Goal: Task Accomplishment & Management: Manage account settings

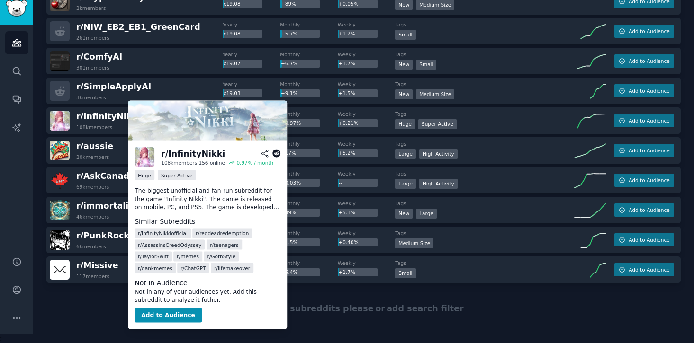
scroll to position [5788, 0]
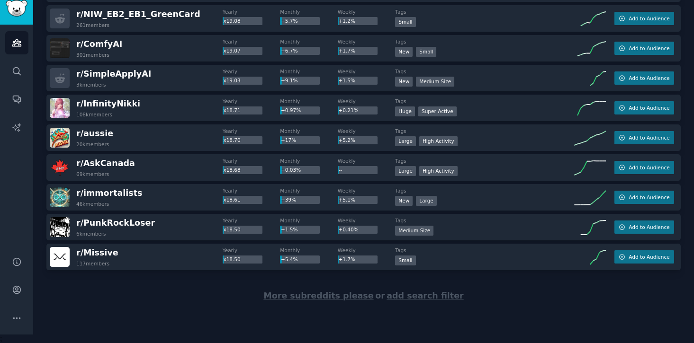
click at [303, 299] on span "More subreddits please" at bounding box center [318, 295] width 110 height 9
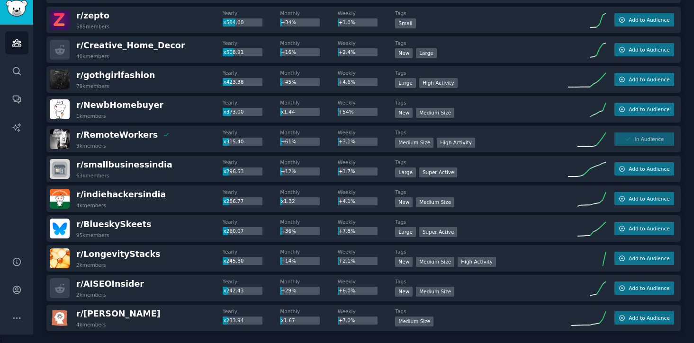
scroll to position [0, 0]
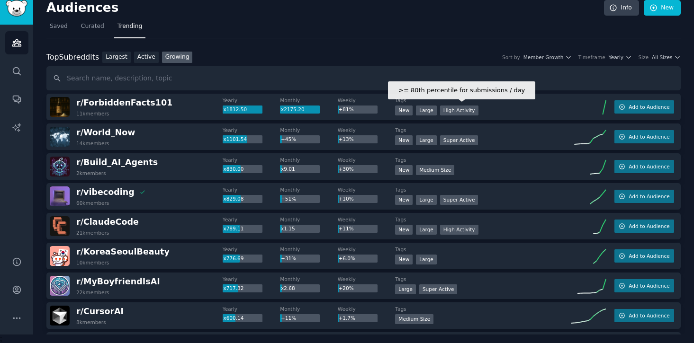
click at [453, 112] on div "High Activity" at bounding box center [459, 111] width 38 height 10
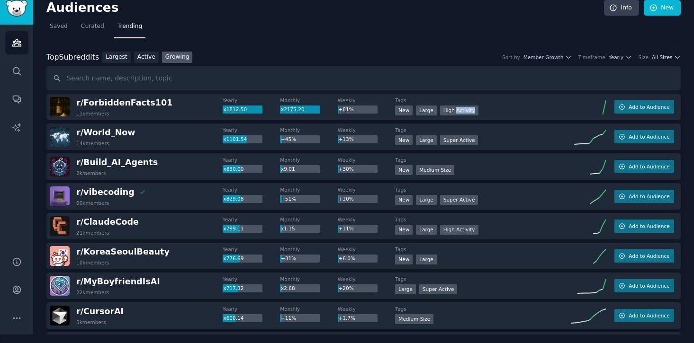
click at [676, 59] on icon "button" at bounding box center [677, 57] width 7 height 7
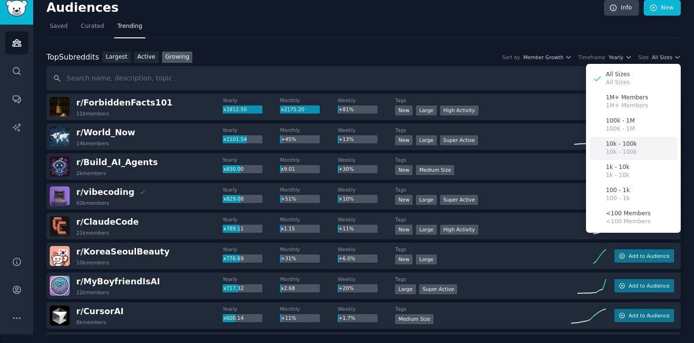
click at [628, 150] on p "10k - 100k" at bounding box center [621, 152] width 31 height 9
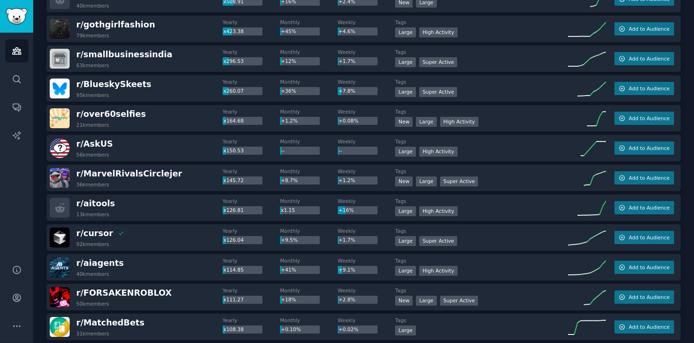
scroll to position [9, 0]
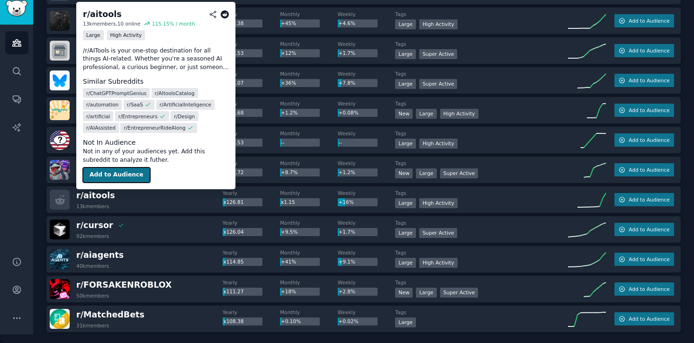
click at [108, 174] on button "Add to Audience" at bounding box center [116, 175] width 67 height 15
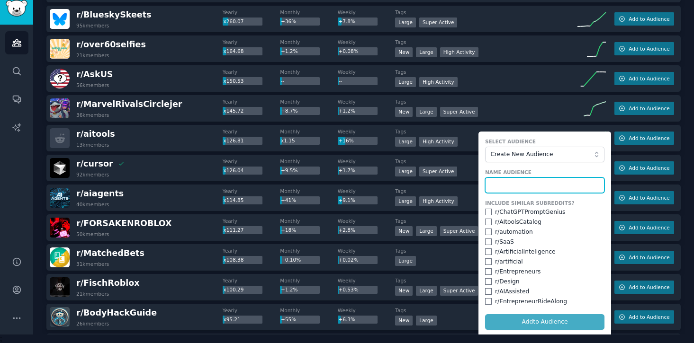
scroll to position [358, 0]
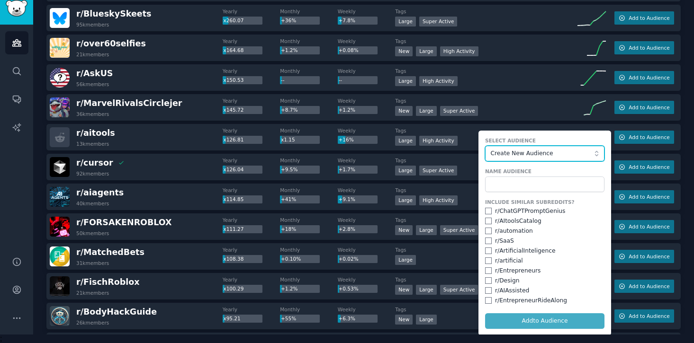
click at [554, 150] on span "Create New Audience" at bounding box center [543, 154] width 104 height 9
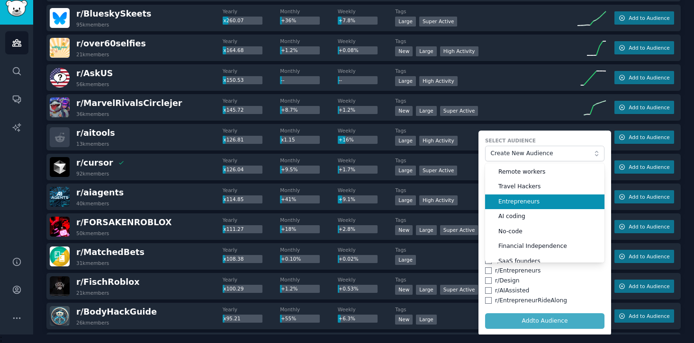
scroll to position [23, 0]
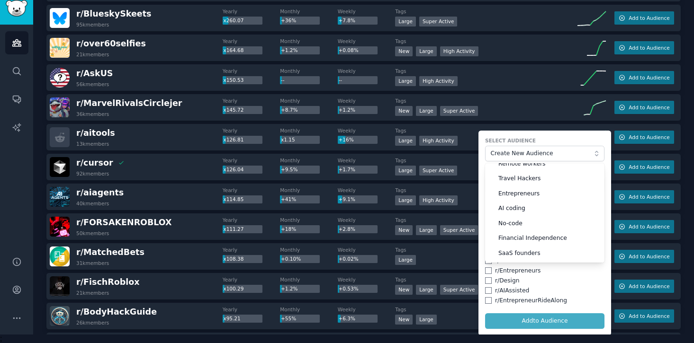
click at [552, 137] on label "Select Audience" at bounding box center [544, 140] width 119 height 7
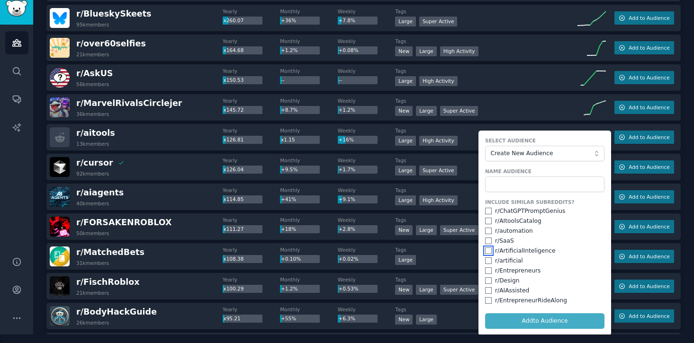
click at [485, 250] on input "checkbox" at bounding box center [488, 251] width 7 height 7
checkbox input "true"
click at [485, 220] on input "checkbox" at bounding box center [488, 221] width 7 height 7
checkbox input "true"
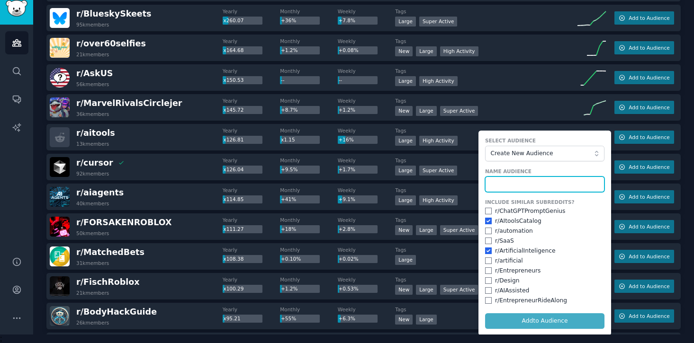
click at [533, 183] on input "text" at bounding box center [544, 185] width 119 height 16
type input "AI tools"
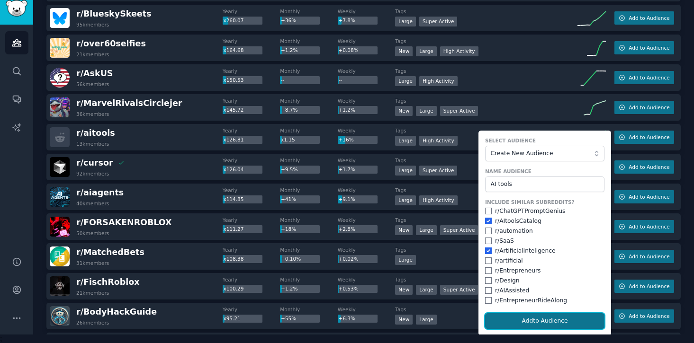
click at [521, 317] on button "Add to Audience" at bounding box center [544, 322] width 119 height 16
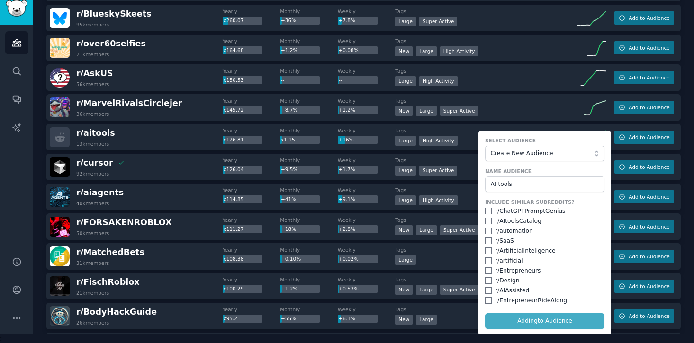
checkbox input "false"
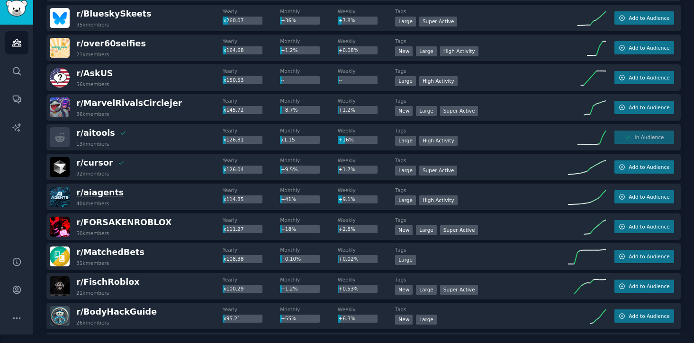
click at [95, 194] on span "r/ aiagents" at bounding box center [99, 192] width 47 height 9
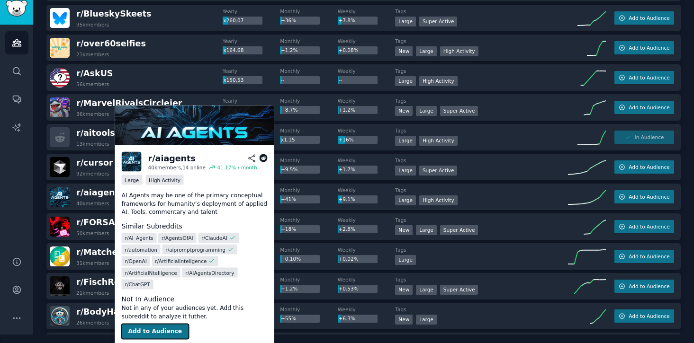
click at [138, 324] on button "Add to Audience" at bounding box center [155, 331] width 67 height 15
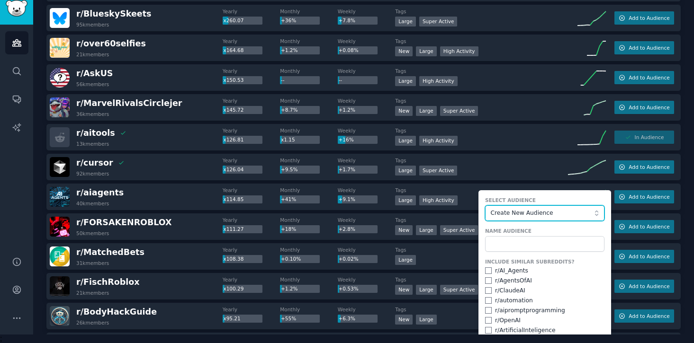
click at [547, 215] on span "Create New Audience" at bounding box center [543, 213] width 104 height 9
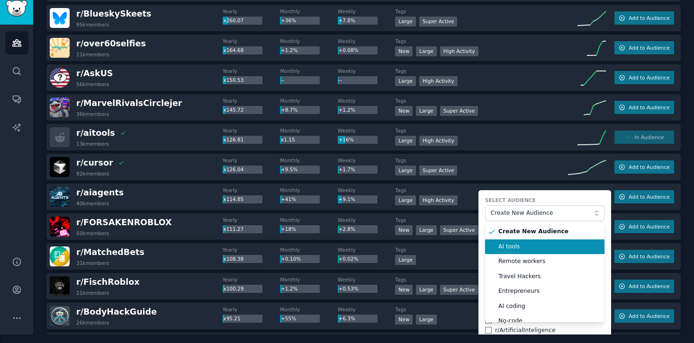
click at [533, 245] on span "AI tools" at bounding box center [547, 247] width 99 height 9
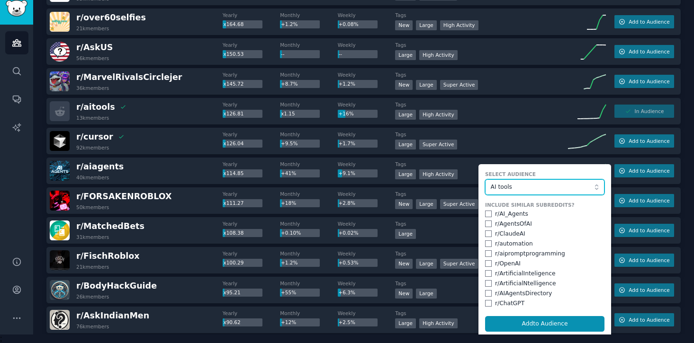
scroll to position [390, 0]
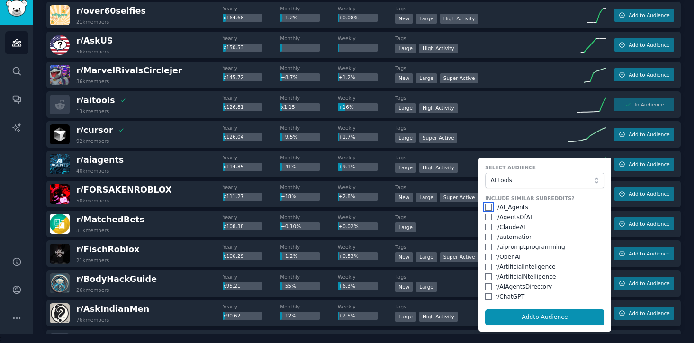
click at [488, 207] on input "checkbox" at bounding box center [488, 207] width 7 height 7
checkbox input "true"
click at [486, 228] on input "checkbox" at bounding box center [488, 227] width 7 height 7
checkbox input "true"
click at [485, 241] on div "Include Similar Subreddits? r/ AI_Agents r/ AgentsOfAI r/ ClaudeAI r/ automatio…" at bounding box center [544, 248] width 119 height 106
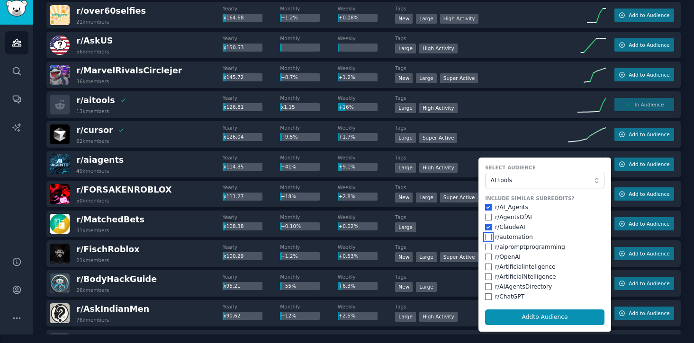
click at [487, 238] on input "checkbox" at bounding box center [488, 237] width 7 height 7
checkbox input "true"
click at [487, 261] on div "Include Similar Subreddits? r/ AI_Agents r/ AgentsOfAI r/ ClaudeAI r/ automatio…" at bounding box center [544, 248] width 119 height 106
click at [488, 271] on div "Include Similar Subreddits? r/ AI_Agents r/ AgentsOfAI r/ ClaudeAI r/ automatio…" at bounding box center [544, 248] width 119 height 106
click at [486, 295] on input "checkbox" at bounding box center [488, 297] width 7 height 7
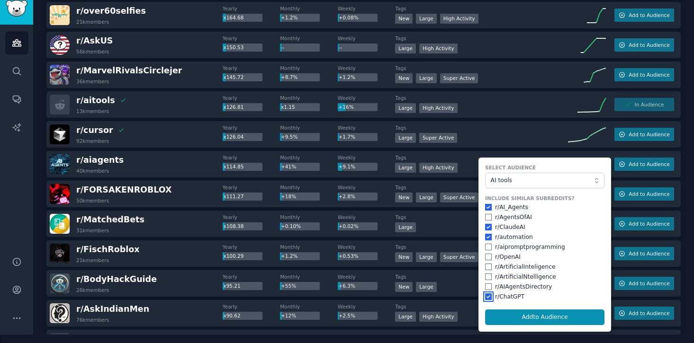
checkbox input "true"
click at [485, 259] on input "checkbox" at bounding box center [488, 257] width 7 height 7
checkbox input "true"
click at [485, 263] on div "r/ ArtificialInteligence" at bounding box center [544, 267] width 119 height 9
click at [485, 267] on input "checkbox" at bounding box center [488, 267] width 7 height 7
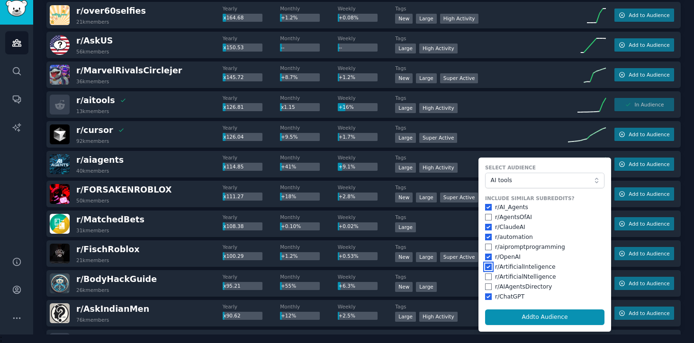
checkbox input "true"
click at [485, 275] on input "checkbox" at bounding box center [488, 277] width 7 height 7
checkbox input "true"
click at [520, 323] on button "Add to Audience" at bounding box center [544, 318] width 119 height 16
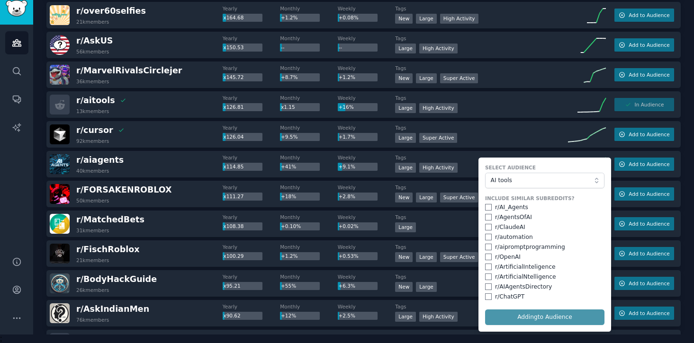
checkbox input "false"
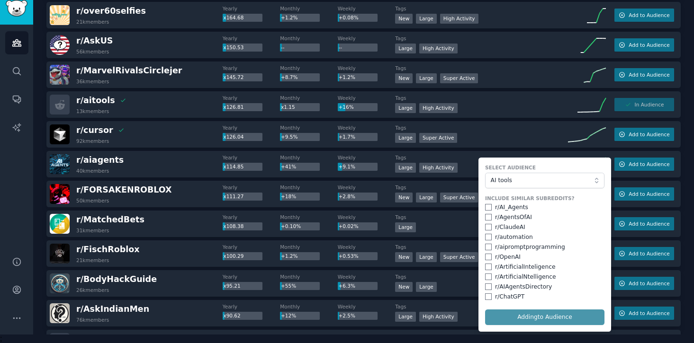
checkbox input "false"
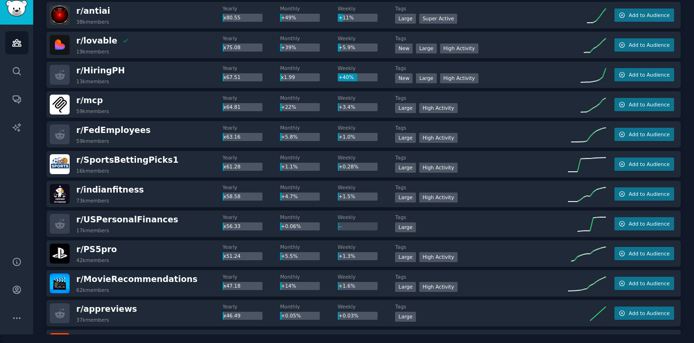
scroll to position [814, 0]
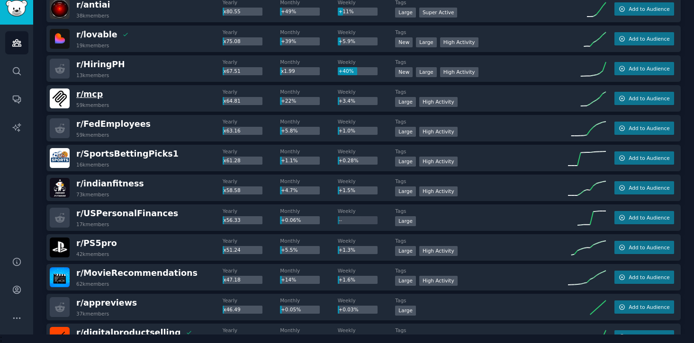
click at [92, 98] on body "Audiences Search Conversations AI Reports Help Account More Audiences Info New …" at bounding box center [347, 162] width 694 height 343
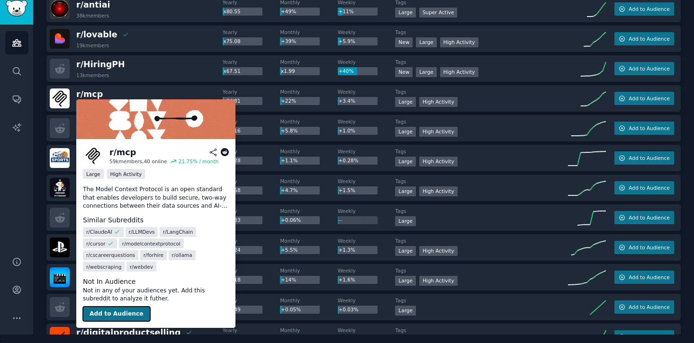
click at [114, 315] on button "Add to Audience" at bounding box center [116, 314] width 67 height 15
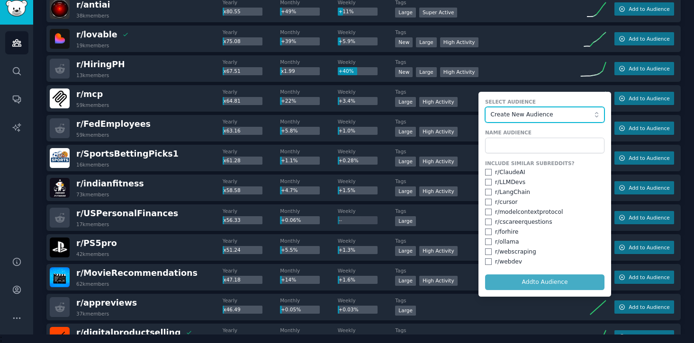
click at [543, 112] on span "Create New Audience" at bounding box center [543, 115] width 104 height 9
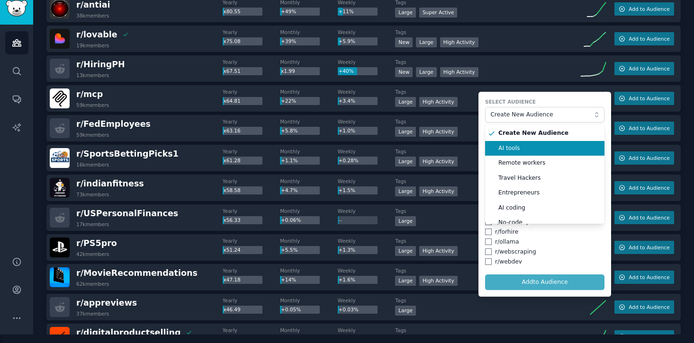
click at [529, 154] on li "AI tools" at bounding box center [544, 148] width 119 height 15
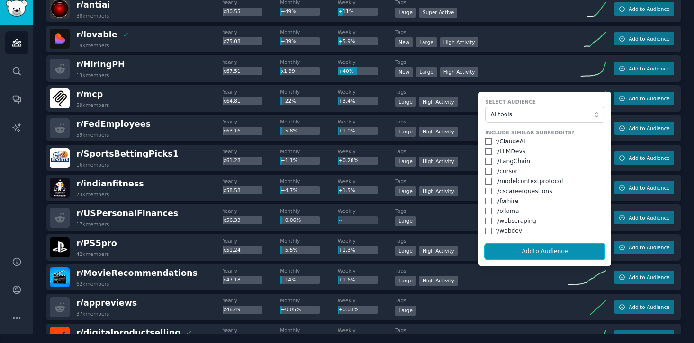
drag, startPoint x: 536, startPoint y: 251, endPoint x: 556, endPoint y: 114, distance: 138.3
click at [556, 114] on form "Select Audience AI tools Include Similar Subreddits? r/ ClaudeAI r/ LLMDevs r/ …" at bounding box center [544, 179] width 133 height 174
click at [485, 143] on input "checkbox" at bounding box center [488, 141] width 7 height 7
checkbox input "true"
click at [485, 170] on input "checkbox" at bounding box center [488, 171] width 7 height 7
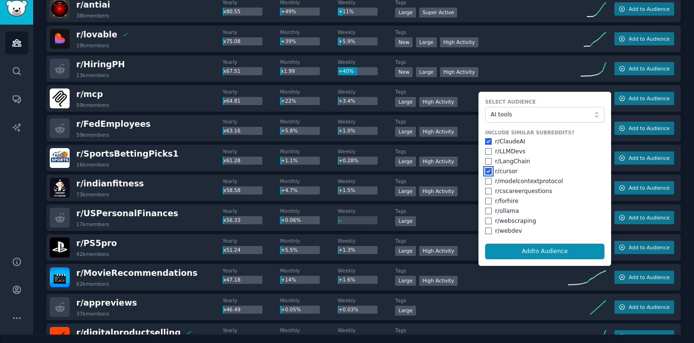
checkbox input "true"
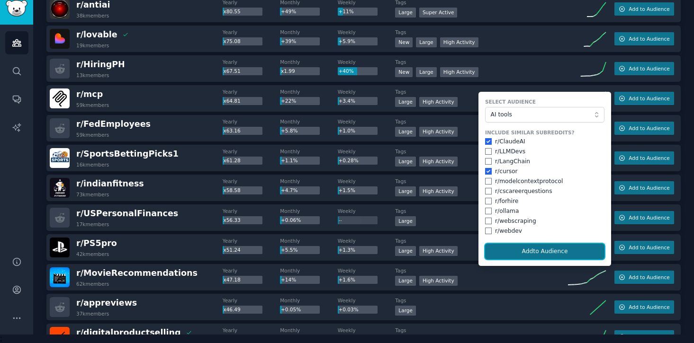
click at [496, 248] on button "Add to Audience" at bounding box center [544, 252] width 119 height 16
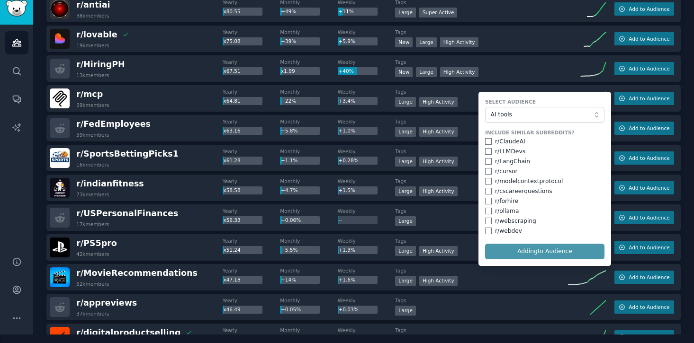
checkbox input "false"
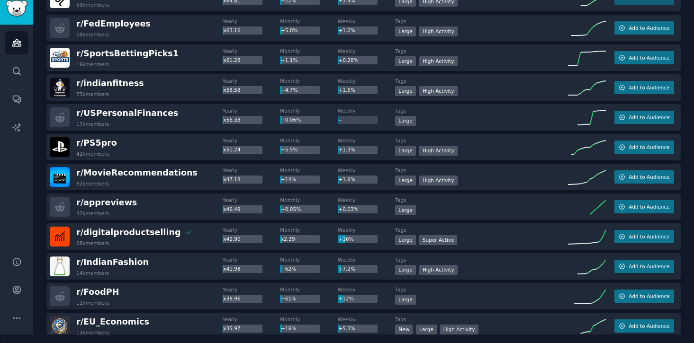
scroll to position [0, 0]
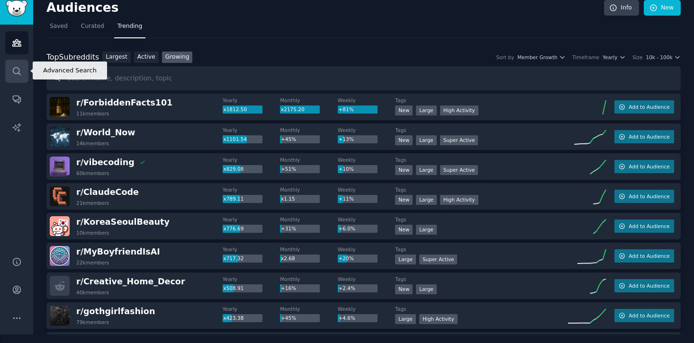
click at [17, 68] on icon "Sidebar" at bounding box center [17, 71] width 10 height 10
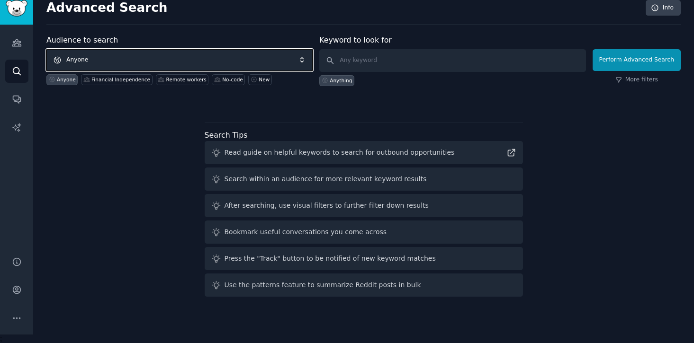
click at [196, 62] on span "Anyone" at bounding box center [179, 60] width 266 height 22
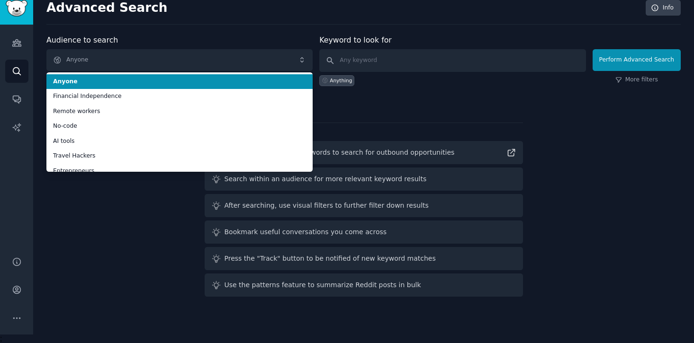
click at [211, 36] on div "Audience to search Anyone Anyone Financial Independence Remote workers No-code …" at bounding box center [179, 61] width 266 height 52
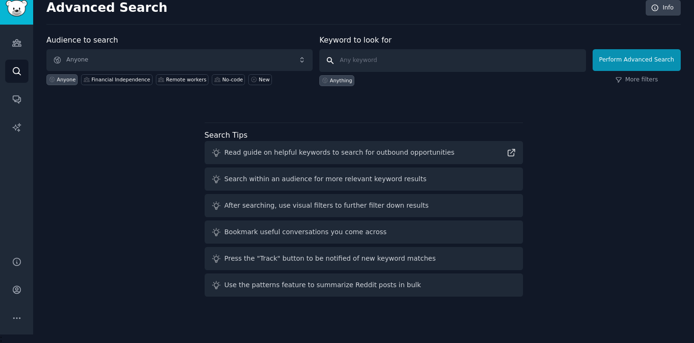
click at [382, 63] on input "text" at bounding box center [452, 60] width 266 height 23
type input "finance"
click at [621, 64] on button "Perform Advanced Search" at bounding box center [636, 60] width 88 height 22
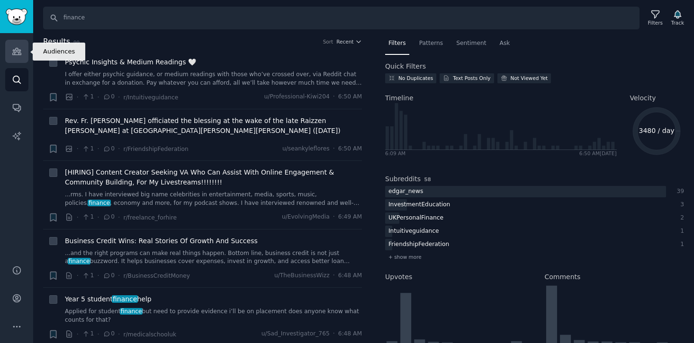
click at [17, 58] on link "Audiences" at bounding box center [16, 51] width 23 height 23
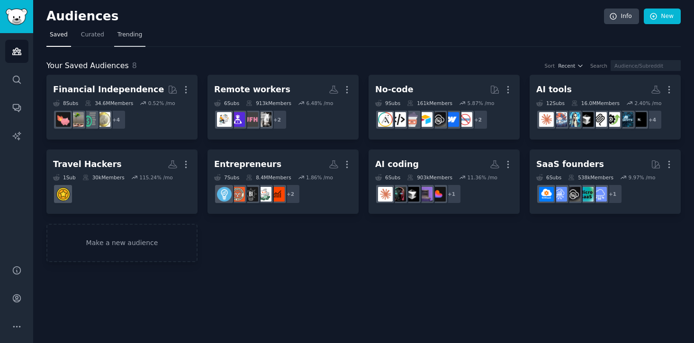
click at [136, 38] on span "Trending" at bounding box center [129, 35] width 25 height 9
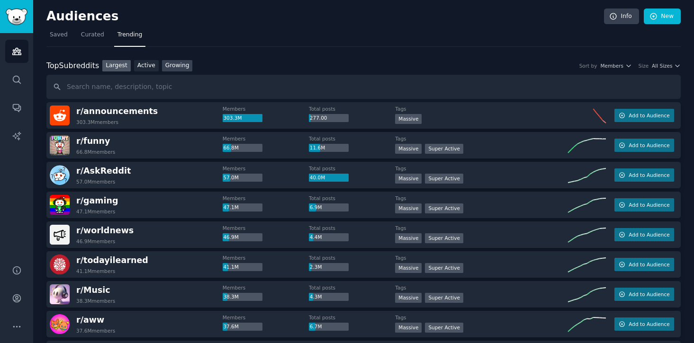
click at [174, 71] on link "Growing" at bounding box center [177, 66] width 31 height 12
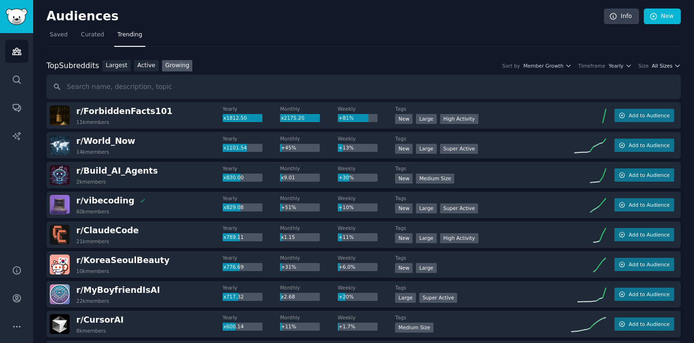
click at [674, 68] on icon "button" at bounding box center [677, 66] width 7 height 7
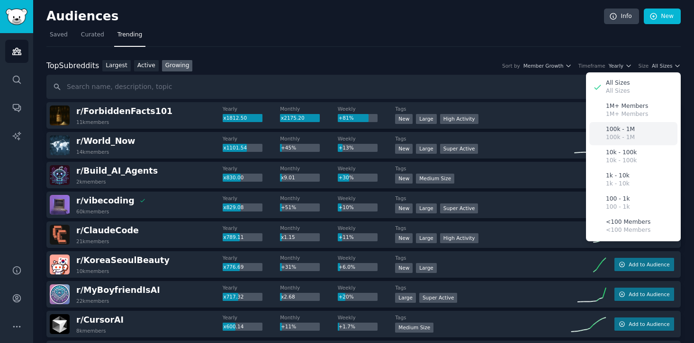
click at [653, 131] on div "100k - 1M 100k - 1M" at bounding box center [633, 133] width 88 height 23
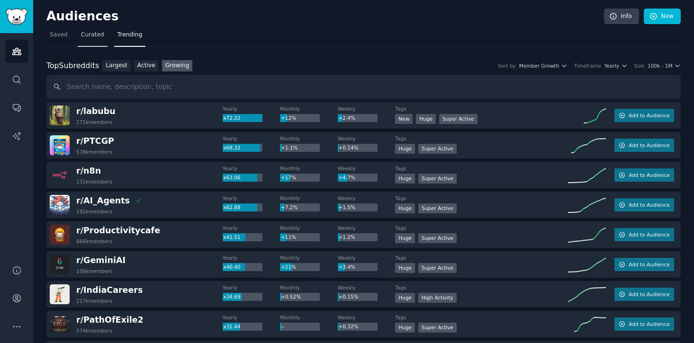
click at [89, 37] on span "Curated" at bounding box center [92, 35] width 23 height 9
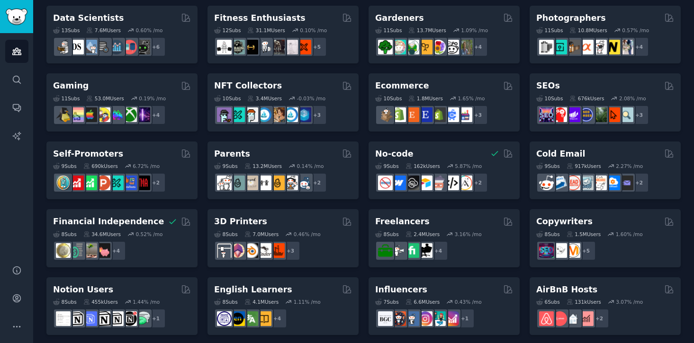
scroll to position [274, 0]
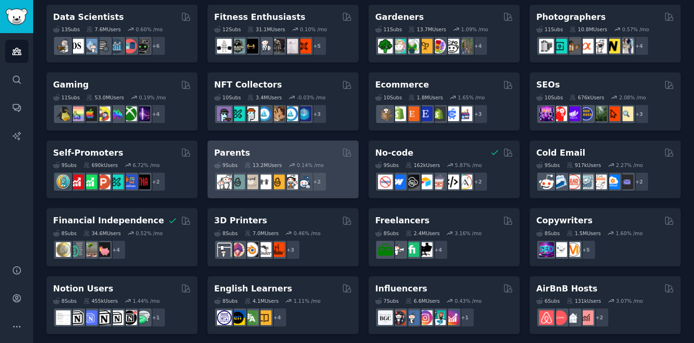
click at [288, 153] on div "Parents" at bounding box center [283, 153] width 138 height 12
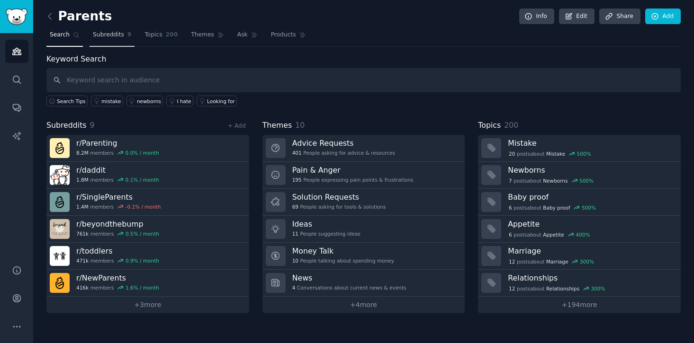
click at [116, 42] on link "Subreddits 9" at bounding box center [112, 36] width 45 height 19
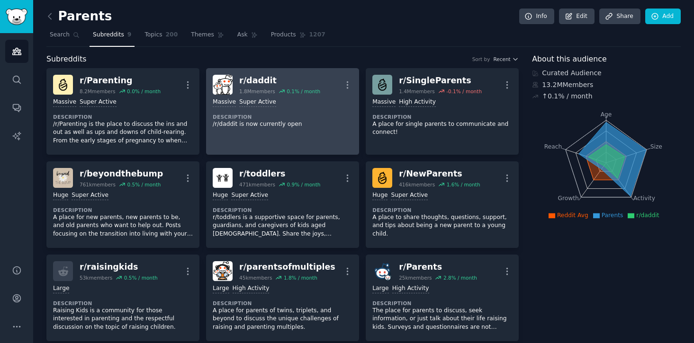
click at [232, 78] on div "r/ daddit 1.8M members 0.1 % / month More" at bounding box center [283, 85] width 140 height 20
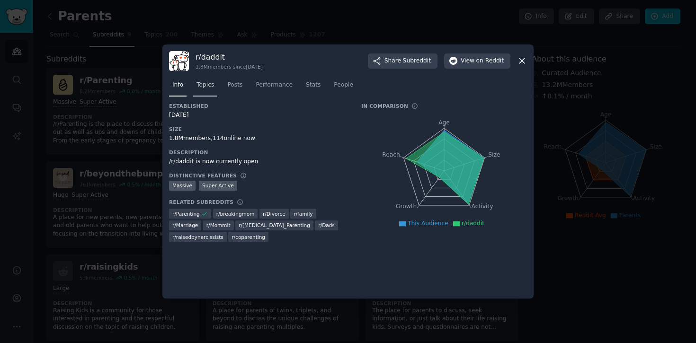
click at [206, 85] on span "Topics" at bounding box center [206, 85] width 18 height 9
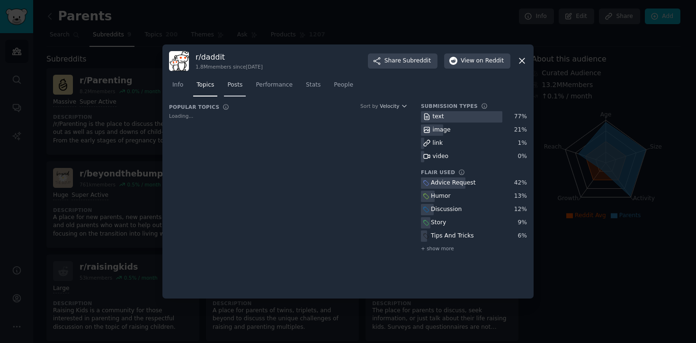
click at [241, 84] on span "Posts" at bounding box center [234, 85] width 15 height 9
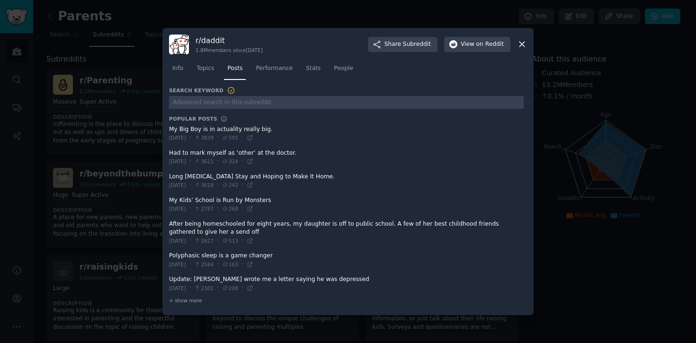
click at [523, 41] on icon at bounding box center [522, 44] width 10 height 10
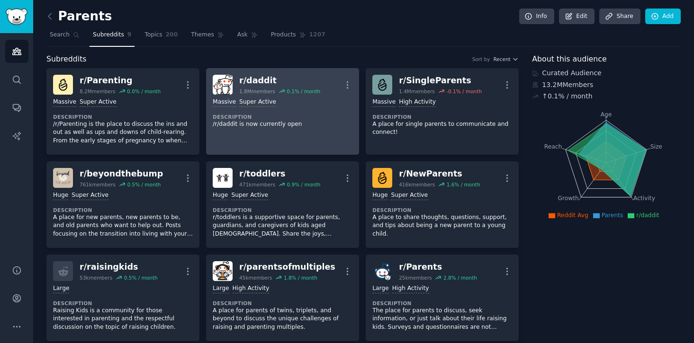
click at [276, 90] on div "1.8M members 0.1 % / month" at bounding box center [279, 91] width 81 height 7
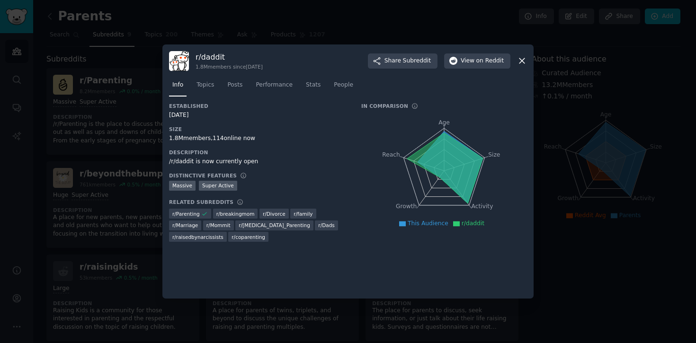
click at [525, 63] on icon at bounding box center [522, 61] width 10 height 10
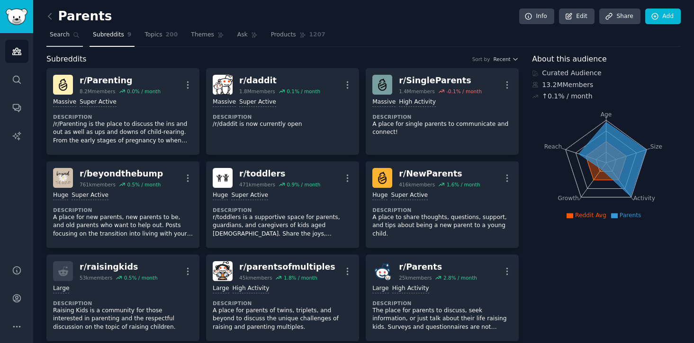
click at [63, 38] on span "Search" at bounding box center [60, 35] width 20 height 9
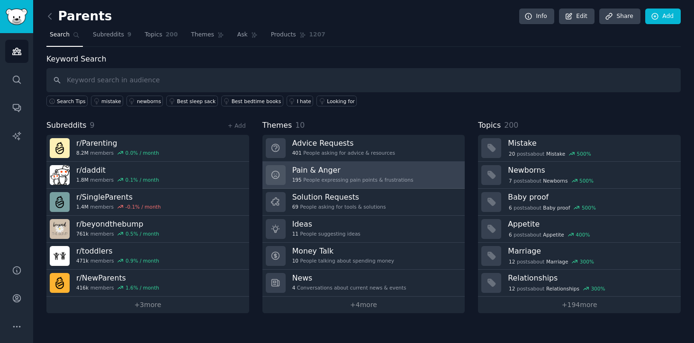
click at [310, 169] on h3 "Pain & Anger" at bounding box center [352, 170] width 121 height 10
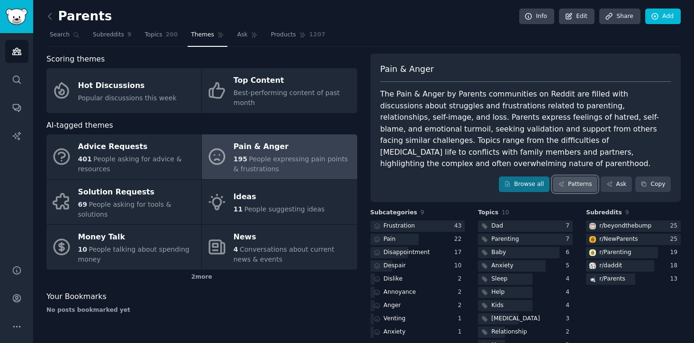
click at [580, 177] on link "Patterns" at bounding box center [575, 185] width 45 height 16
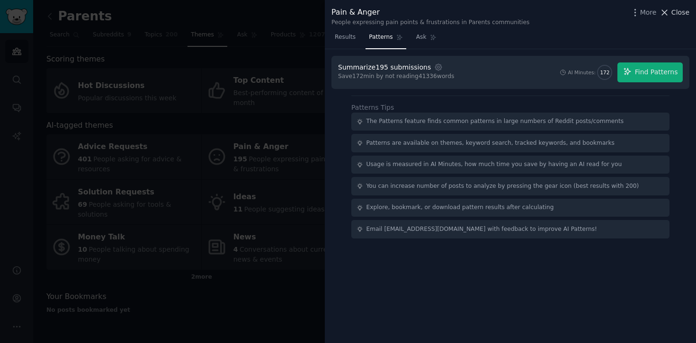
click at [686, 16] on span "Close" at bounding box center [681, 13] width 18 height 10
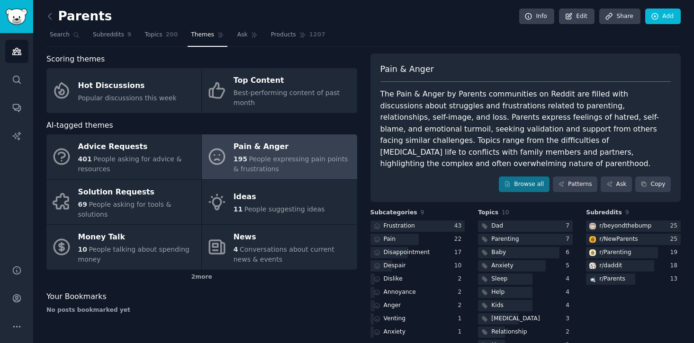
click at [79, 20] on h2 "Parents" at bounding box center [78, 16] width 65 height 15
click at [55, 15] on link at bounding box center [52, 16] width 12 height 15
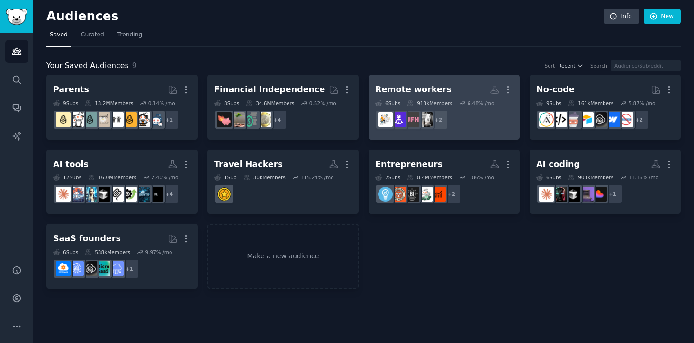
click at [434, 90] on div "Remote workers" at bounding box center [413, 90] width 76 height 12
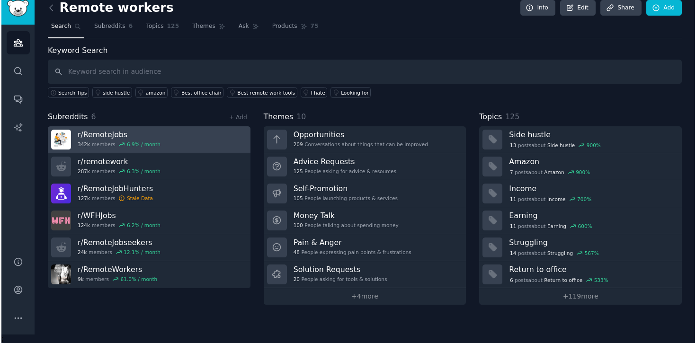
scroll to position [9, 0]
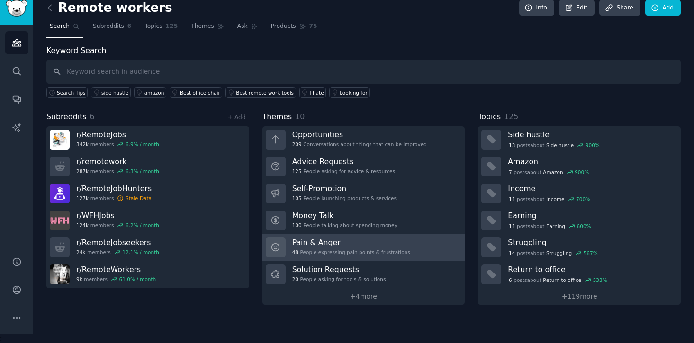
click at [354, 246] on h3 "Pain & Anger" at bounding box center [351, 243] width 118 height 10
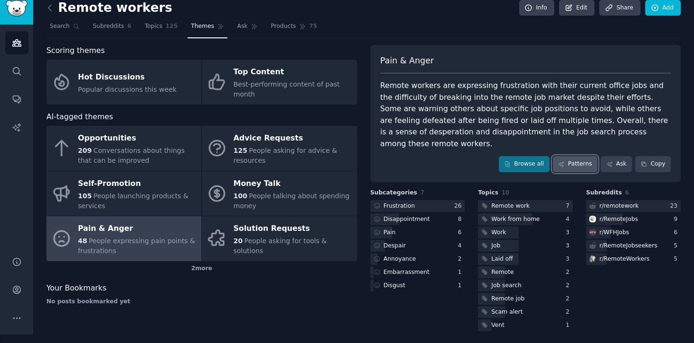
click at [568, 156] on link "Patterns" at bounding box center [575, 164] width 45 height 16
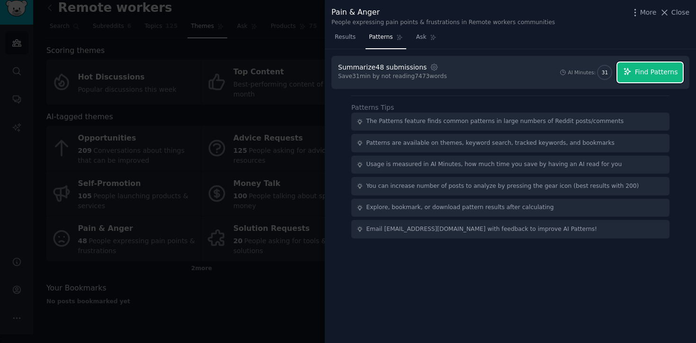
click at [631, 76] on button "Find Patterns" at bounding box center [650, 73] width 65 height 20
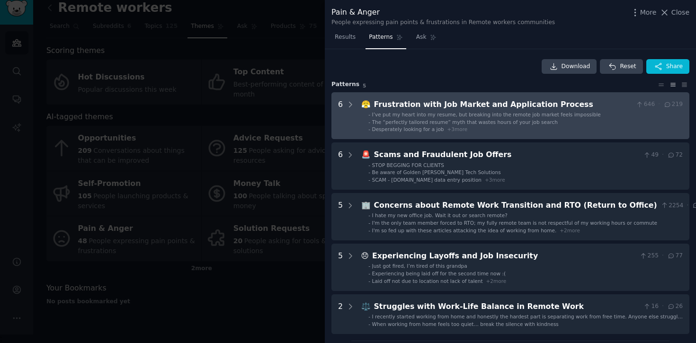
click at [399, 130] on span "Desperately looking for a job" at bounding box center [408, 129] width 72 height 6
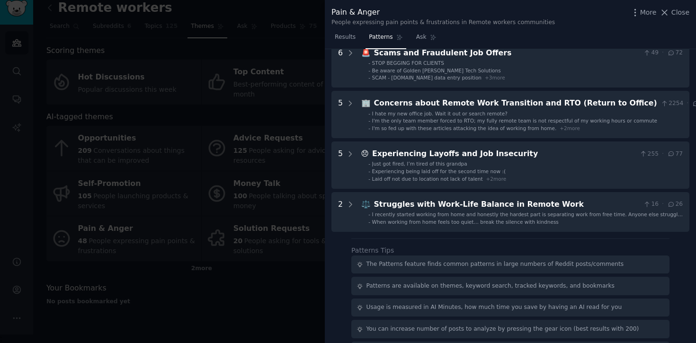
scroll to position [420, 0]
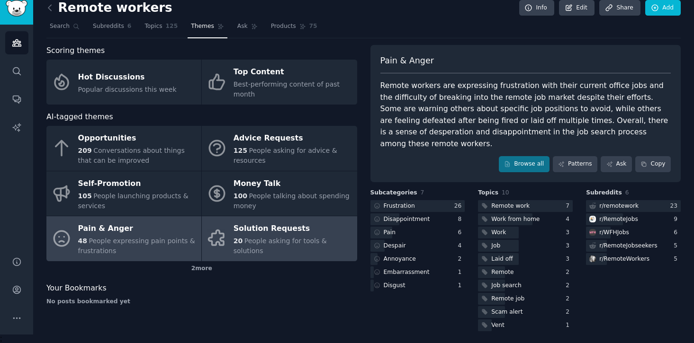
click at [250, 228] on div "Solution Requests" at bounding box center [292, 229] width 118 height 15
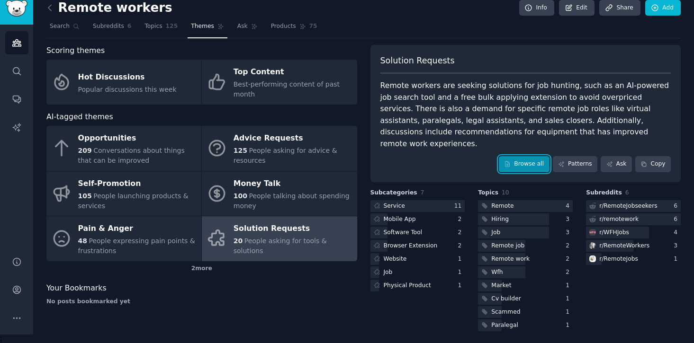
click at [537, 156] on link "Browse all" at bounding box center [524, 164] width 51 height 16
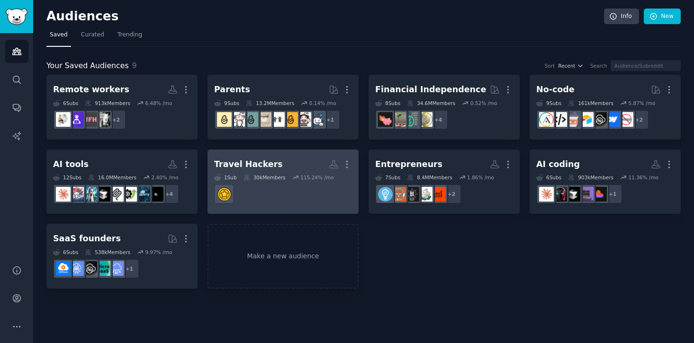
click at [282, 162] on h2 "Travel Hackers More" at bounding box center [283, 164] width 138 height 17
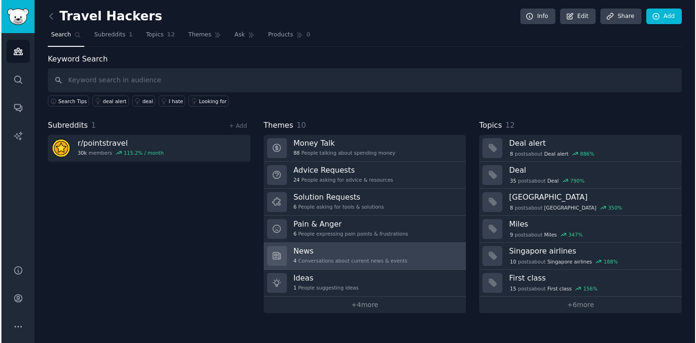
scroll to position [9, 0]
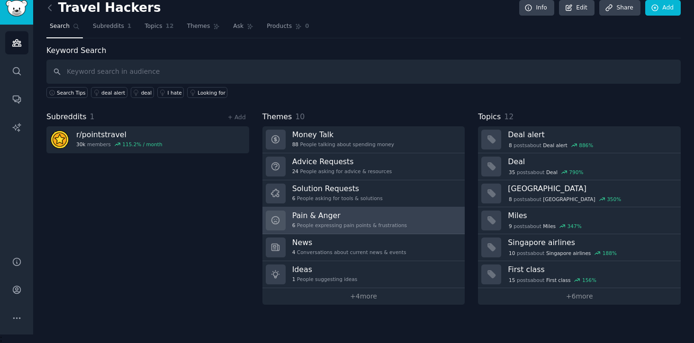
click at [359, 220] on div "Pain & Anger 6 People expressing pain points & frustrations" at bounding box center [349, 221] width 115 height 20
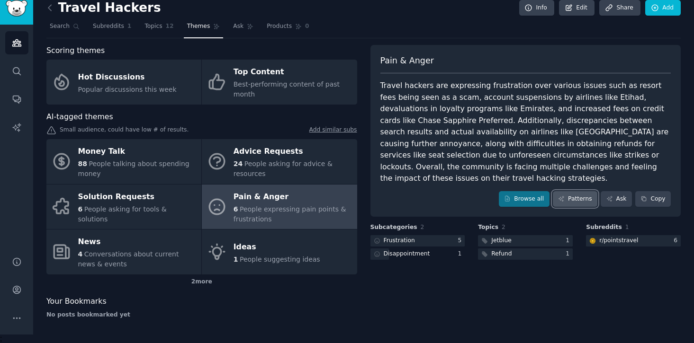
click at [556, 191] on link "Patterns" at bounding box center [575, 199] width 45 height 16
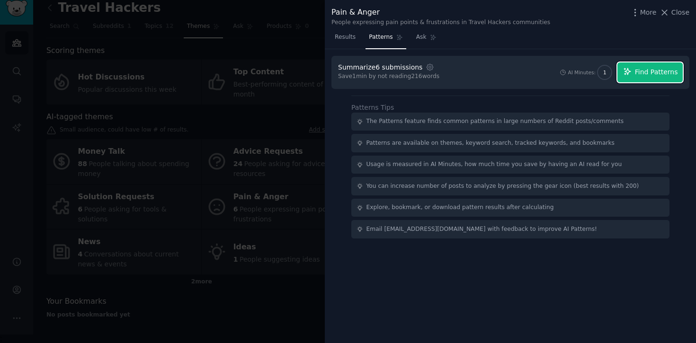
click at [639, 75] on span "Find Patterns" at bounding box center [656, 72] width 43 height 10
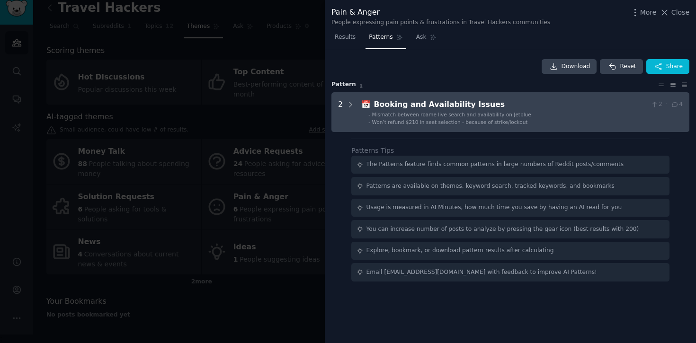
click at [338, 109] on div "2" at bounding box center [340, 112] width 5 height 27
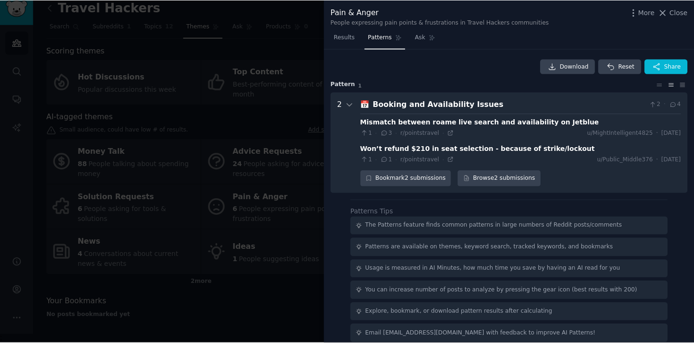
scroll to position [9, 0]
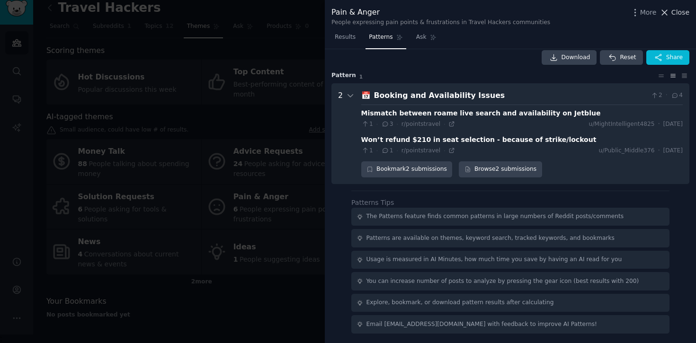
click at [682, 9] on span "Close" at bounding box center [681, 13] width 18 height 10
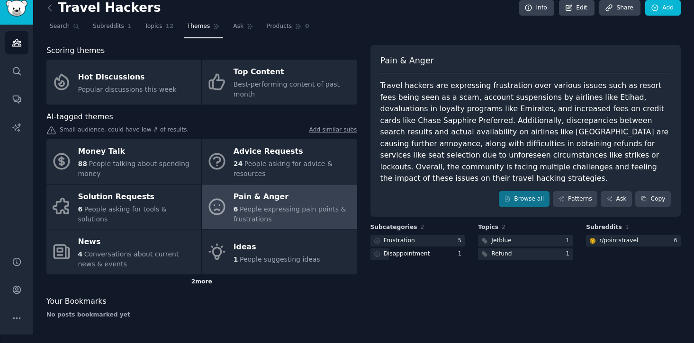
click at [194, 282] on div "2 more" at bounding box center [201, 282] width 311 height 15
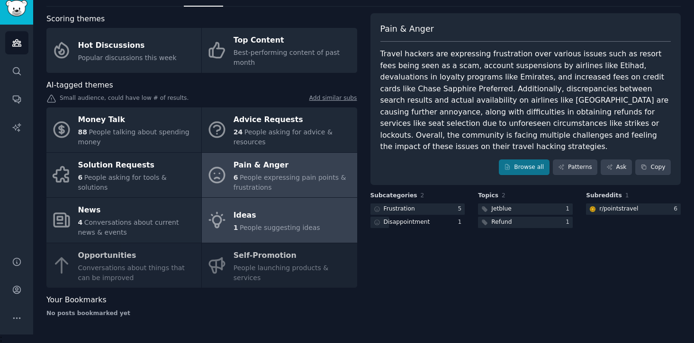
scroll to position [35, 0]
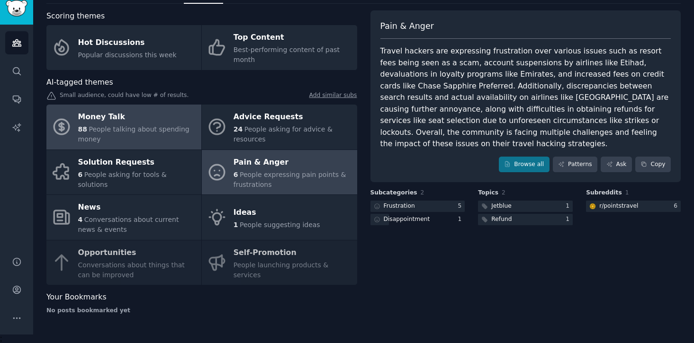
click at [149, 138] on div "88 People talking about spending money" at bounding box center [137, 135] width 118 height 20
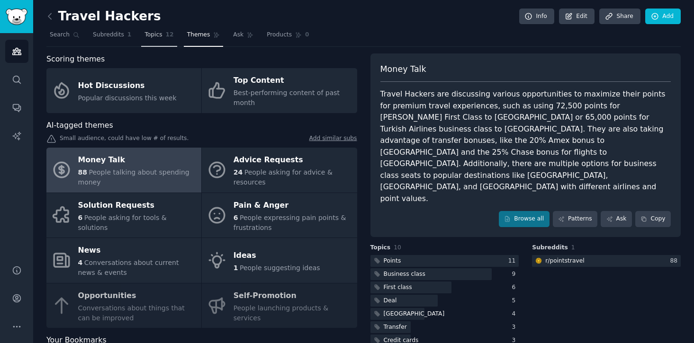
click at [158, 40] on link "Topics 12" at bounding box center [159, 36] width 36 height 19
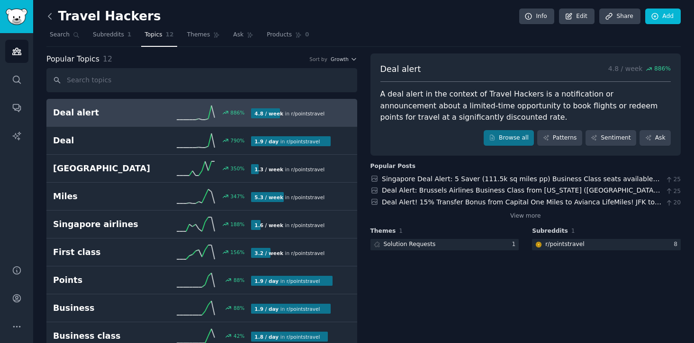
click at [51, 15] on icon at bounding box center [50, 16] width 10 height 10
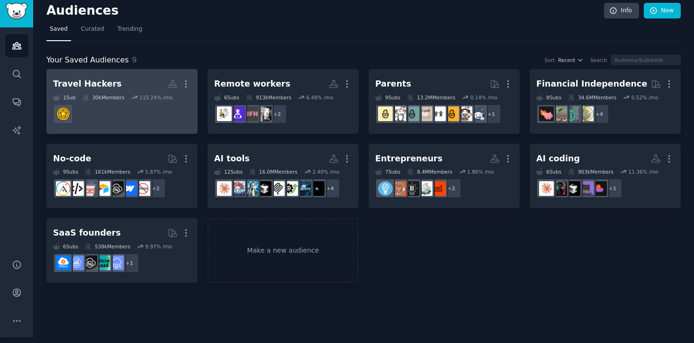
scroll to position [9, 0]
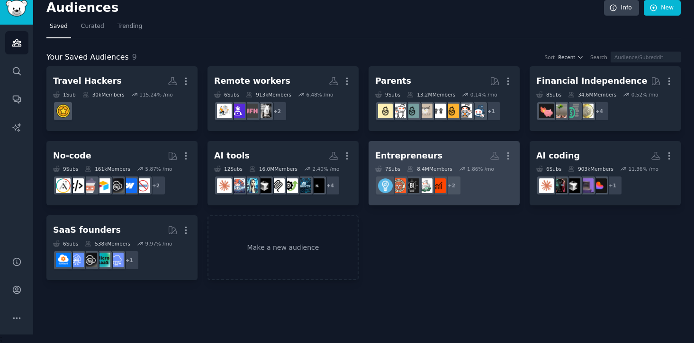
click at [399, 151] on div "Entrepreneurs" at bounding box center [408, 156] width 67 height 12
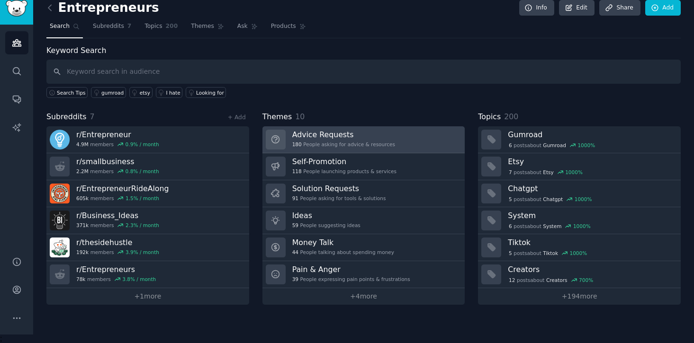
click at [303, 143] on div "180 People asking for advice & resources" at bounding box center [343, 144] width 103 height 7
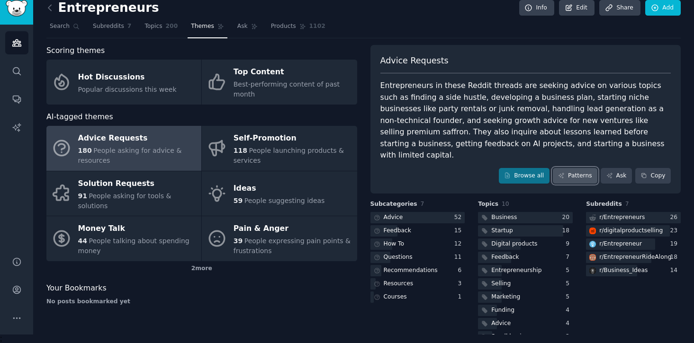
click at [574, 168] on link "Patterns" at bounding box center [575, 176] width 45 height 16
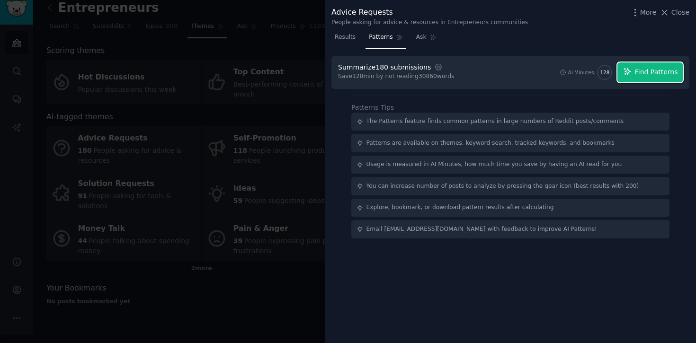
click at [637, 72] on span "Find Patterns" at bounding box center [656, 72] width 43 height 10
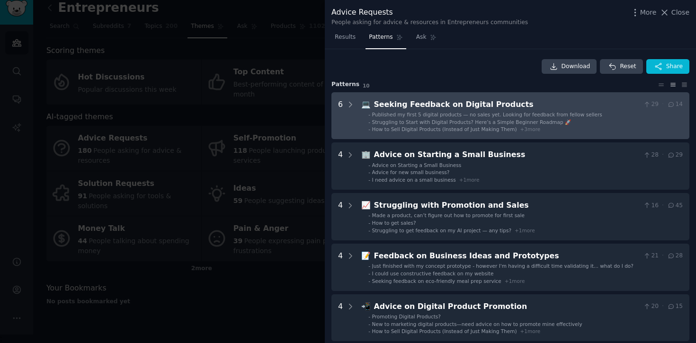
click at [484, 108] on div "Seeking Feedback on Digital Products" at bounding box center [507, 105] width 266 height 12
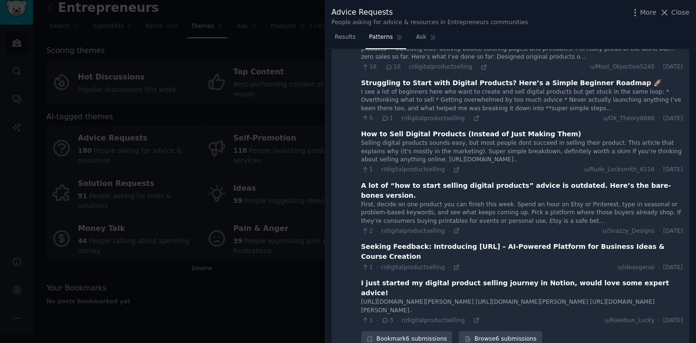
scroll to position [102, 0]
click at [666, 13] on icon at bounding box center [665, 12] width 5 height 5
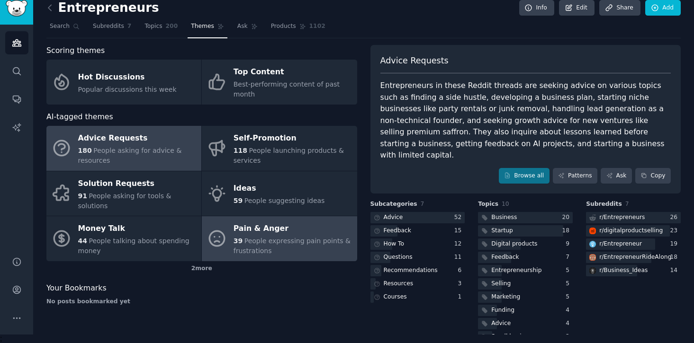
click at [243, 222] on div "Pain & Anger" at bounding box center [292, 229] width 118 height 15
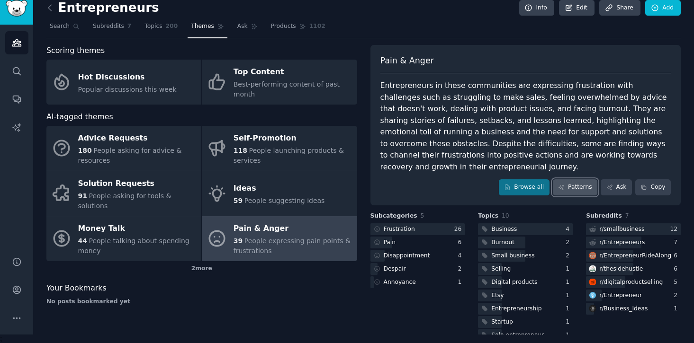
click at [563, 179] on link "Patterns" at bounding box center [575, 187] width 45 height 16
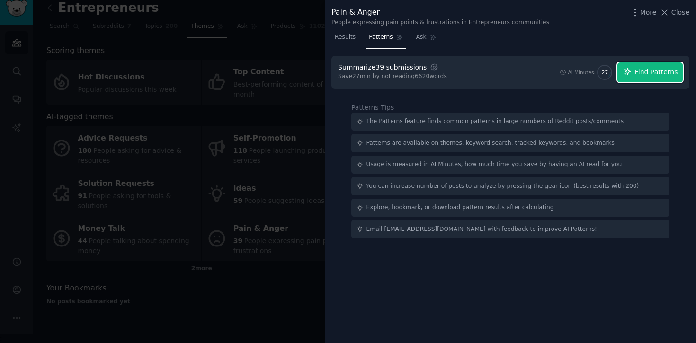
click at [663, 73] on span "Find Patterns" at bounding box center [656, 72] width 43 height 10
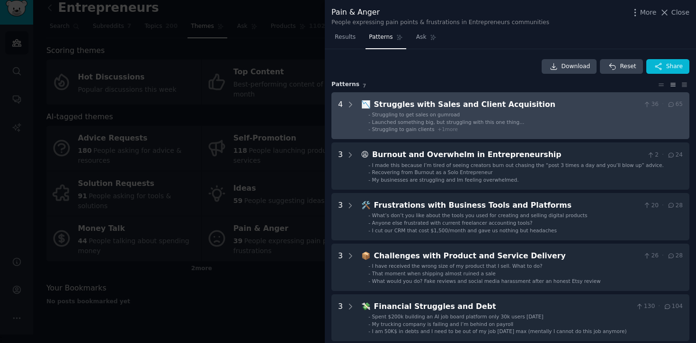
click at [524, 125] on li "- Launched something big, but struggling with this one thing…" at bounding box center [525, 122] width 314 height 7
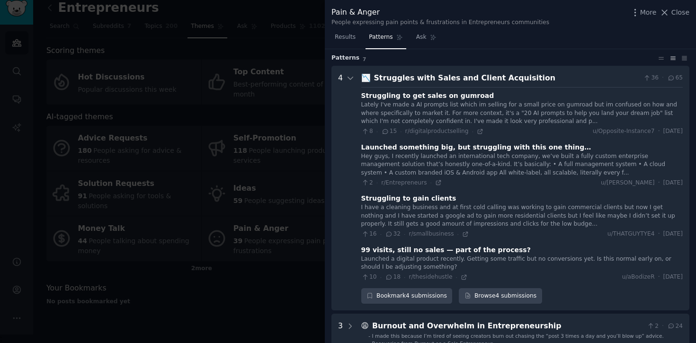
scroll to position [26, 0]
click at [460, 98] on div "Struggling to get sales on gumroad" at bounding box center [427, 96] width 133 height 10
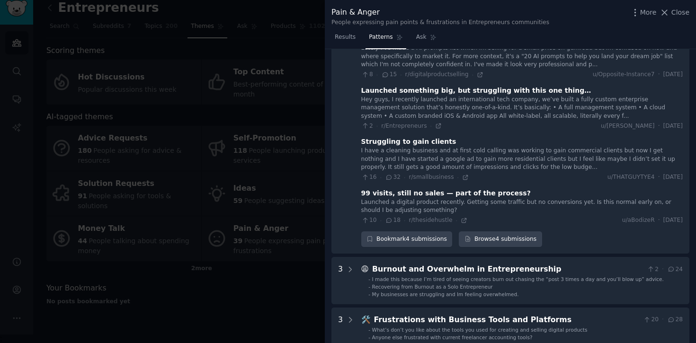
scroll to position [86, 0]
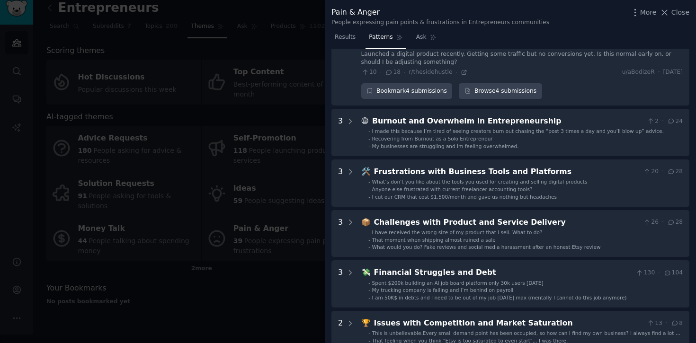
click at [521, 139] on li "- Recovering from Burnout as a Solo Entrepreneur" at bounding box center [525, 138] width 314 height 7
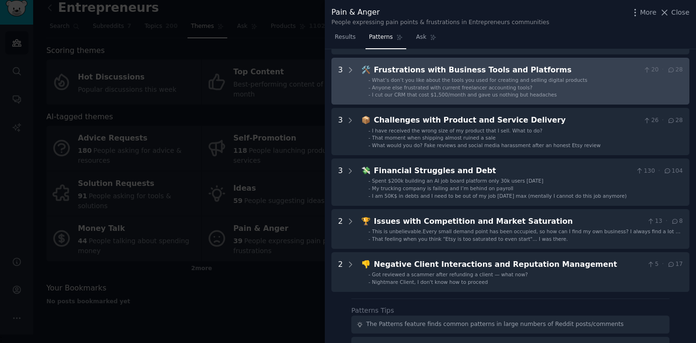
scroll to position [483, 0]
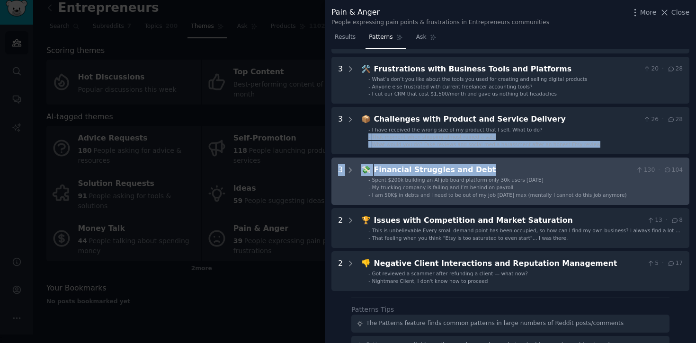
drag, startPoint x: 533, startPoint y: 129, endPoint x: 541, endPoint y: 175, distance: 46.6
click at [541, 175] on div "Financial Struggles and Debt" at bounding box center [503, 170] width 259 height 12
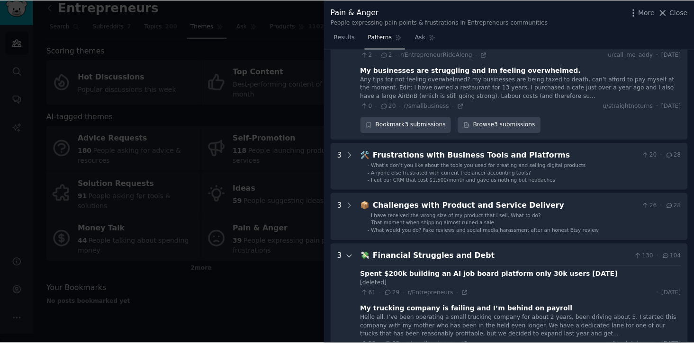
scroll to position [393, 0]
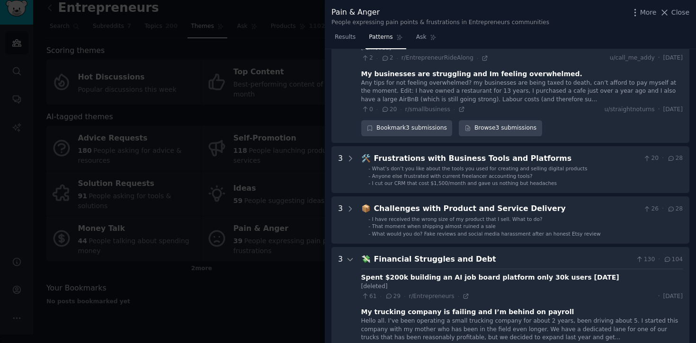
click at [188, 300] on div at bounding box center [348, 171] width 696 height 343
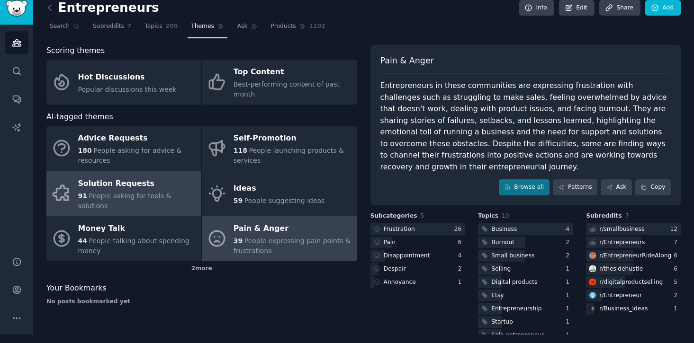
click at [142, 182] on div "Solution Requests" at bounding box center [137, 183] width 118 height 15
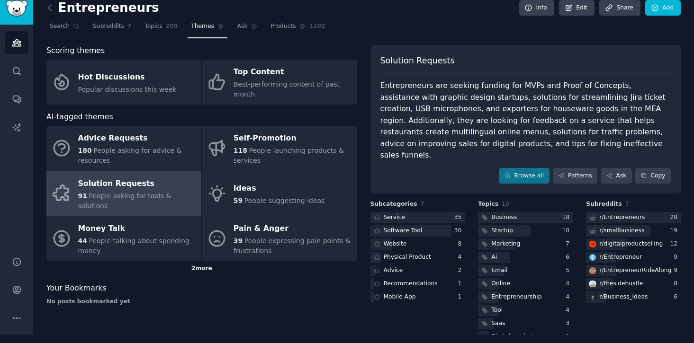
click at [206, 261] on div "2 more" at bounding box center [201, 268] width 311 height 15
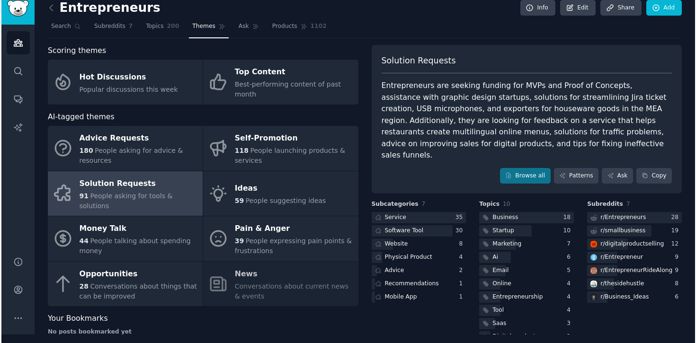
scroll to position [11, 0]
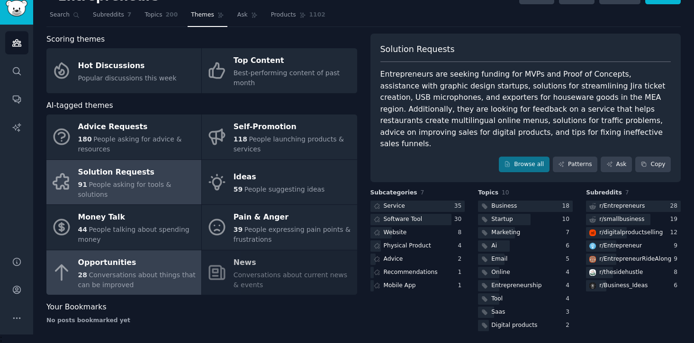
click at [146, 271] on span "Conversations about things that can be improved" at bounding box center [136, 280] width 117 height 18
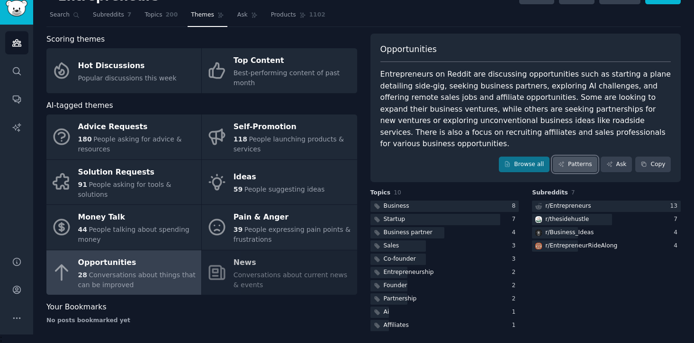
click at [563, 157] on link "Patterns" at bounding box center [575, 165] width 45 height 16
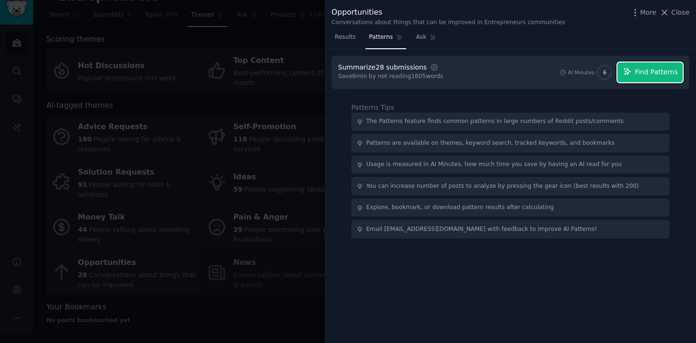
click at [661, 73] on span "Find Patterns" at bounding box center [656, 72] width 43 height 10
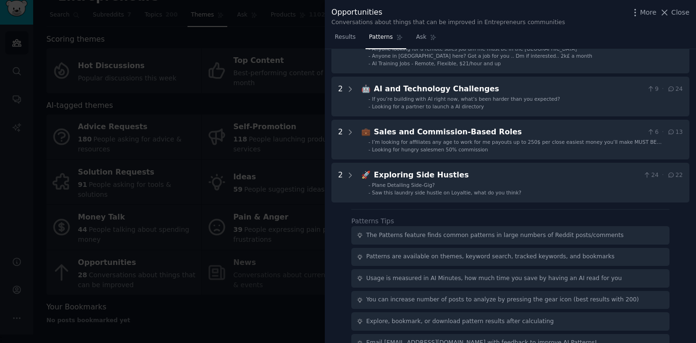
scroll to position [117, 0]
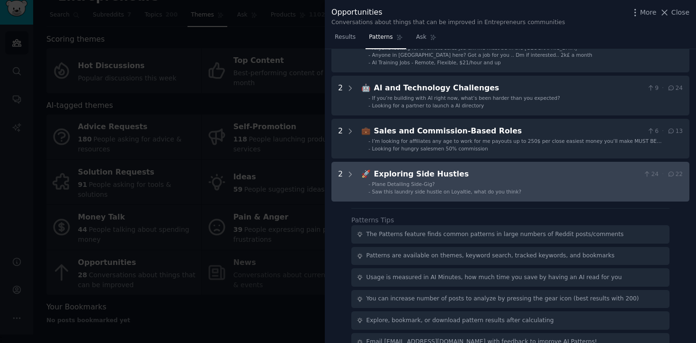
click at [516, 186] on li "- Plane Detailing Side-Gig?" at bounding box center [525, 184] width 314 height 7
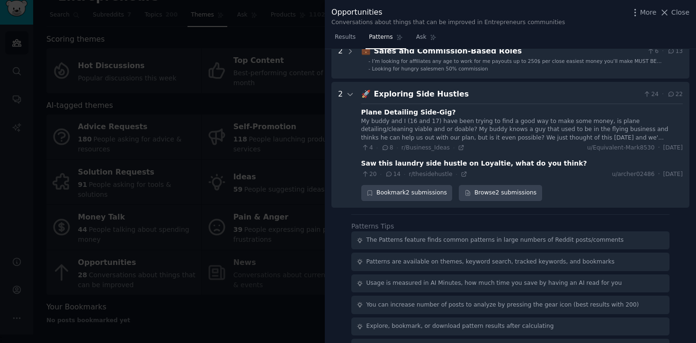
scroll to position [221, 0]
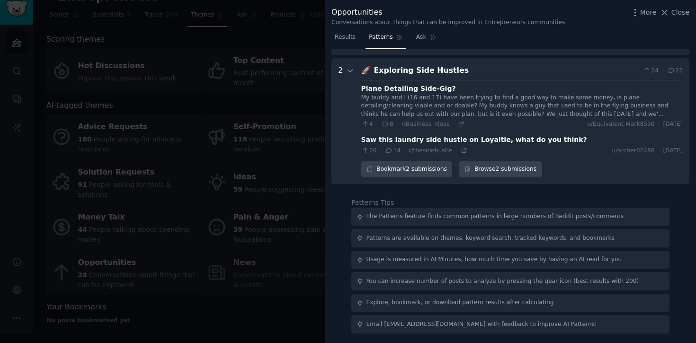
click at [679, 18] on div "More Close" at bounding box center [659, 13] width 59 height 12
click at [684, 10] on span "Close" at bounding box center [681, 13] width 18 height 10
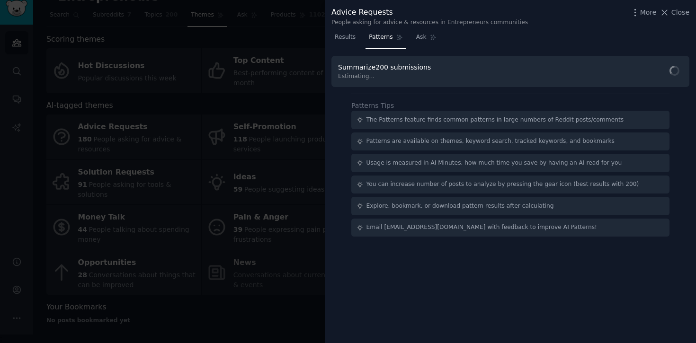
click at [110, 35] on div at bounding box center [348, 171] width 696 height 343
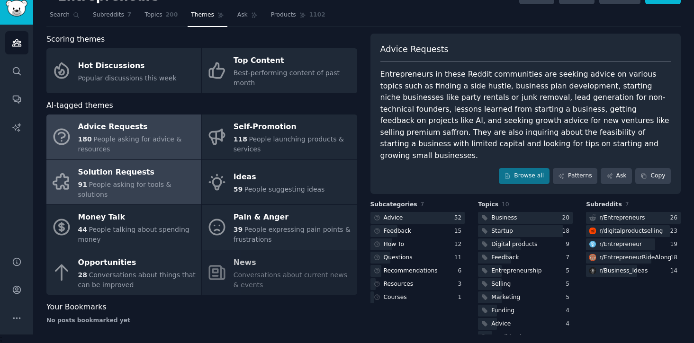
click at [171, 182] on span "People asking for tools & solutions" at bounding box center [124, 190] width 93 height 18
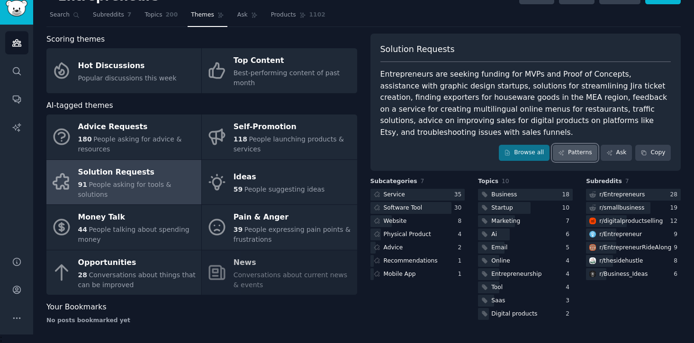
click at [558, 150] on icon at bounding box center [561, 153] width 7 height 7
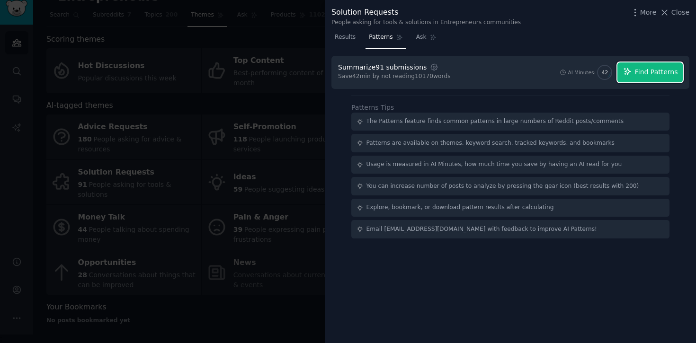
click at [646, 65] on button "Find Patterns" at bounding box center [650, 73] width 65 height 20
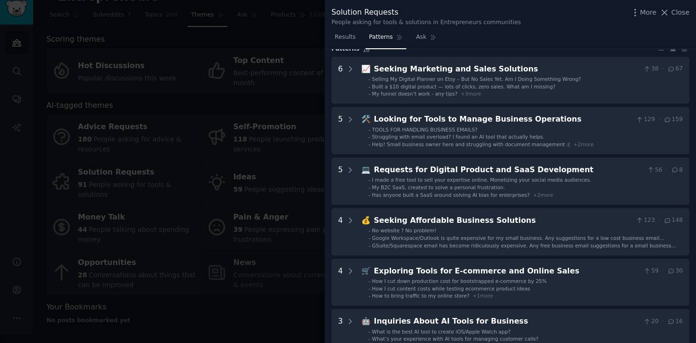
scroll to position [32, 0]
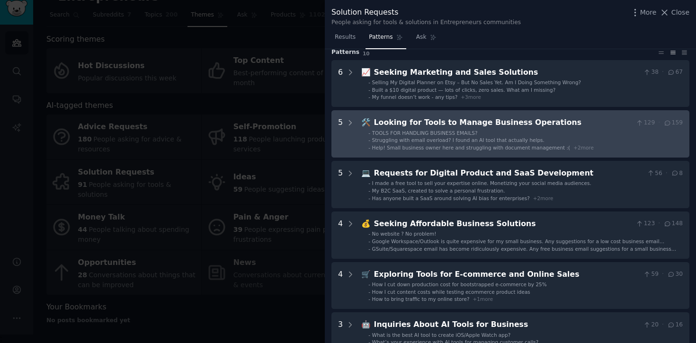
click at [438, 144] on div "Help! Small business owner here and struggling with document management :( + 2 …" at bounding box center [483, 147] width 222 height 7
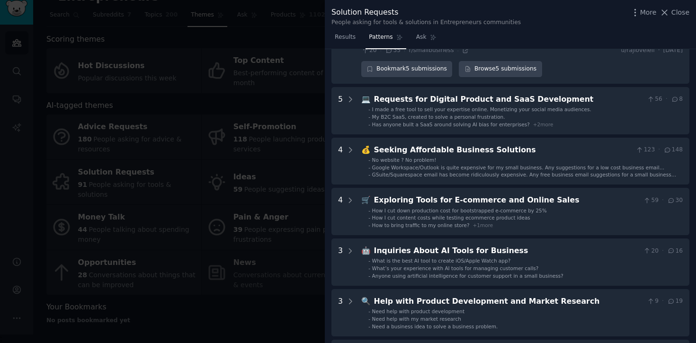
scroll to position [368, 0]
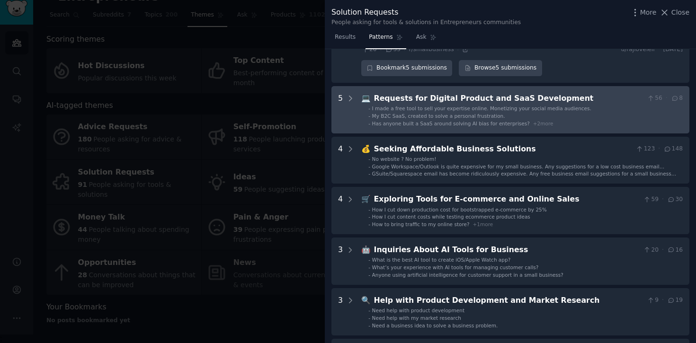
click at [399, 98] on div "Requests for Digital Product and SaaS Development" at bounding box center [508, 99] width 269 height 12
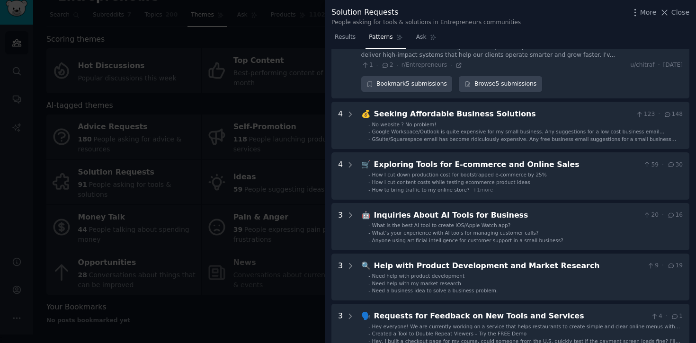
scroll to position [637, 0]
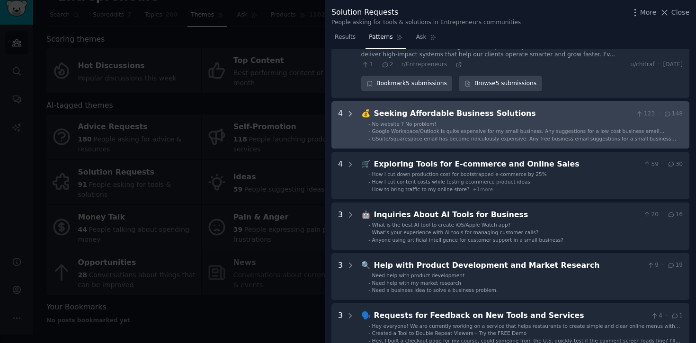
click at [353, 112] on icon at bounding box center [350, 114] width 9 height 9
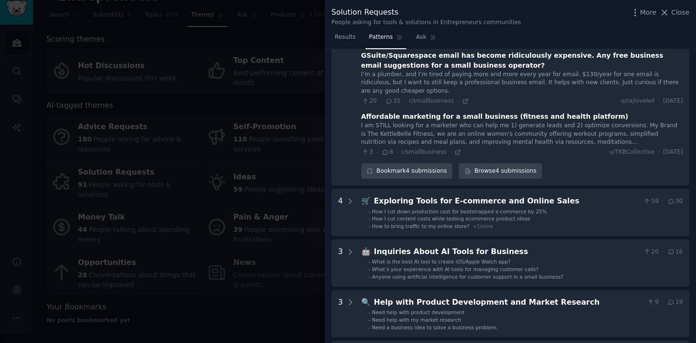
scroll to position [830, 0]
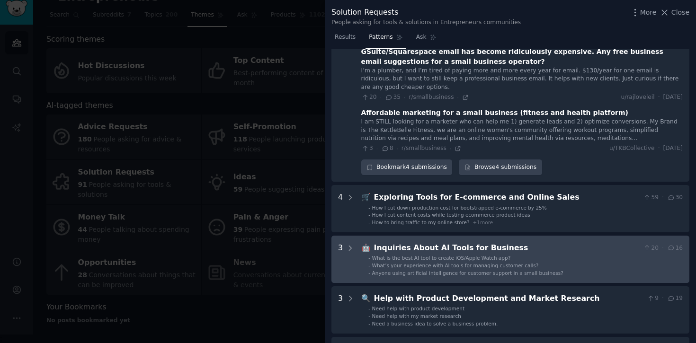
click at [426, 245] on div "Inquiries About AI Tools for Business" at bounding box center [507, 248] width 266 height 12
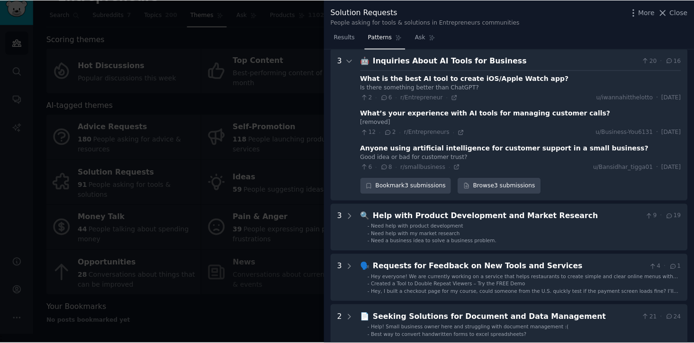
scroll to position [1017, 0]
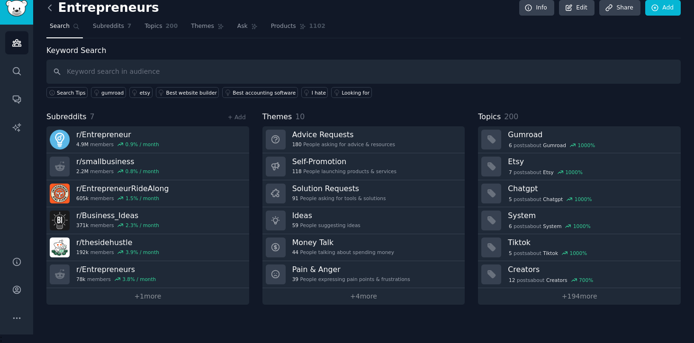
click at [54, 9] on icon at bounding box center [50, 8] width 10 height 10
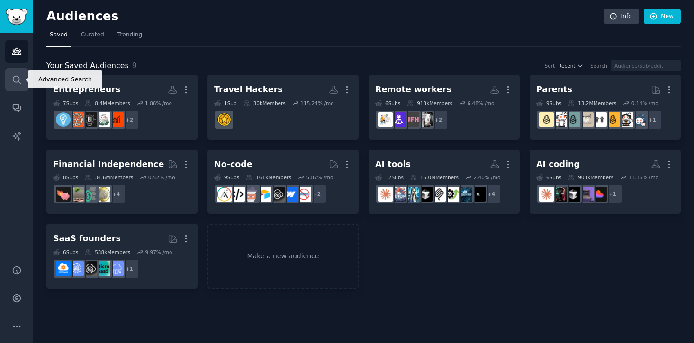
click at [21, 73] on link "Search" at bounding box center [16, 79] width 23 height 23
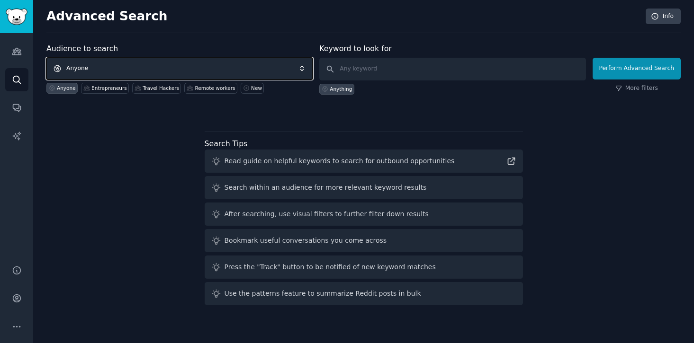
click at [124, 63] on span "Anyone" at bounding box center [179, 69] width 266 height 22
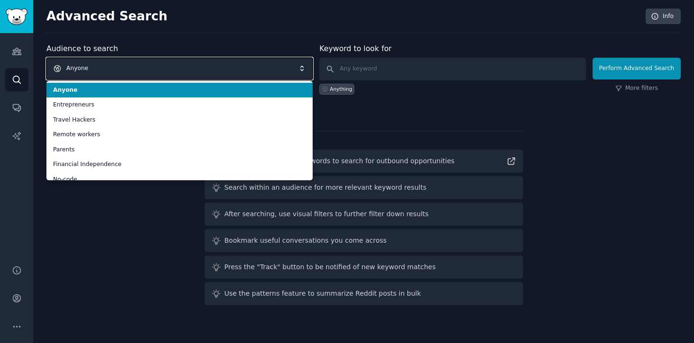
click at [116, 71] on span "Anyone" at bounding box center [179, 69] width 266 height 22
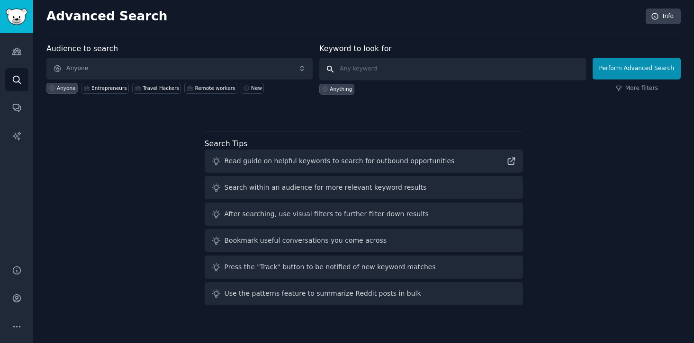
click at [344, 64] on input "text" at bounding box center [452, 69] width 266 height 23
click at [382, 76] on input "text" at bounding box center [452, 69] width 266 height 23
click at [22, 52] on link "Audiences" at bounding box center [16, 51] width 23 height 23
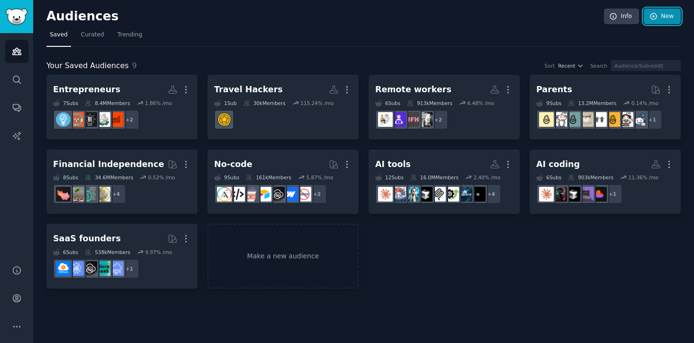
click at [657, 18] on icon at bounding box center [653, 16] width 9 height 9
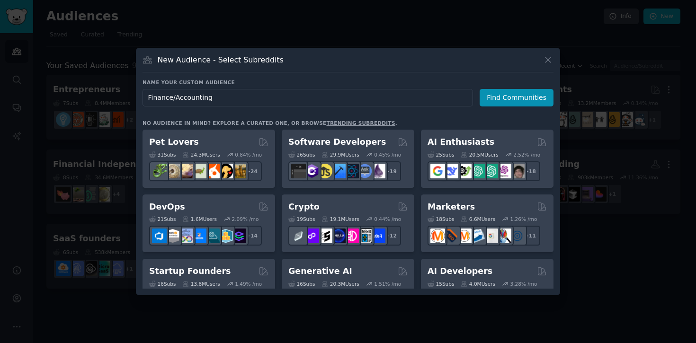
type input "Finance/Accounting"
click at [525, 114] on div "Name your custom audience Audience Name Finance/Accounting Find Communities No …" at bounding box center [348, 184] width 411 height 210
click at [526, 105] on button "Find Communities" at bounding box center [517, 98] width 74 height 18
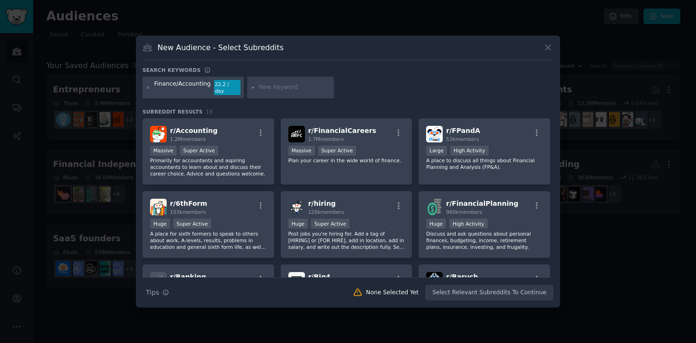
click at [236, 157] on p "Primarily for accountants and aspiring accountants to learn about and discuss t…" at bounding box center [208, 167] width 117 height 20
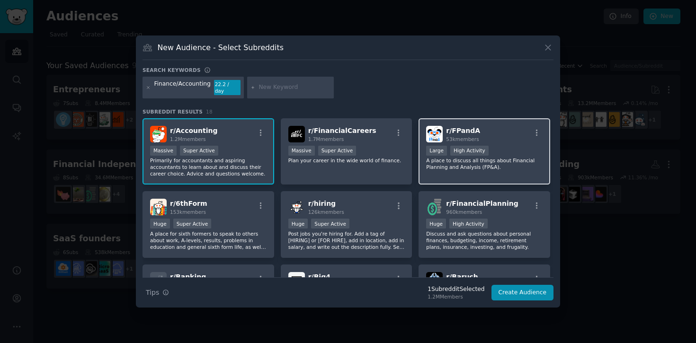
click at [448, 167] on p "A place to discuss all things about Financial Planning and Analysis (FP&A)." at bounding box center [484, 163] width 117 height 13
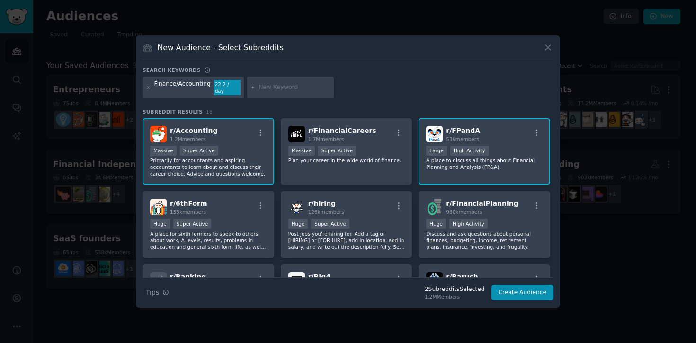
click at [299, 88] on input "text" at bounding box center [295, 87] width 72 height 9
type input "CFO"
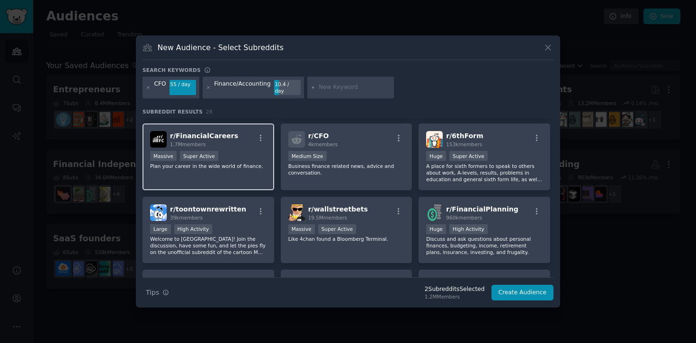
scroll to position [67, 0]
click at [234, 140] on div "r/ FinancialCareers 1.7M members" at bounding box center [208, 140] width 117 height 17
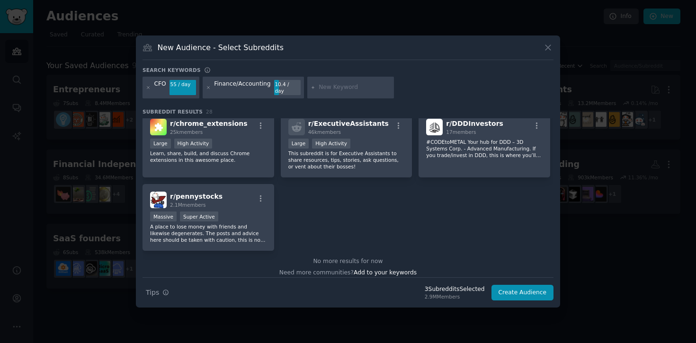
scroll to position [599, 0]
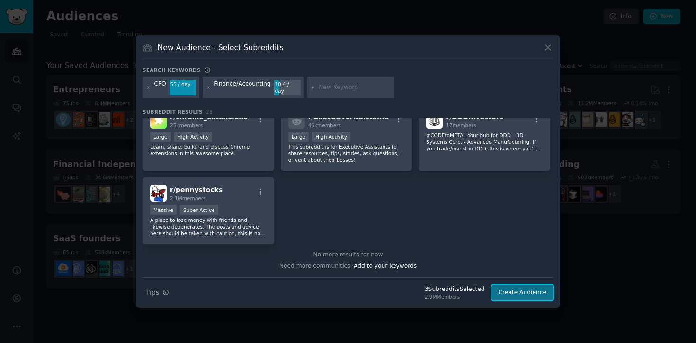
click at [529, 295] on button "Create Audience" at bounding box center [523, 293] width 63 height 16
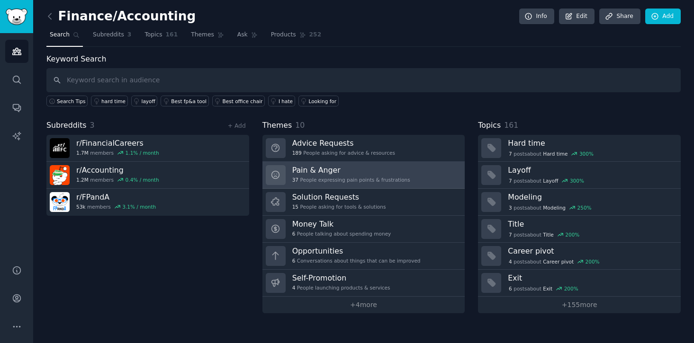
click at [319, 175] on div "Pain & Anger 37 People expressing pain points & frustrations" at bounding box center [351, 175] width 118 height 20
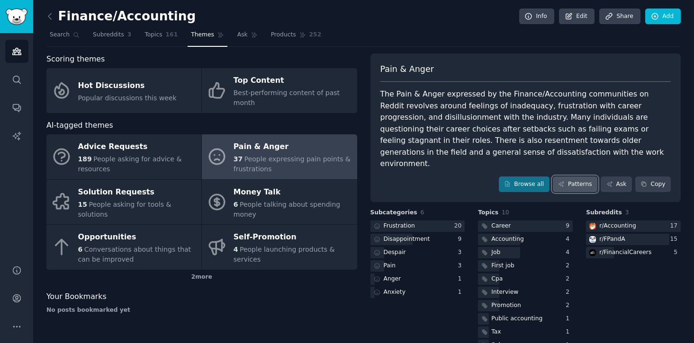
click at [566, 177] on link "Patterns" at bounding box center [575, 185] width 45 height 16
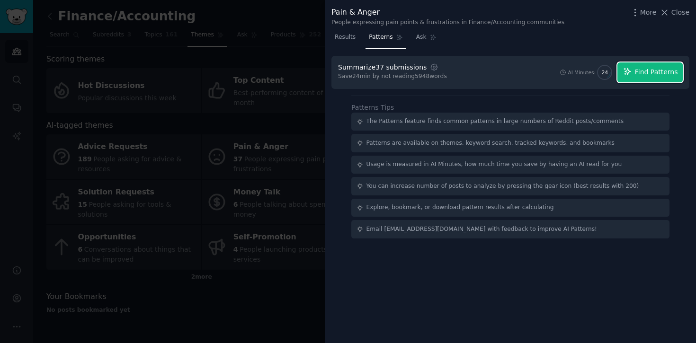
click at [653, 70] on span "Find Patterns" at bounding box center [656, 72] width 43 height 10
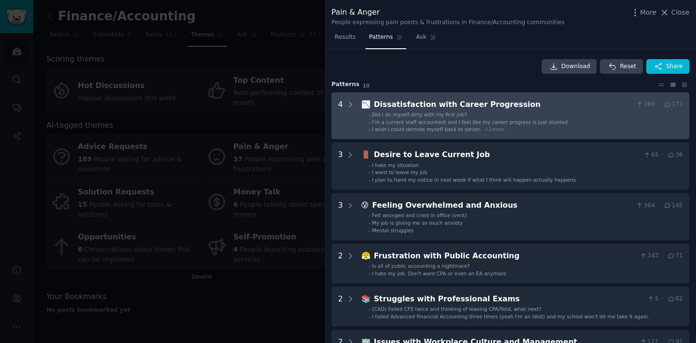
click at [340, 122] on div "4" at bounding box center [340, 116] width 5 height 34
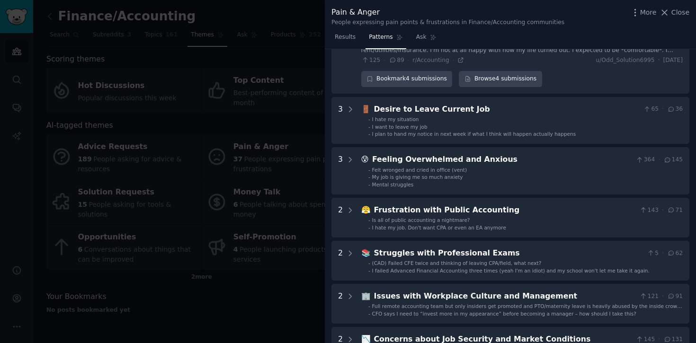
scroll to position [247, 0]
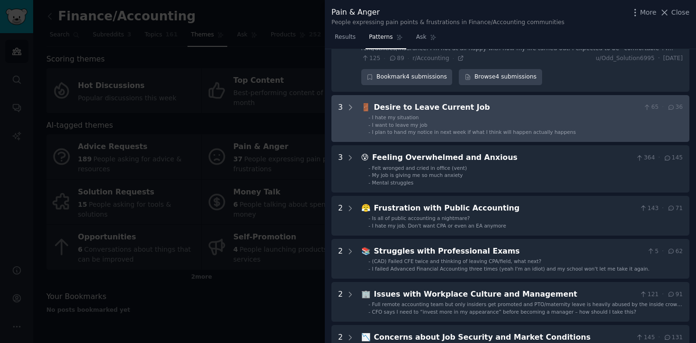
click at [339, 111] on div "3" at bounding box center [340, 119] width 5 height 34
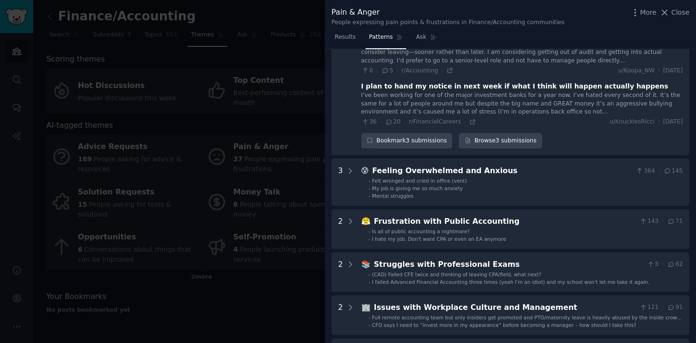
scroll to position [391, 0]
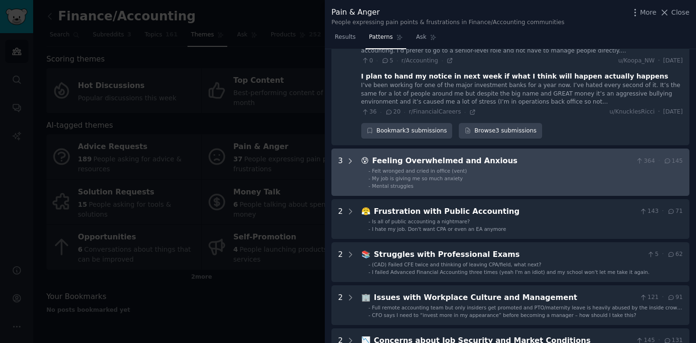
click at [347, 157] on icon at bounding box center [350, 161] width 9 height 9
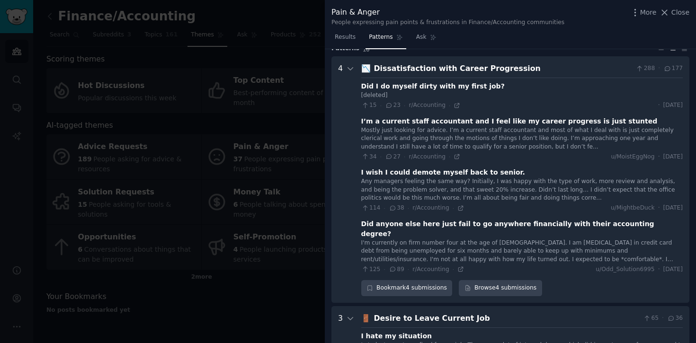
scroll to position [0, 0]
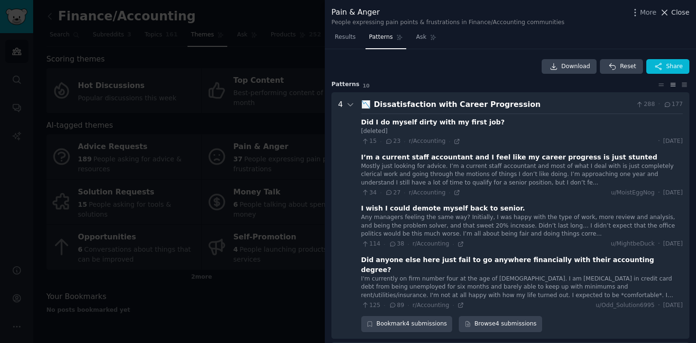
click at [681, 13] on span "Close" at bounding box center [681, 13] width 18 height 10
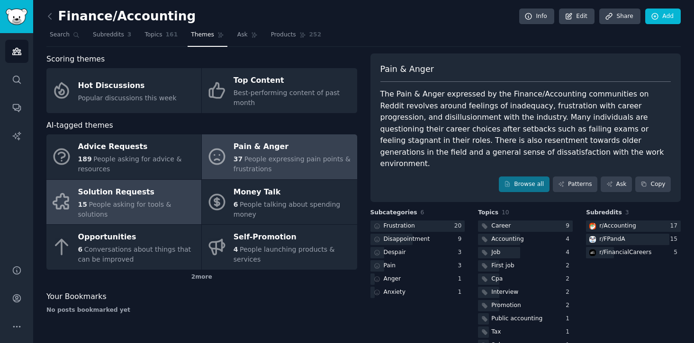
click at [136, 198] on div "Solution Requests" at bounding box center [137, 192] width 118 height 15
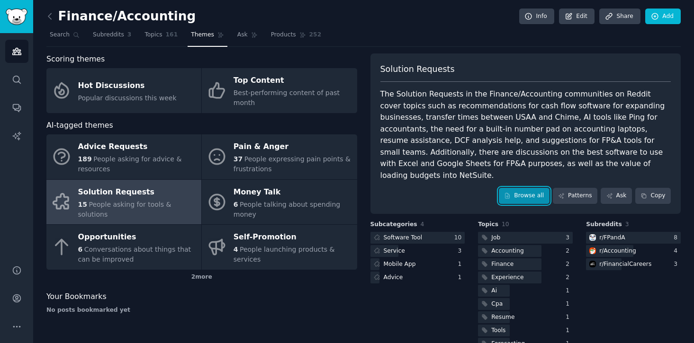
click at [530, 188] on link "Browse all" at bounding box center [524, 196] width 51 height 16
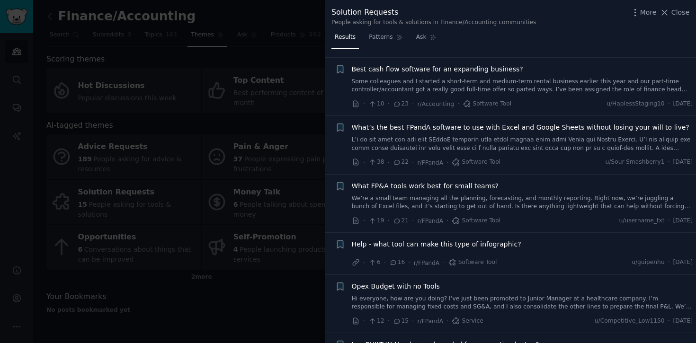
scroll to position [64, 0]
click at [551, 128] on span "What’s the best FPandA software to use with Excel and Google Sheets without los…" at bounding box center [521, 128] width 338 height 10
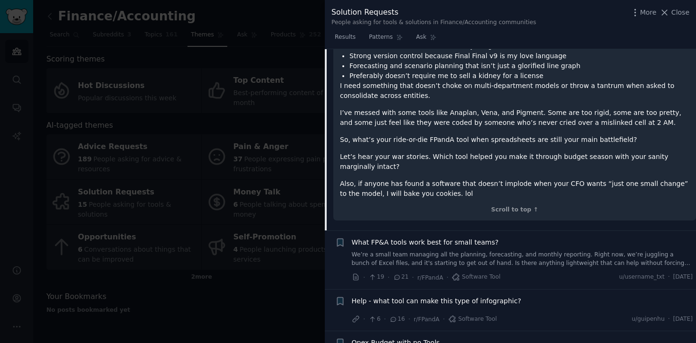
scroll to position [329, 0]
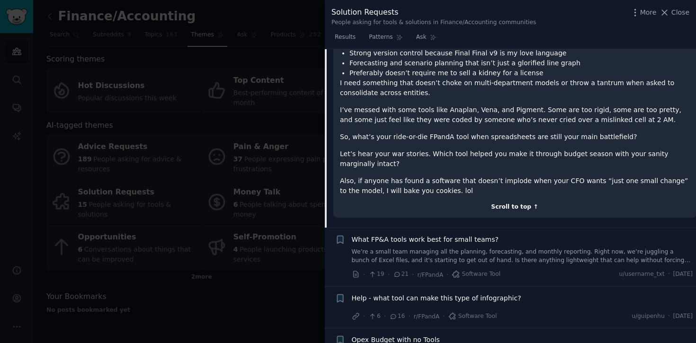
click at [521, 203] on div "Scroll to top ↑" at bounding box center [515, 207] width 350 height 9
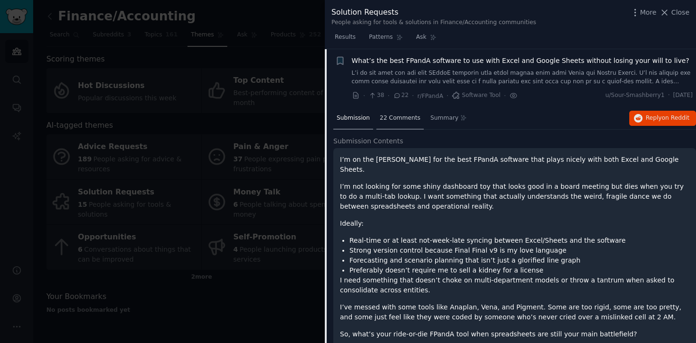
click at [397, 126] on div "22 Comments" at bounding box center [400, 119] width 47 height 23
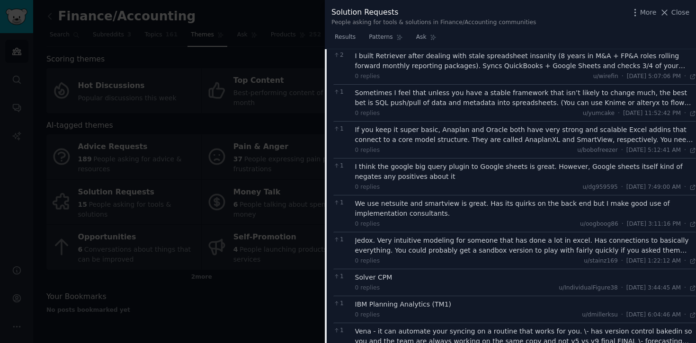
scroll to position [0, 0]
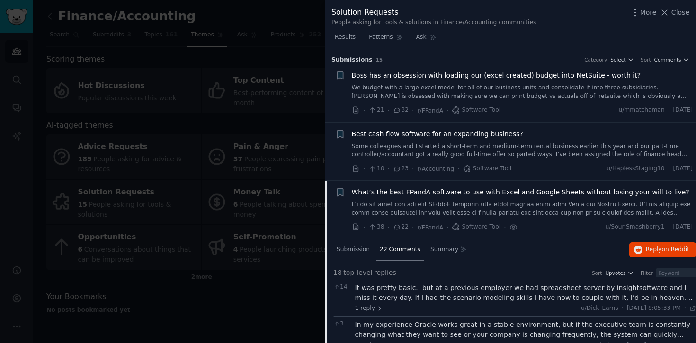
click at [501, 247] on div "Submission 22 Comments Summary Reply on Reddit" at bounding box center [514, 250] width 363 height 23
click at [495, 200] on div "What’s the best FPandA software to use with Excel and Google Sheets without los…" at bounding box center [522, 203] width 341 height 30
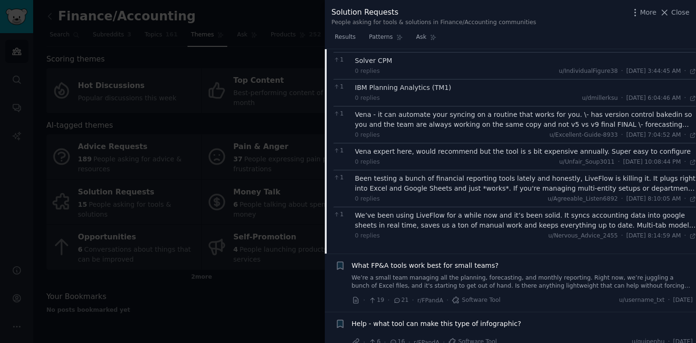
scroll to position [593, 0]
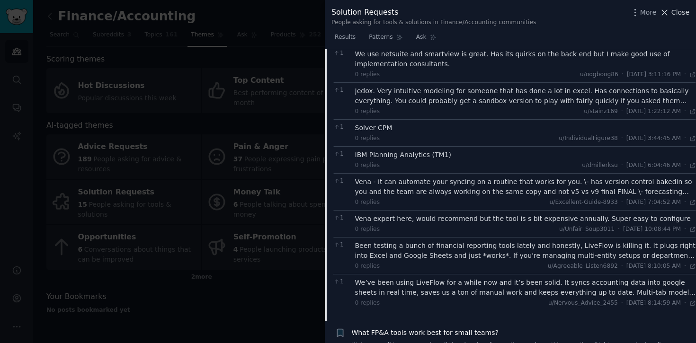
click at [686, 9] on span "Close" at bounding box center [681, 13] width 18 height 10
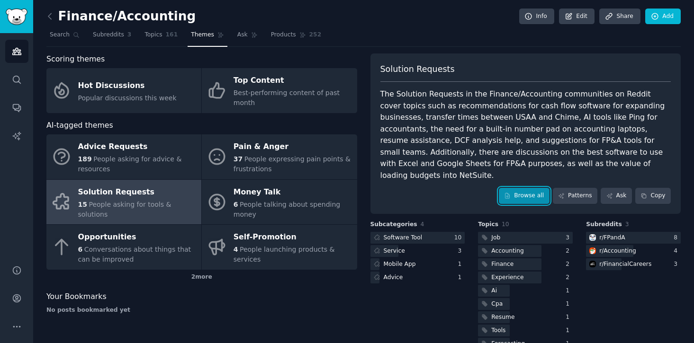
click at [524, 188] on link "Browse all" at bounding box center [524, 196] width 51 height 16
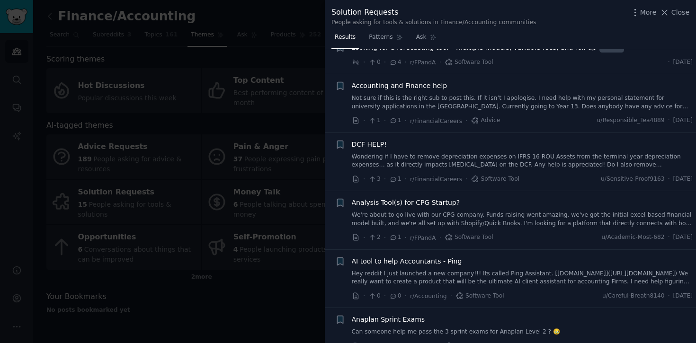
scroll to position [533, 0]
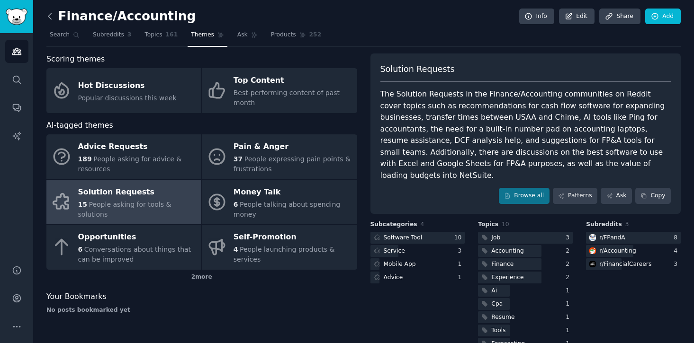
click at [48, 17] on icon at bounding box center [50, 16] width 10 height 10
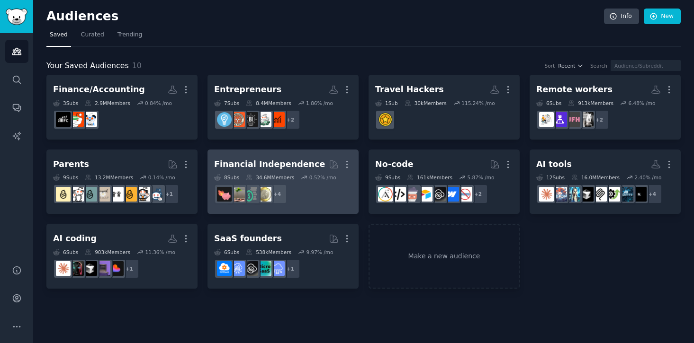
click at [287, 171] on h2 "Financial Independence More" at bounding box center [283, 164] width 138 height 17
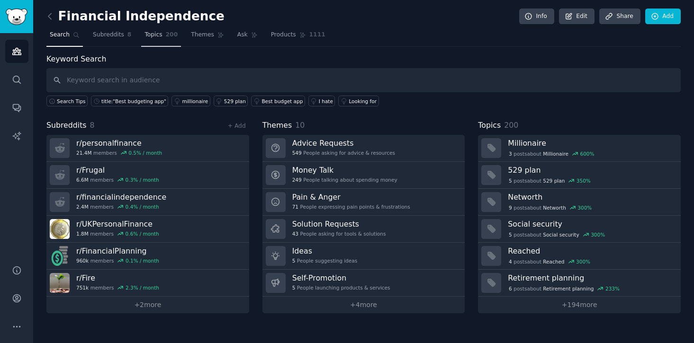
click at [166, 39] on link "Topics 200" at bounding box center [161, 36] width 40 height 19
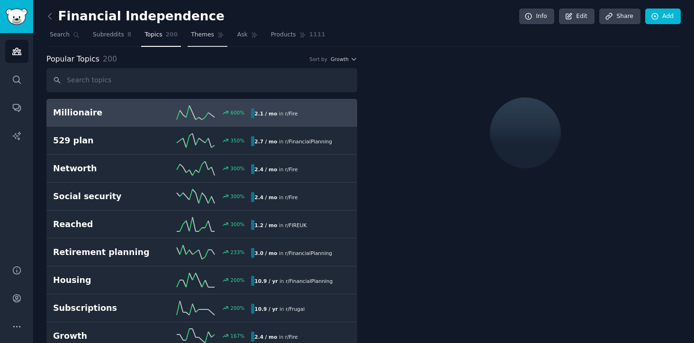
click at [215, 34] on link "Themes" at bounding box center [208, 36] width 40 height 19
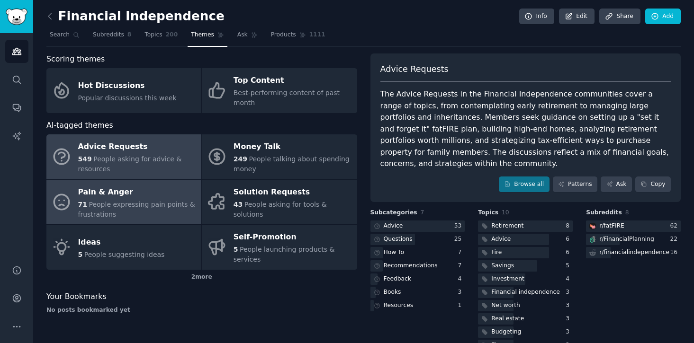
click at [142, 206] on span "People expressing pain points & frustrations" at bounding box center [136, 210] width 117 height 18
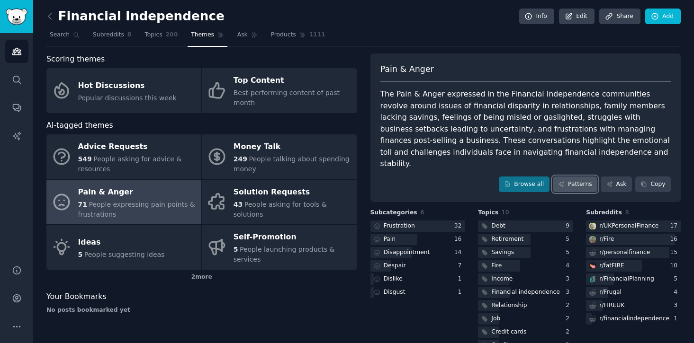
click at [566, 177] on link "Patterns" at bounding box center [575, 185] width 45 height 16
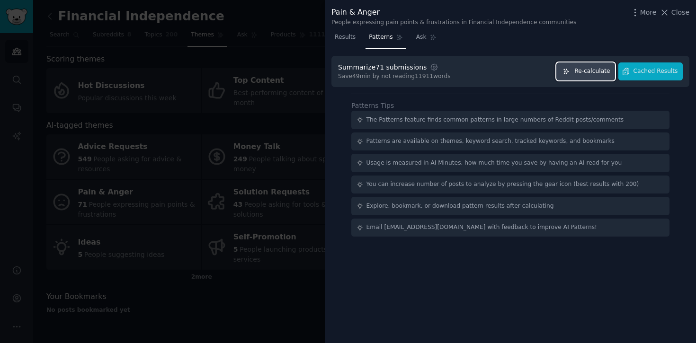
click at [577, 72] on span "Re-calculate" at bounding box center [592, 71] width 36 height 9
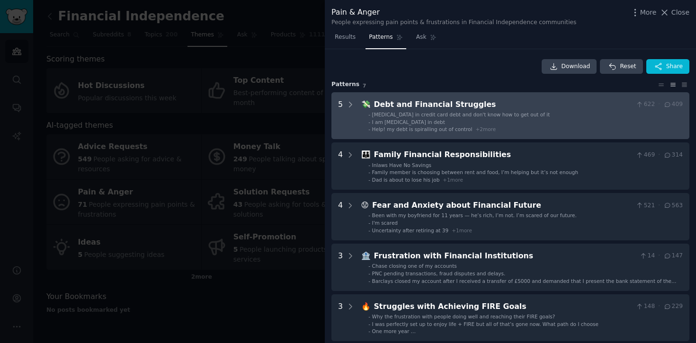
click at [505, 121] on li "- I am drowning in debt" at bounding box center [525, 122] width 314 height 7
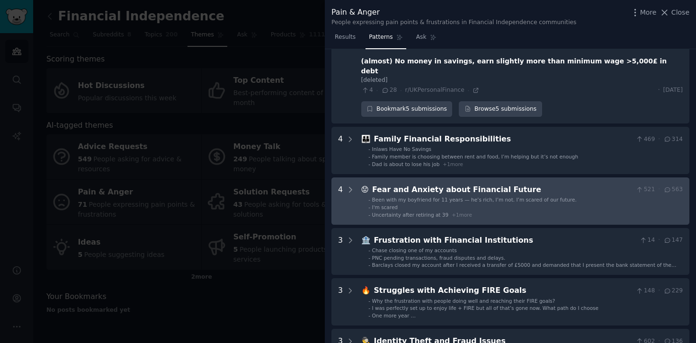
scroll to position [260, 0]
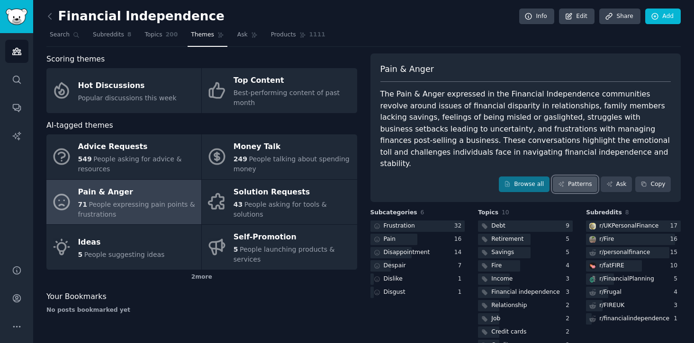
click at [569, 177] on link "Patterns" at bounding box center [575, 185] width 45 height 16
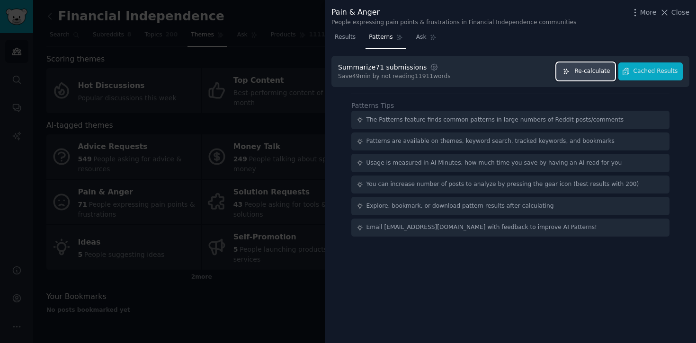
click at [601, 69] on span "Re-calculate" at bounding box center [592, 71] width 36 height 9
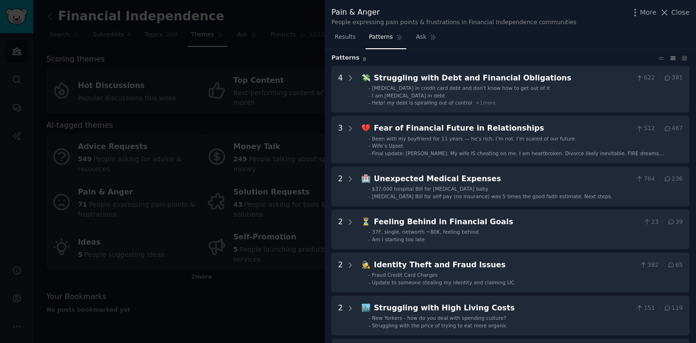
scroll to position [33, 0]
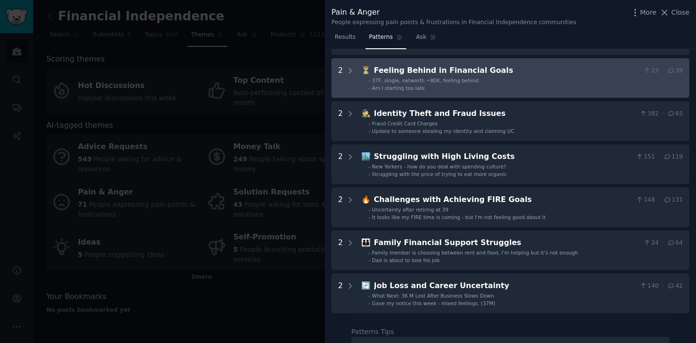
click at [429, 72] on div "Feeling Behind in Financial Goals" at bounding box center [507, 71] width 266 height 12
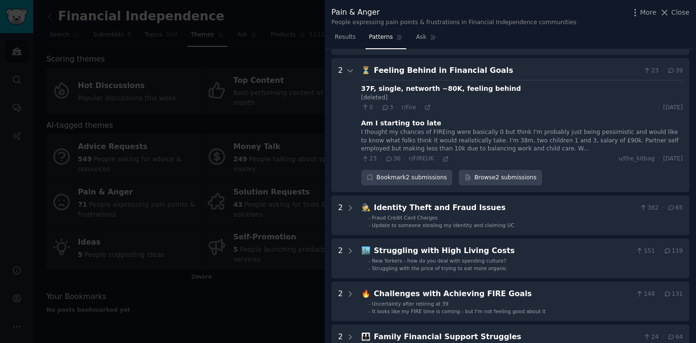
scroll to position [187, 0]
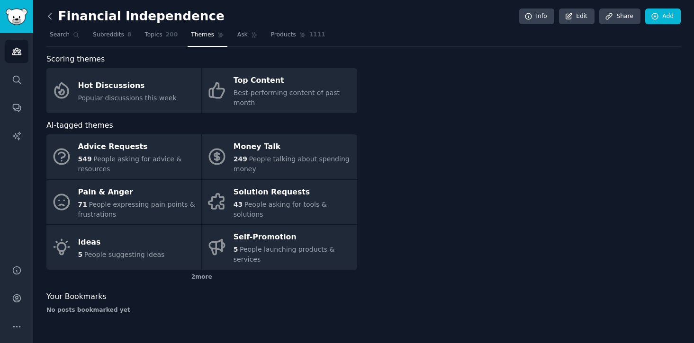
click at [51, 17] on icon at bounding box center [50, 16] width 10 height 10
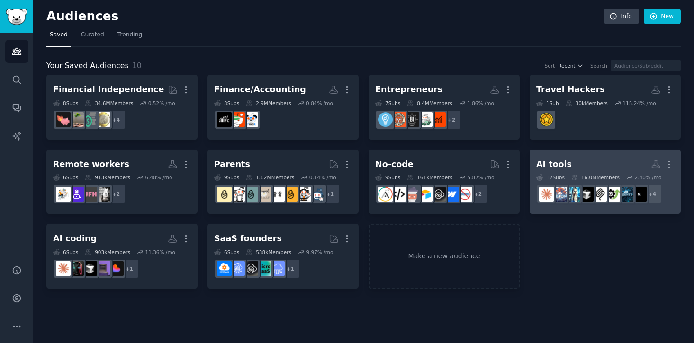
click at [595, 169] on h2 "AI tools More" at bounding box center [605, 164] width 138 height 17
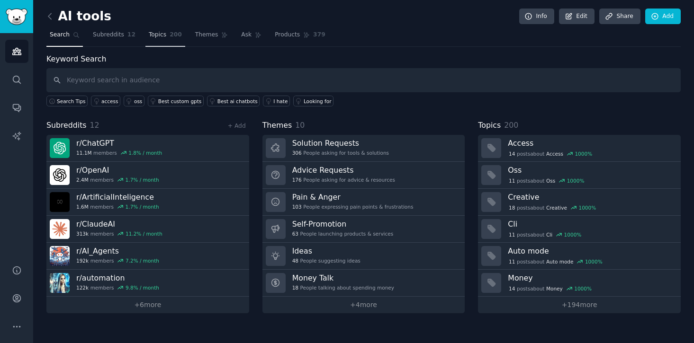
click at [171, 35] on span "200" at bounding box center [176, 35] width 12 height 9
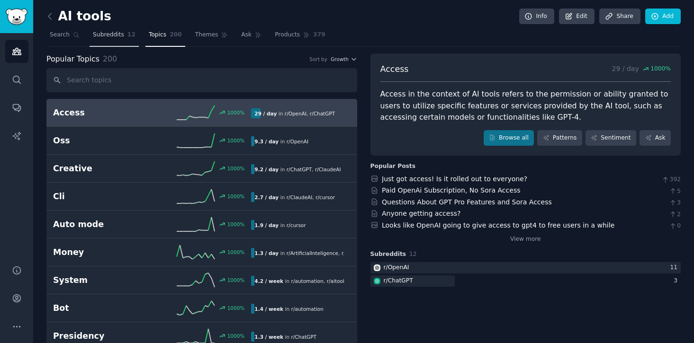
click at [116, 28] on link "Subreddits 12" at bounding box center [114, 36] width 49 height 19
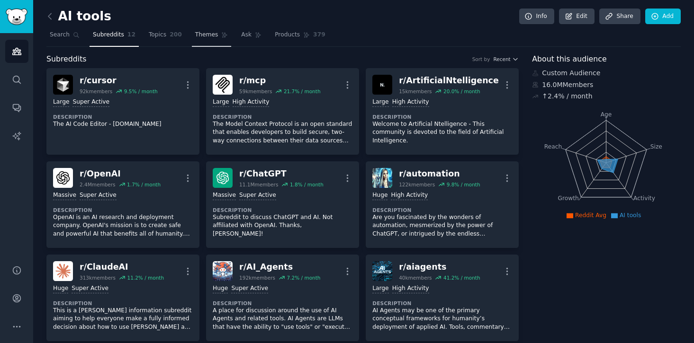
click at [210, 35] on span "Themes" at bounding box center [206, 35] width 23 height 9
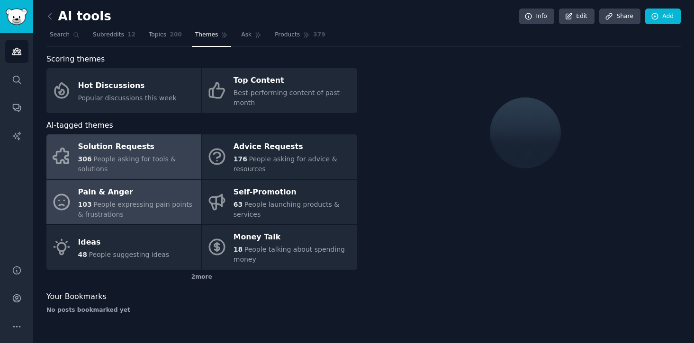
click at [144, 204] on span "People expressing pain points & frustrations" at bounding box center [135, 210] width 115 height 18
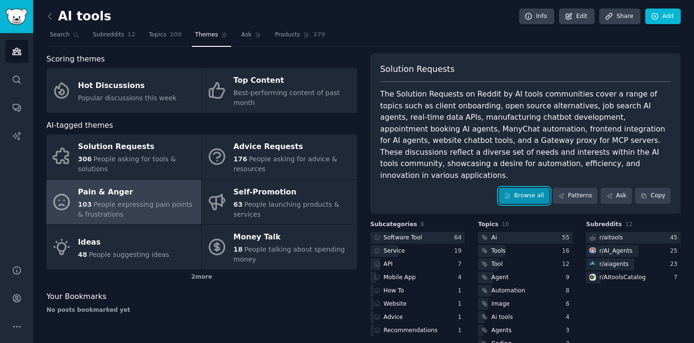
click at [513, 188] on link "Browse all" at bounding box center [524, 196] width 51 height 16
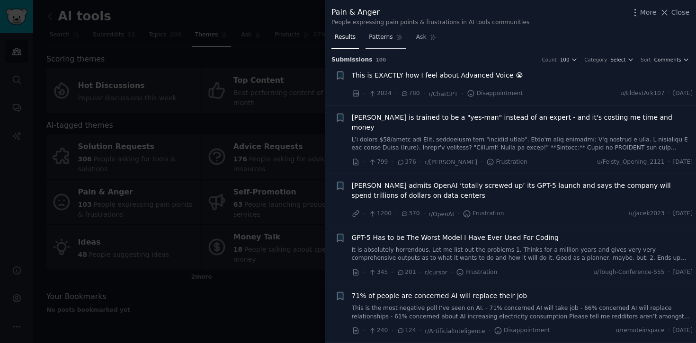
click at [385, 36] on span "Patterns" at bounding box center [381, 37] width 24 height 9
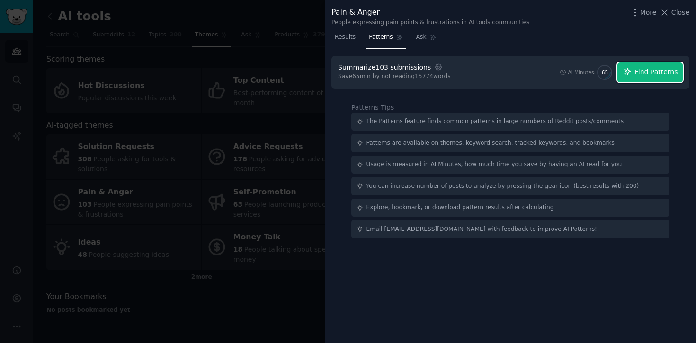
click at [642, 71] on span "Find Patterns" at bounding box center [656, 72] width 43 height 10
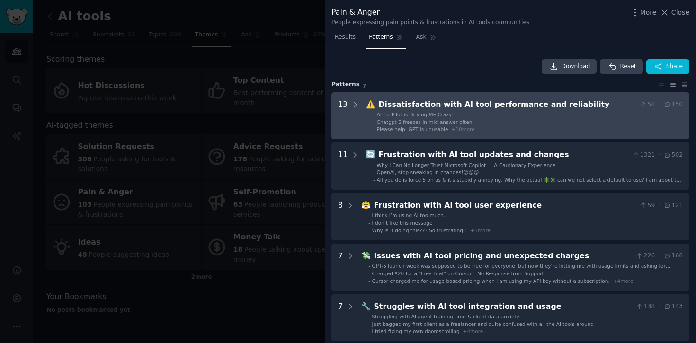
click at [428, 125] on div "Chatgpt 5 freezes in mid-answer often" at bounding box center [425, 122] width 96 height 7
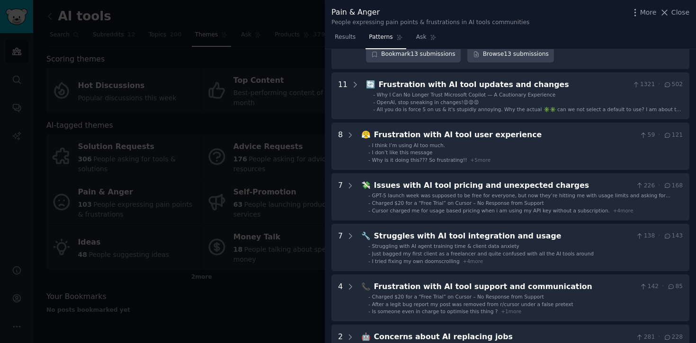
scroll to position [655, 0]
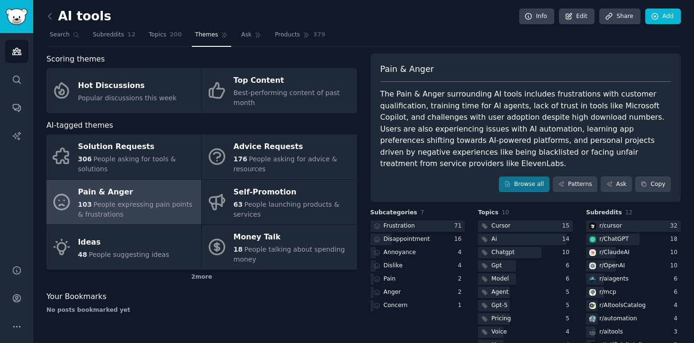
click at [46, 15] on div "AI tools Info Edit Share Add Search Subreddits 12 Topics 200 Themes Ask Product…" at bounding box center [363, 196] width 661 height 393
click at [50, 15] on icon at bounding box center [50, 16] width 10 height 10
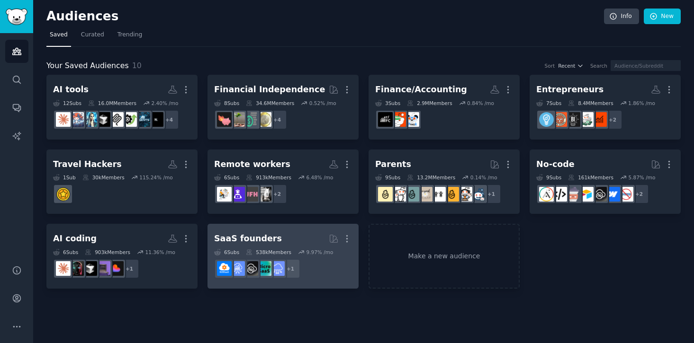
click at [257, 232] on h2 "SaaS founders More" at bounding box center [283, 239] width 138 height 17
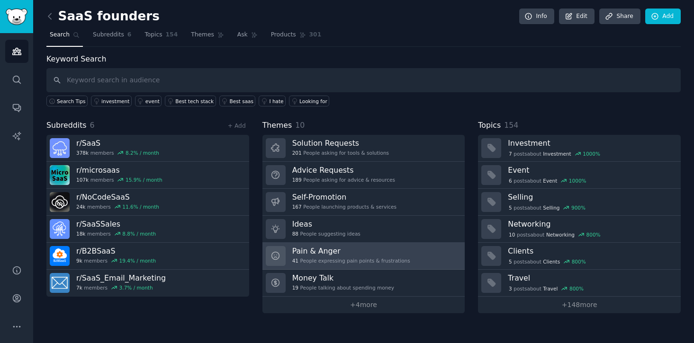
click at [386, 255] on h3 "Pain & Anger" at bounding box center [351, 251] width 118 height 10
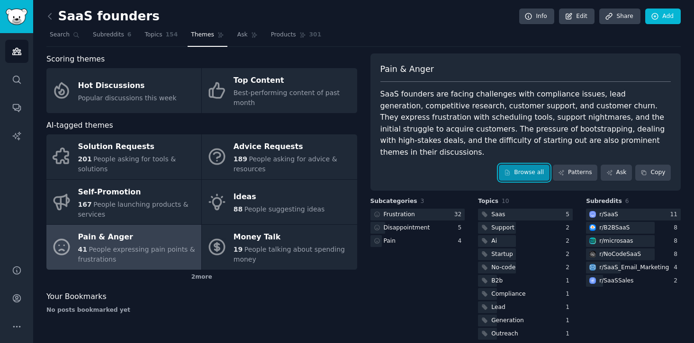
click at [529, 165] on link "Browse all" at bounding box center [524, 173] width 51 height 16
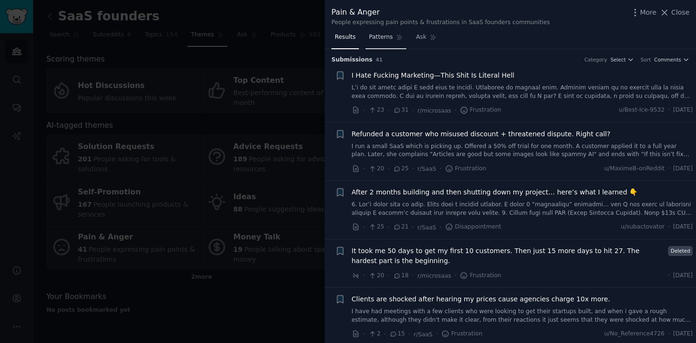
click at [382, 38] on span "Patterns" at bounding box center [381, 37] width 24 height 9
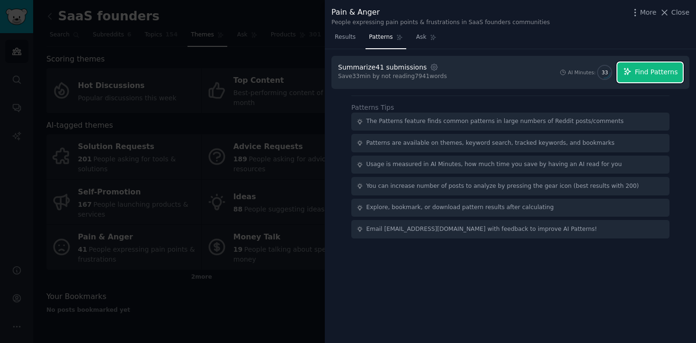
click at [628, 75] on icon "button" at bounding box center [627, 71] width 9 height 9
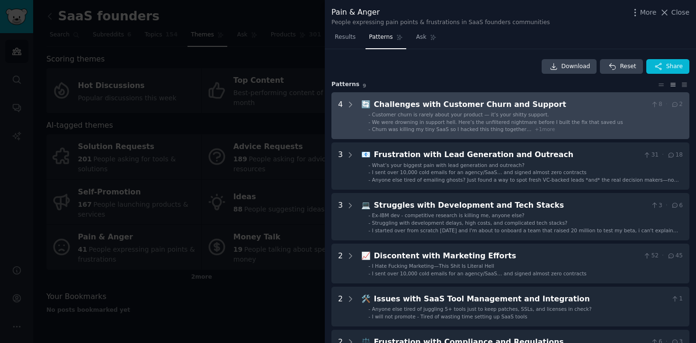
click at [454, 111] on div "Customer churn is rarely about your product — it’s your shitty support." at bounding box center [460, 114] width 177 height 7
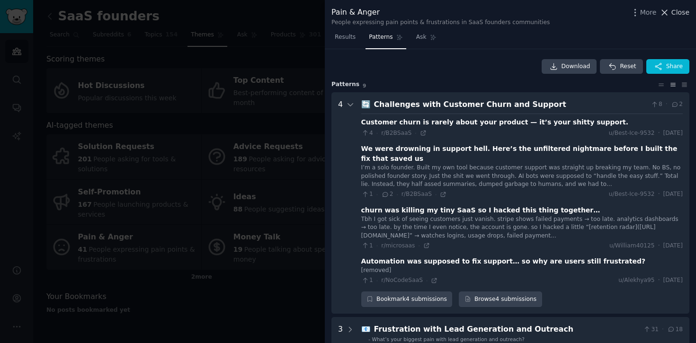
click at [689, 10] on span "Close" at bounding box center [681, 13] width 18 height 10
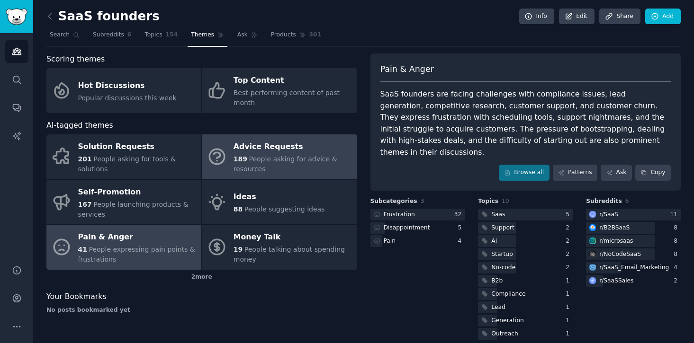
click at [230, 168] on link "Advice Requests 189 People asking for advice & resources" at bounding box center [279, 157] width 155 height 45
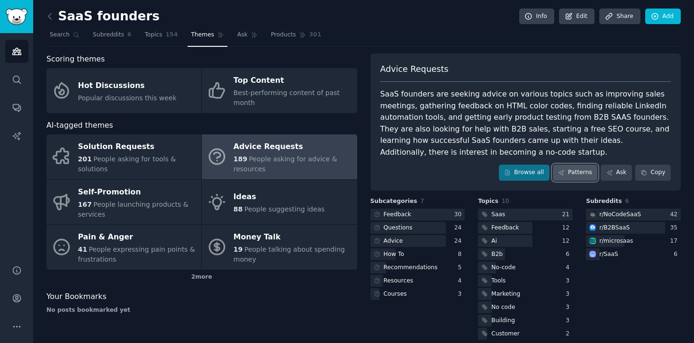
click at [566, 170] on link "Patterns" at bounding box center [575, 173] width 45 height 16
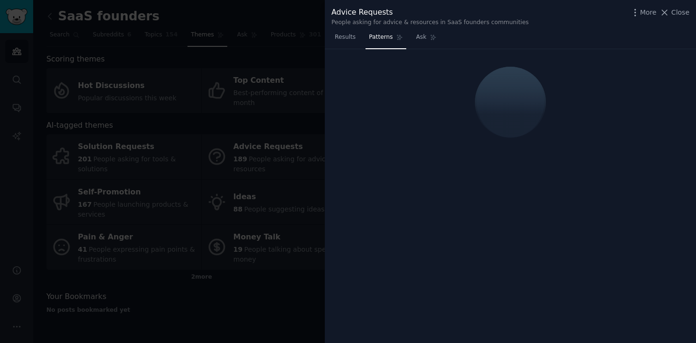
click at [92, 9] on div at bounding box center [348, 171] width 696 height 343
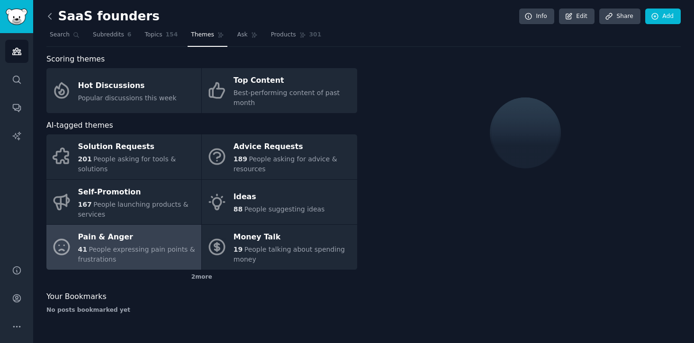
click at [50, 16] on icon at bounding box center [50, 16] width 10 height 10
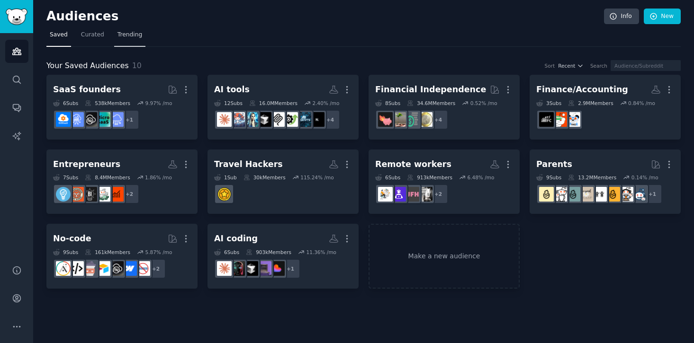
click at [138, 37] on span "Trending" at bounding box center [129, 35] width 25 height 9
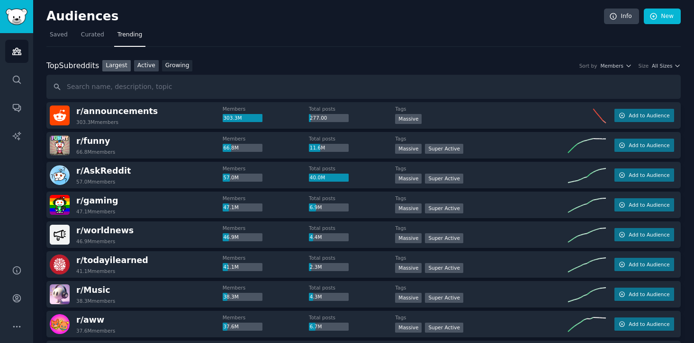
click at [148, 66] on link "Active" at bounding box center [146, 66] width 25 height 12
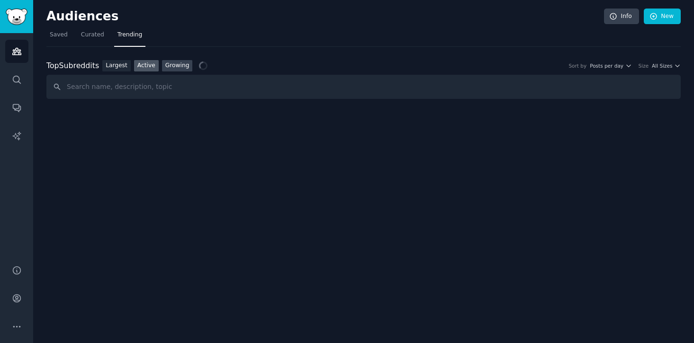
click at [177, 66] on link "Growing" at bounding box center [177, 66] width 31 height 12
click at [622, 64] on span "Yearly" at bounding box center [616, 66] width 15 height 7
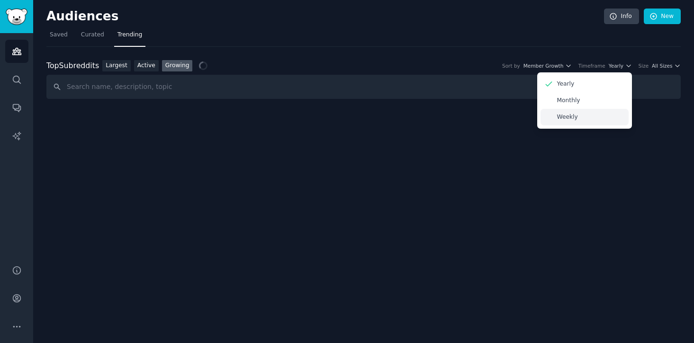
click at [598, 114] on div "Weekly" at bounding box center [584, 117] width 88 height 17
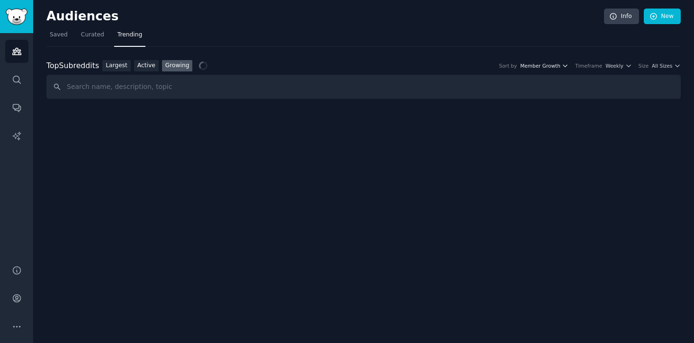
click at [559, 69] on span "Member Growth" at bounding box center [540, 66] width 40 height 7
click at [559, 61] on div "Top Subreddits Top Subreddits Largest Active Growing Sort by Member Growth Memb…" at bounding box center [363, 66] width 634 height 12
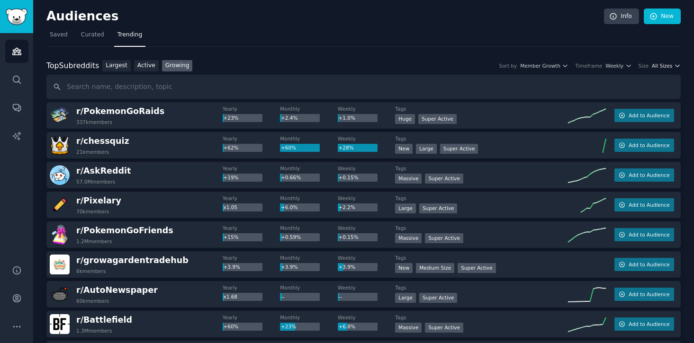
click at [669, 65] on span "All Sizes" at bounding box center [662, 66] width 20 height 7
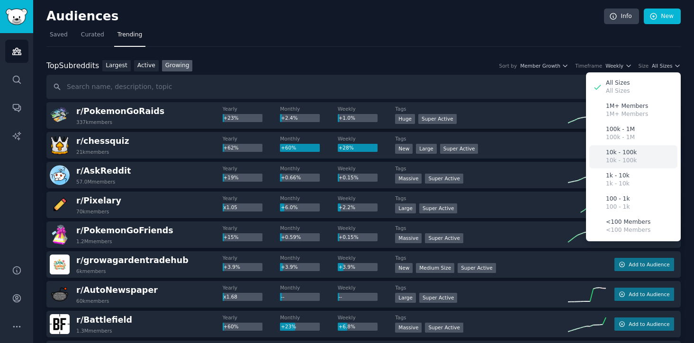
click at [636, 157] on div "10k - 100k 10k - 100k" at bounding box center [633, 156] width 88 height 23
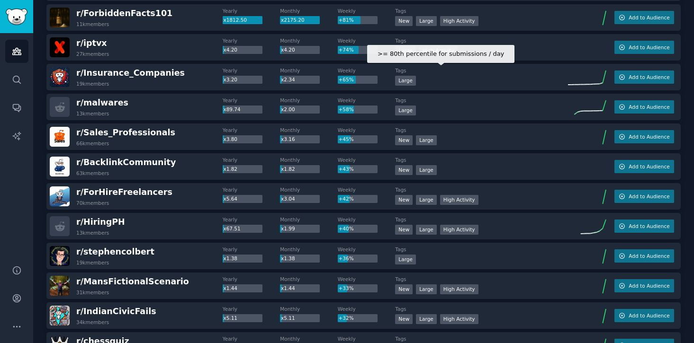
scroll to position [130, 0]
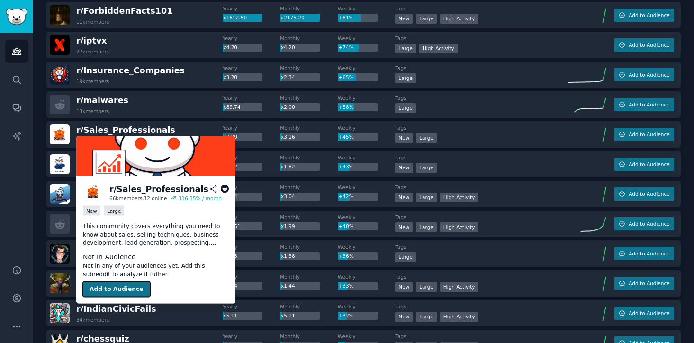
click at [125, 286] on button "Add to Audience" at bounding box center [116, 289] width 67 height 15
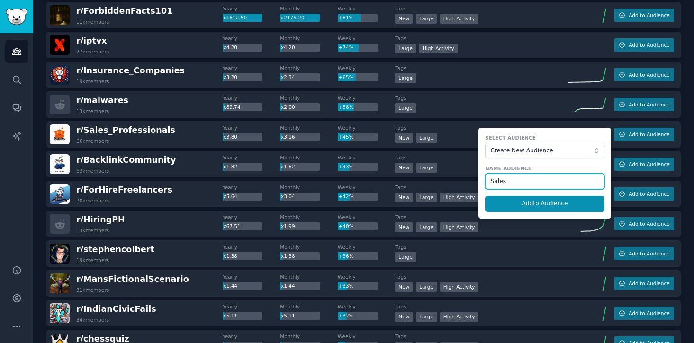
type input "Sales"
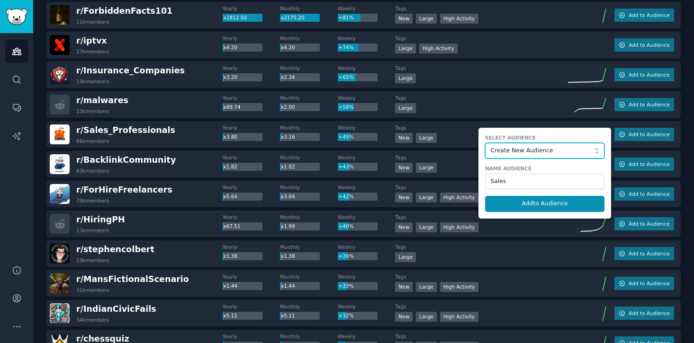
click at [542, 153] on span "Create New Audience" at bounding box center [543, 151] width 104 height 9
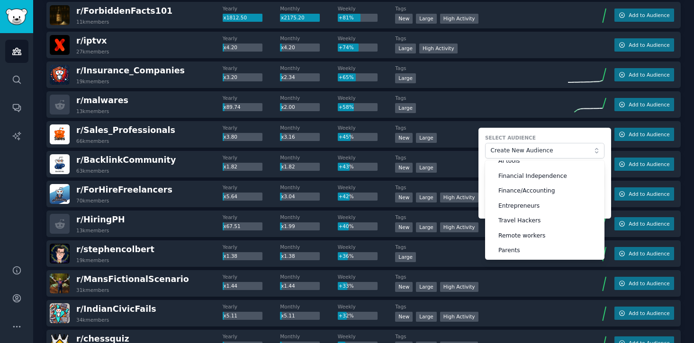
scroll to position [0, 0]
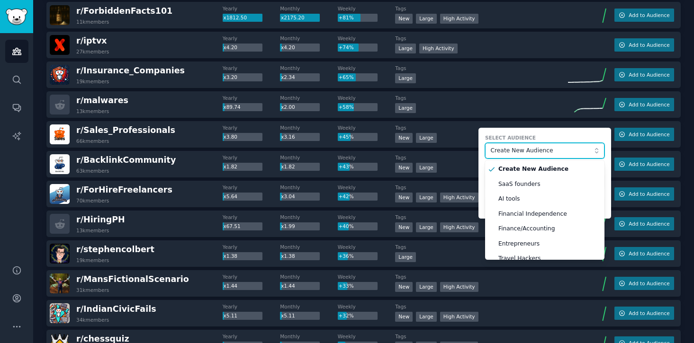
click at [539, 147] on span "Create New Audience" at bounding box center [543, 151] width 104 height 9
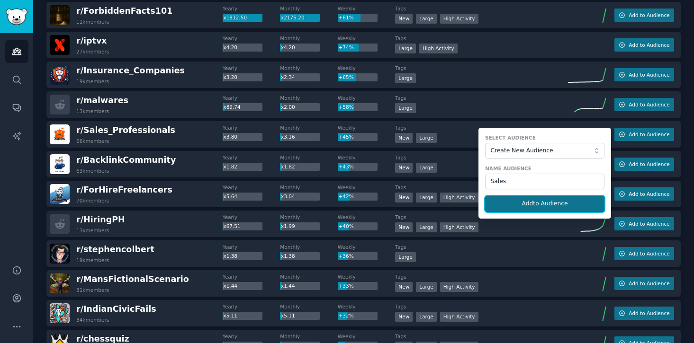
click at [530, 206] on button "Add to Audience" at bounding box center [544, 204] width 119 height 16
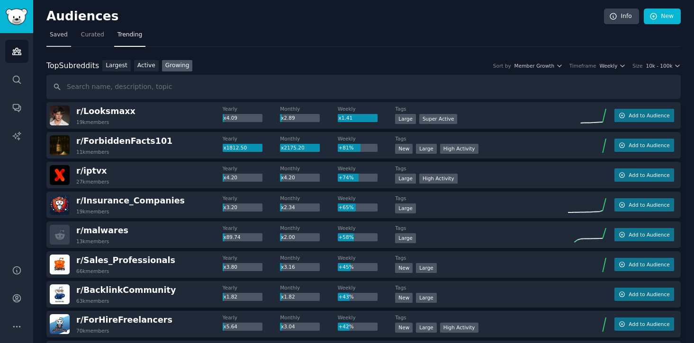
click at [65, 39] on span "Saved" at bounding box center [59, 35] width 18 height 9
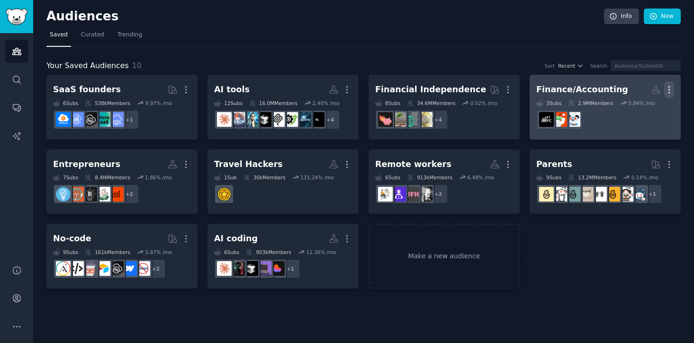
click at [672, 88] on icon "button" at bounding box center [669, 90] width 10 height 10
click at [644, 110] on p "Delete" at bounding box center [643, 110] width 22 height 10
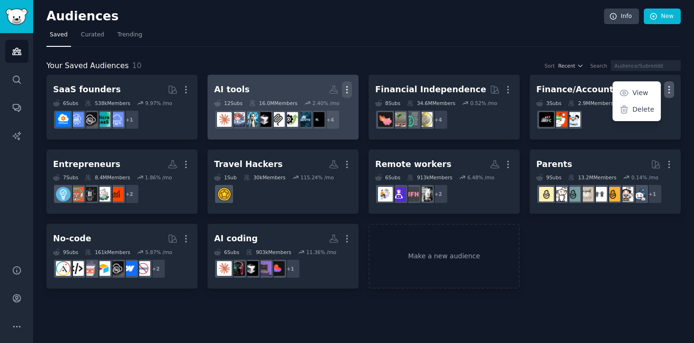
click at [347, 91] on icon "button" at bounding box center [347, 90] width 10 height 10
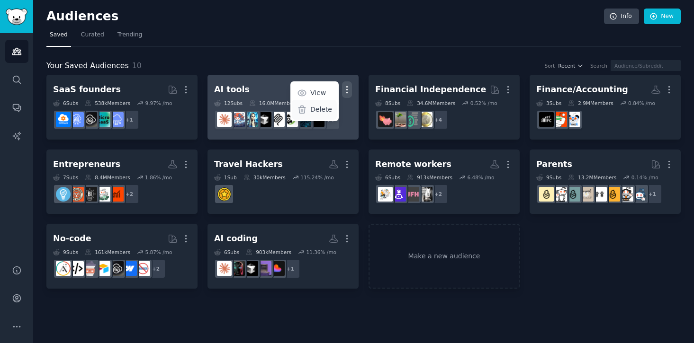
click at [325, 111] on p "Delete" at bounding box center [321, 110] width 22 height 10
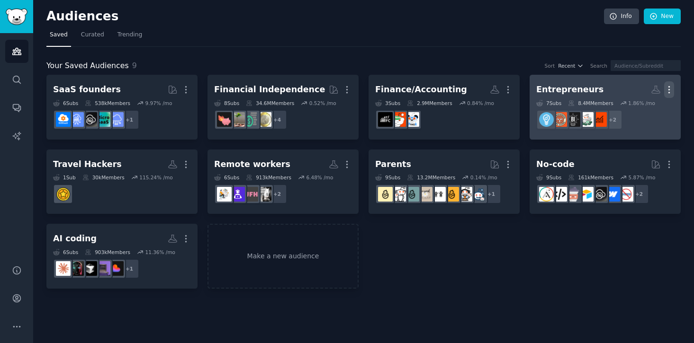
click at [671, 87] on icon "button" at bounding box center [669, 90] width 10 height 10
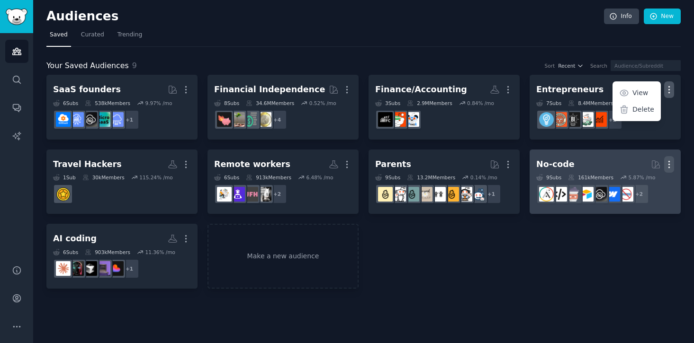
click at [673, 160] on icon "button" at bounding box center [669, 165] width 10 height 10
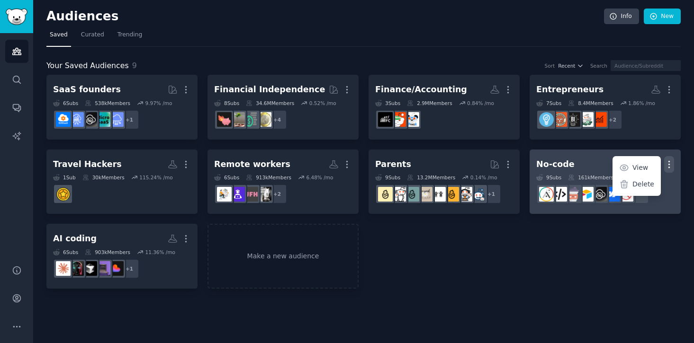
click at [651, 211] on link "No-code More View Delete 9 Sub s 161k Members 5.87 % /mo + 2" at bounding box center [604, 182] width 151 height 65
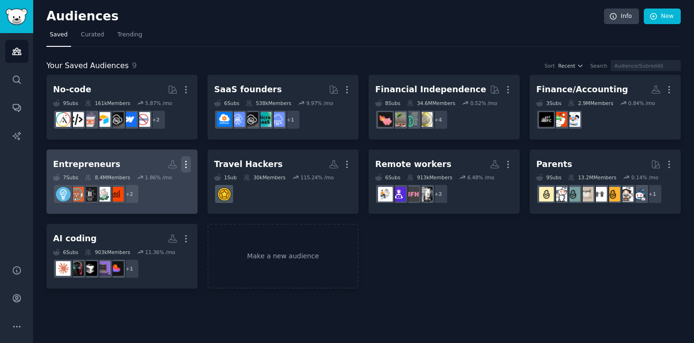
click at [190, 162] on icon "button" at bounding box center [186, 165] width 10 height 10
click at [169, 186] on p "Delete" at bounding box center [160, 184] width 22 height 10
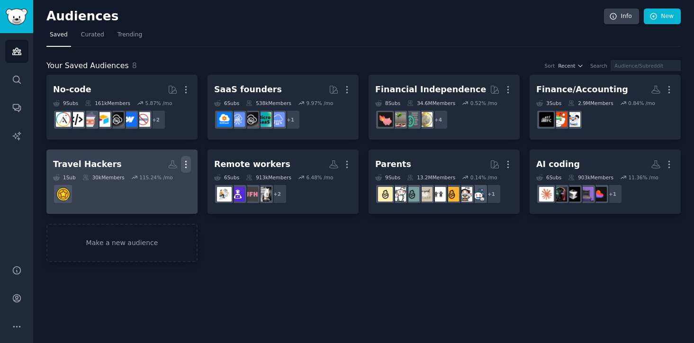
click at [189, 163] on icon "button" at bounding box center [186, 165] width 10 height 10
click at [191, 204] on link "Travel Hackers More View Delete 1 Sub 30k Members 115.24 % /mo" at bounding box center [121, 182] width 151 height 65
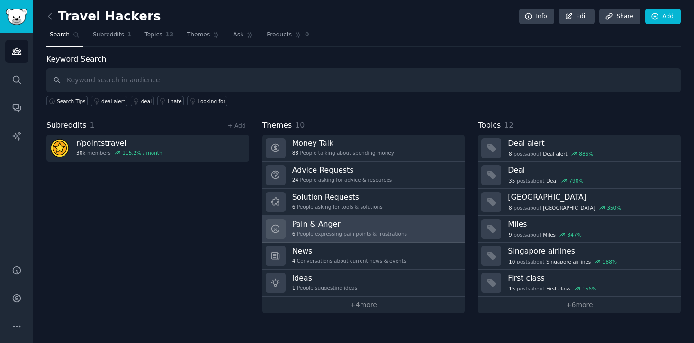
click at [356, 230] on div "Pain & Anger 6 People expressing pain points & frustrations" at bounding box center [349, 229] width 115 height 20
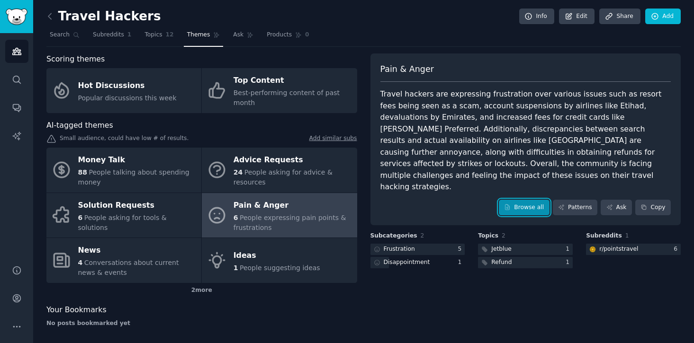
click at [534, 200] on link "Browse all" at bounding box center [524, 208] width 51 height 16
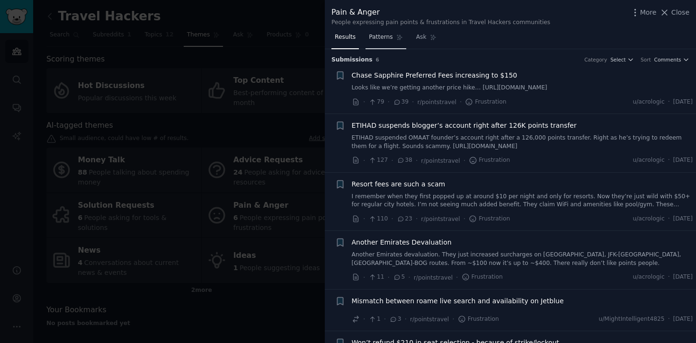
click at [372, 37] on span "Patterns" at bounding box center [381, 37] width 24 height 9
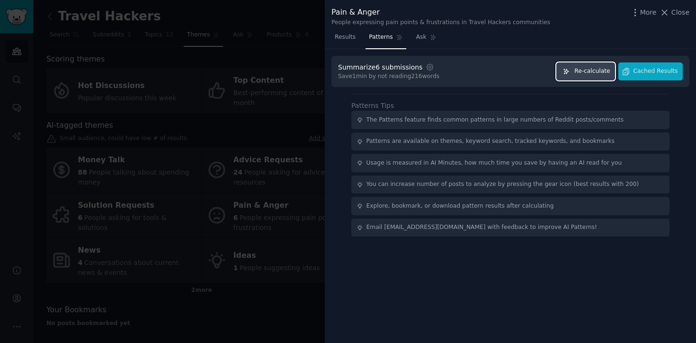
click at [583, 73] on span "Re-calculate" at bounding box center [592, 71] width 36 height 9
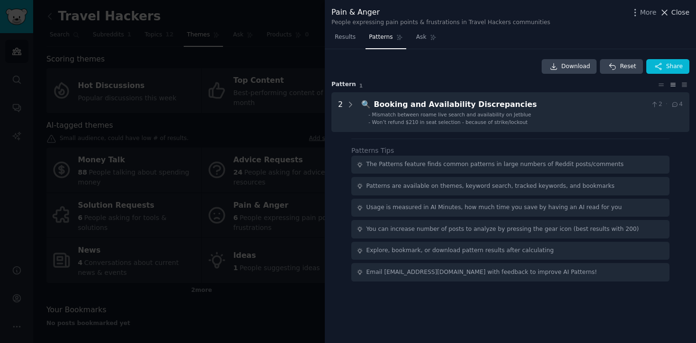
click at [665, 16] on icon at bounding box center [665, 13] width 10 height 10
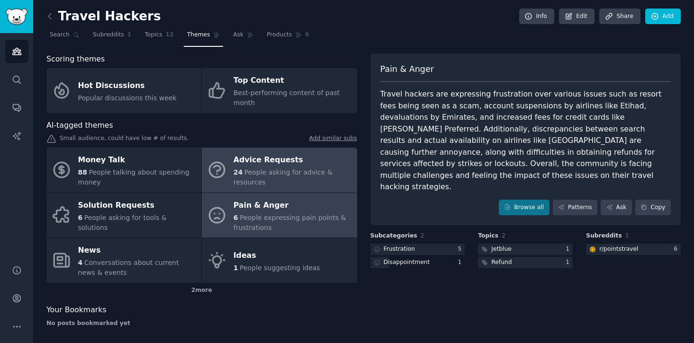
click at [290, 164] on div "Advice Requests" at bounding box center [292, 160] width 118 height 15
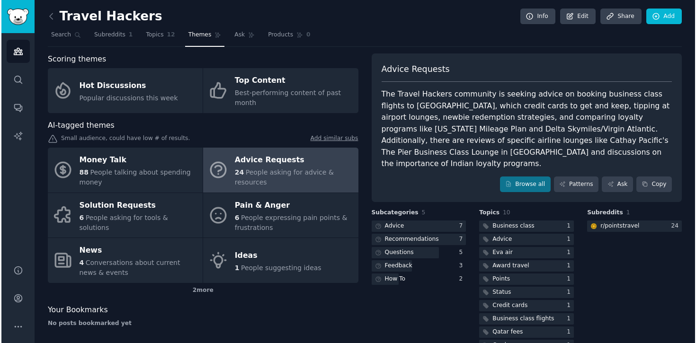
scroll to position [11, 0]
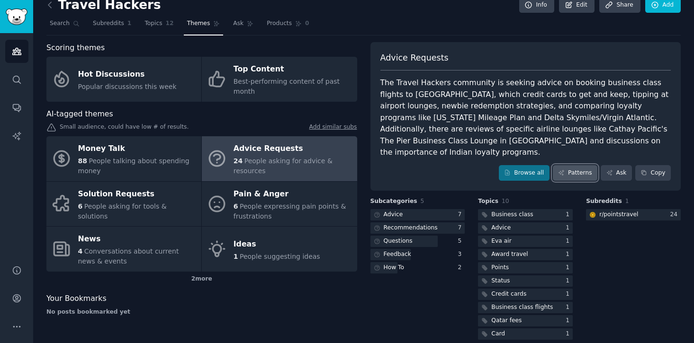
click at [554, 165] on link "Patterns" at bounding box center [575, 173] width 45 height 16
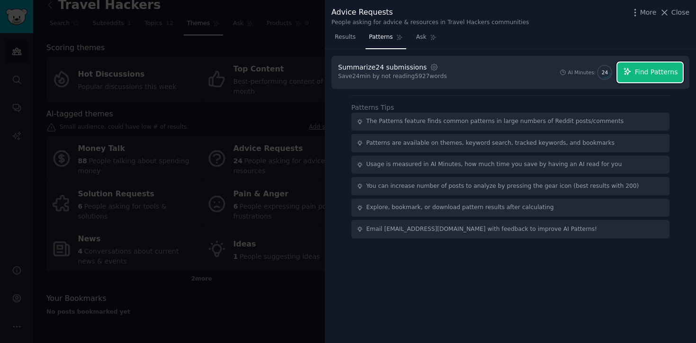
click at [635, 72] on button "Find Patterns" at bounding box center [650, 73] width 65 height 20
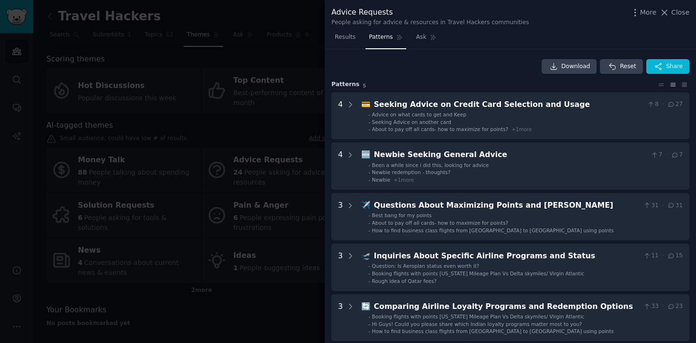
scroll to position [11, 0]
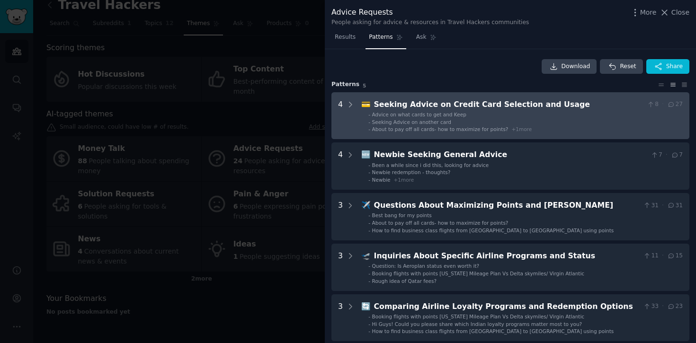
click at [432, 112] on span "Advice on what cards to get and Keep" at bounding box center [419, 115] width 94 height 6
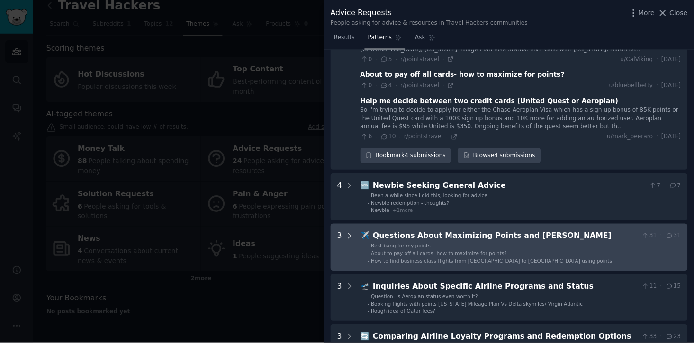
scroll to position [0, 0]
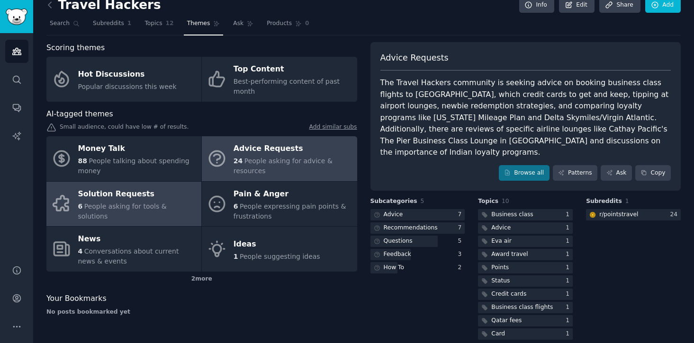
click at [152, 206] on div "6 People asking for tools & solutions" at bounding box center [137, 212] width 118 height 20
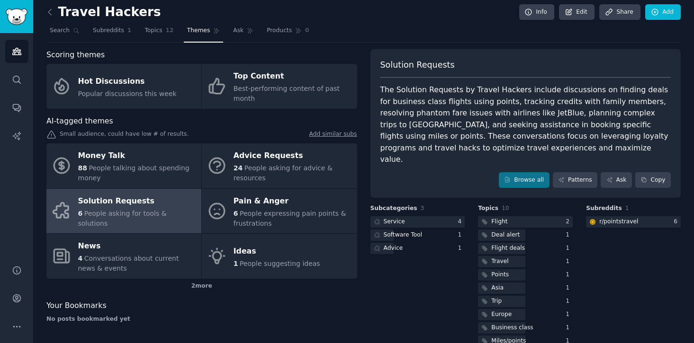
scroll to position [11, 0]
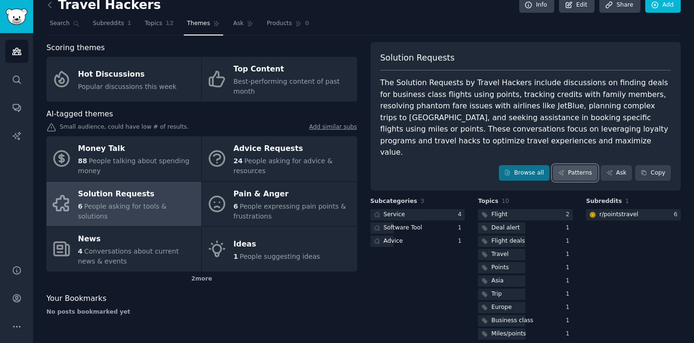
click at [558, 171] on icon at bounding box center [560, 173] width 5 height 5
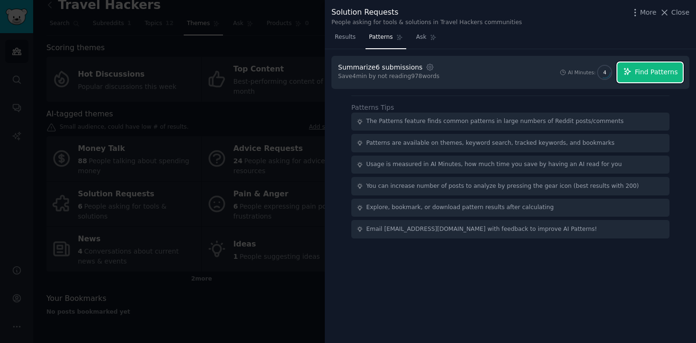
click at [632, 74] on icon "button" at bounding box center [627, 71] width 9 height 9
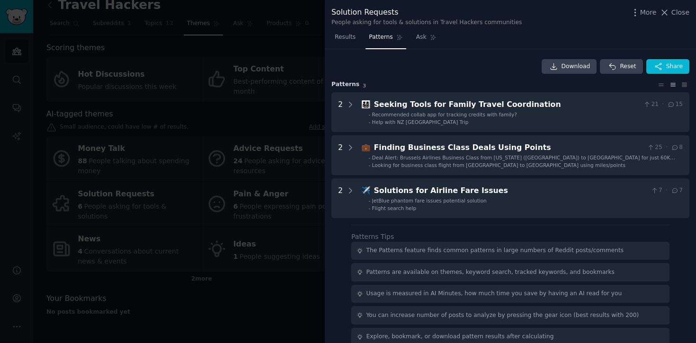
click at [70, 25] on div at bounding box center [348, 171] width 696 height 343
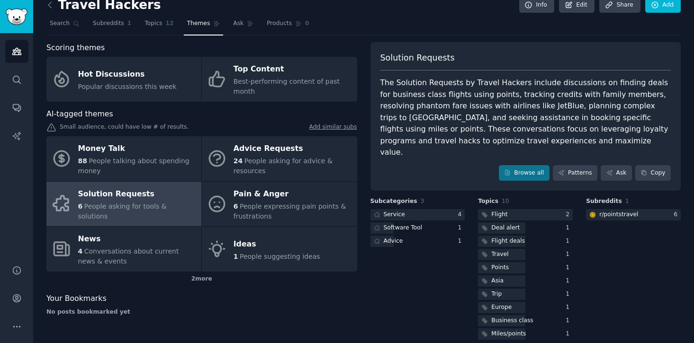
scroll to position [4, 0]
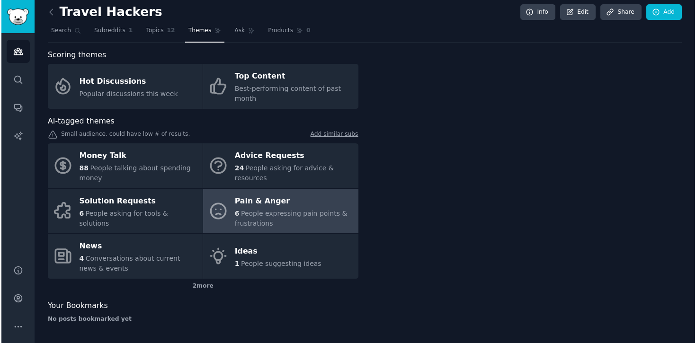
scroll to position [4, 0]
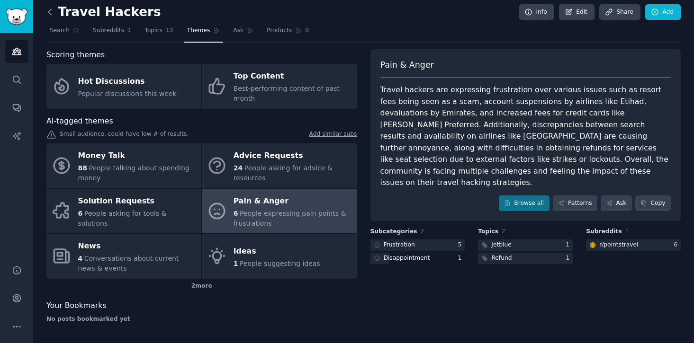
click at [50, 16] on icon at bounding box center [50, 12] width 10 height 10
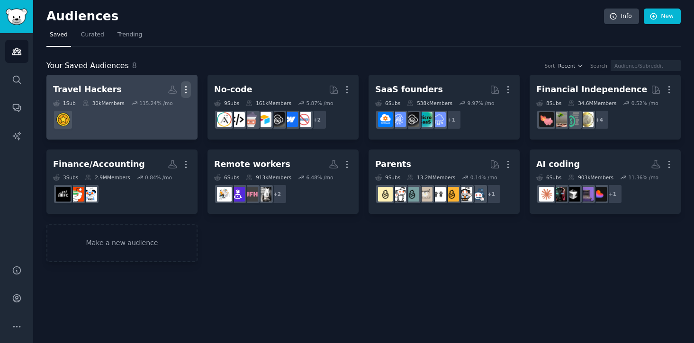
click at [183, 90] on icon "button" at bounding box center [186, 90] width 10 height 10
click at [165, 112] on p "Delete" at bounding box center [160, 110] width 22 height 10
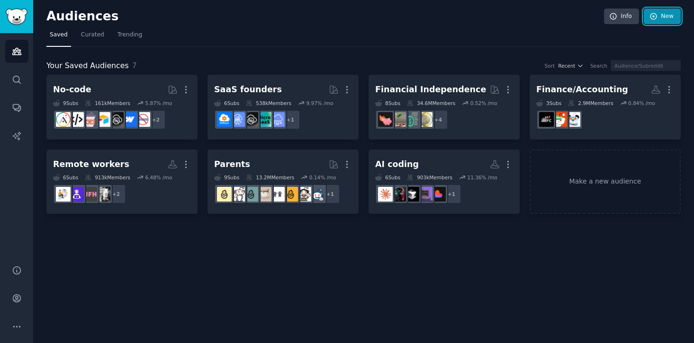
click at [665, 17] on link "New" at bounding box center [662, 17] width 37 height 16
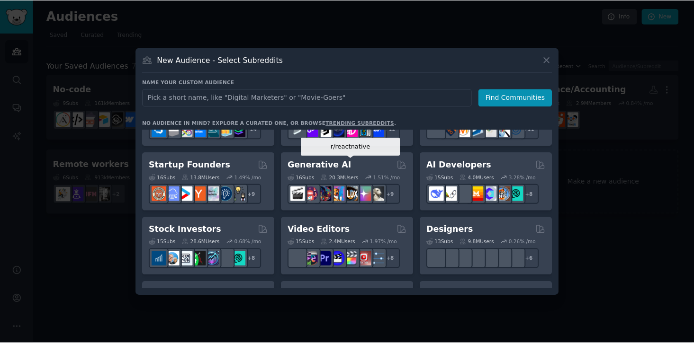
scroll to position [108, 0]
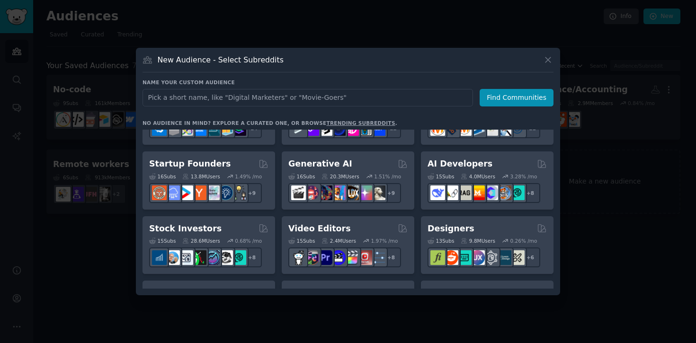
click at [336, 42] on div at bounding box center [348, 171] width 696 height 343
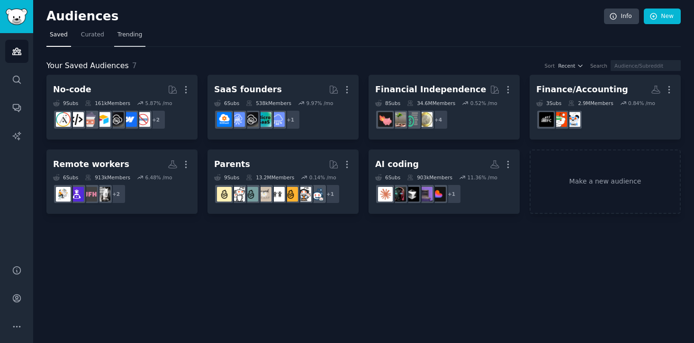
click at [132, 37] on span "Trending" at bounding box center [129, 35] width 25 height 9
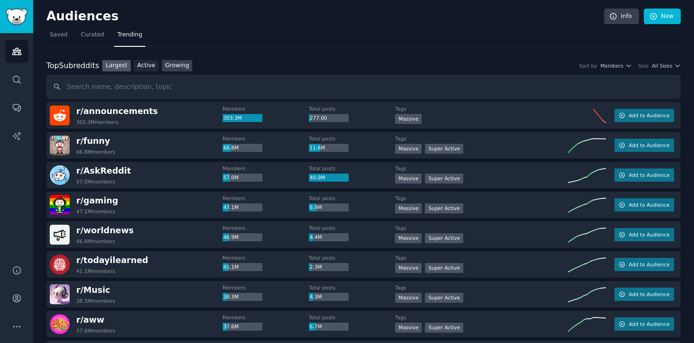
click at [180, 65] on link "Growing" at bounding box center [177, 66] width 31 height 12
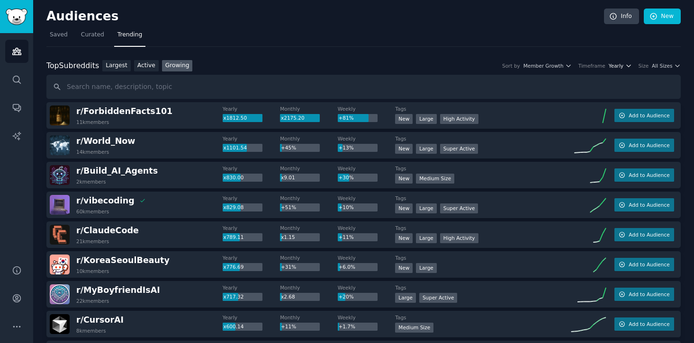
click at [618, 64] on span "Yearly" at bounding box center [616, 66] width 15 height 7
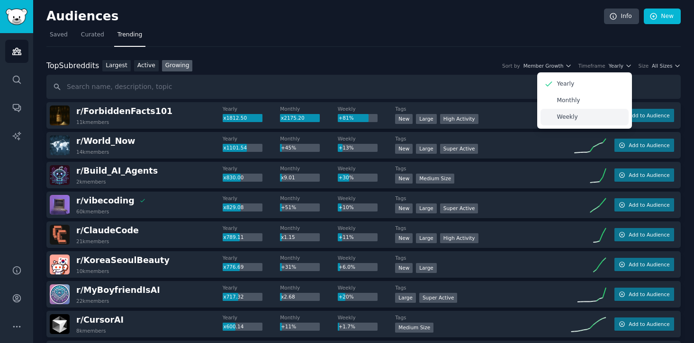
click at [588, 111] on div "Weekly" at bounding box center [584, 117] width 88 height 17
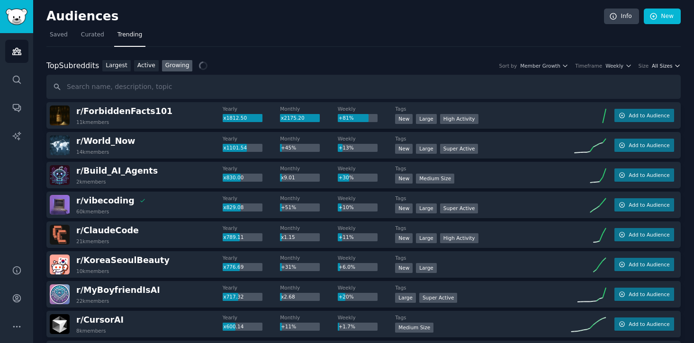
click at [671, 64] on button "All Sizes" at bounding box center [666, 66] width 29 height 7
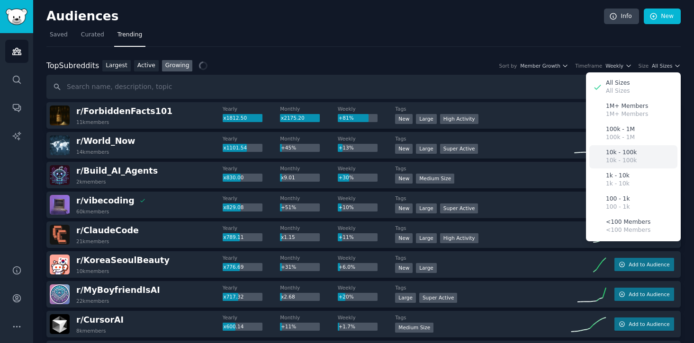
click at [628, 151] on p "10k - 100k" at bounding box center [621, 153] width 31 height 9
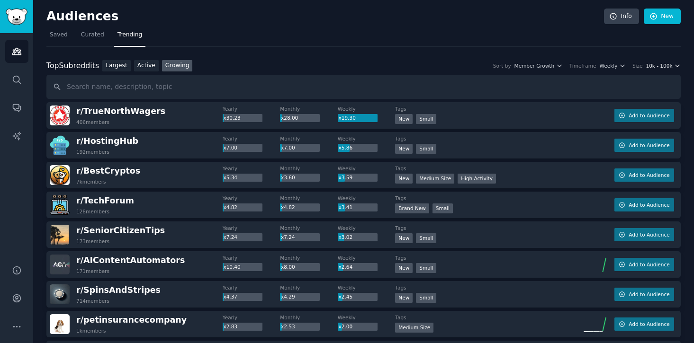
click at [661, 64] on span "10k - 100k" at bounding box center [659, 66] width 27 height 7
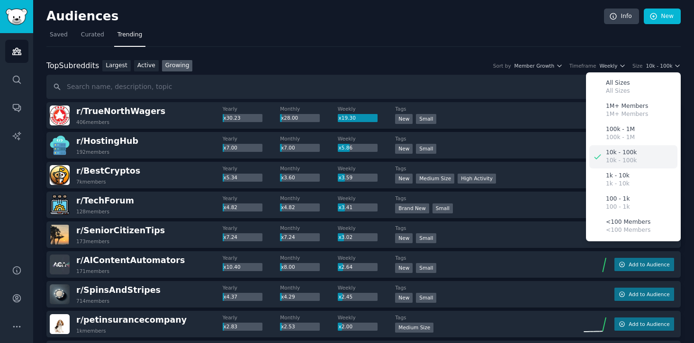
click at [627, 162] on p "10k - 100k" at bounding box center [621, 161] width 31 height 9
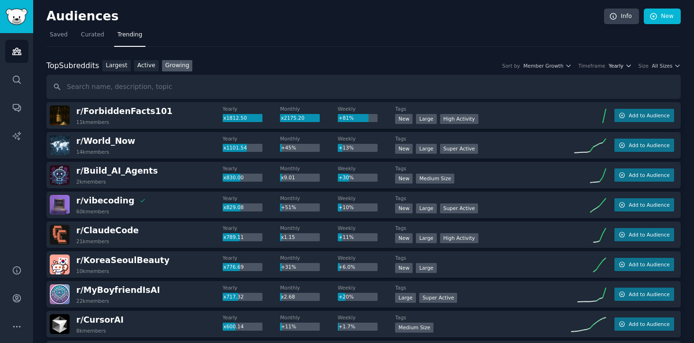
click at [625, 65] on icon "button" at bounding box center [628, 66] width 7 height 7
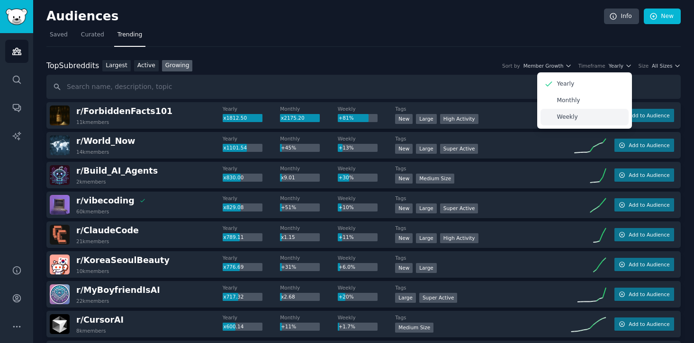
click at [568, 118] on p "Weekly" at bounding box center [567, 117] width 21 height 9
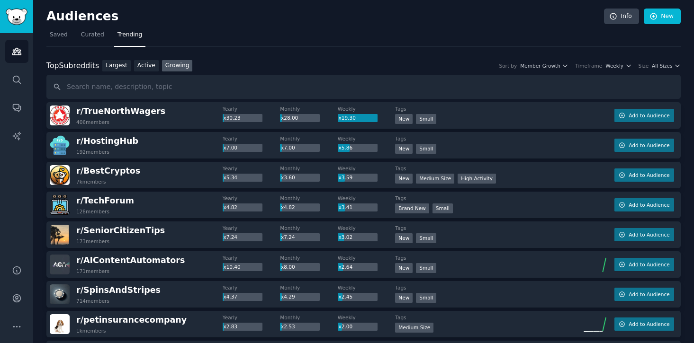
click at [669, 62] on div "Top Subreddits Top Subreddits Largest Active Growing Sort by Member Growth Time…" at bounding box center [363, 66] width 634 height 12
click at [662, 64] on span "All Sizes" at bounding box center [662, 66] width 20 height 7
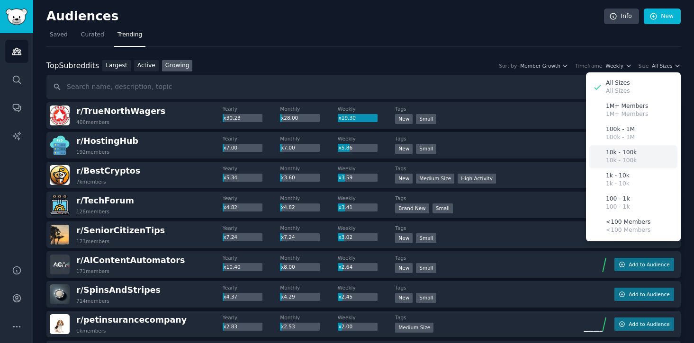
click at [628, 155] on p "10k - 100k" at bounding box center [621, 153] width 31 height 9
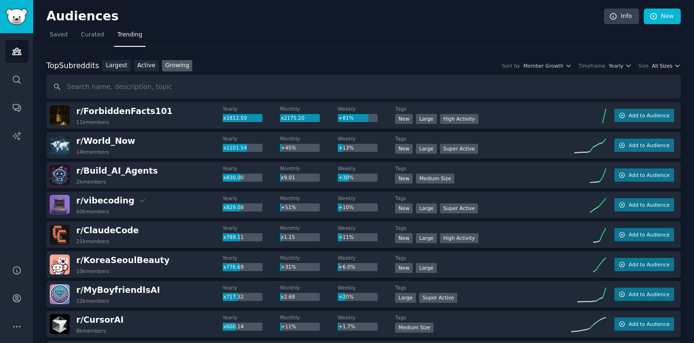
click at [668, 67] on span "All Sizes" at bounding box center [662, 66] width 20 height 7
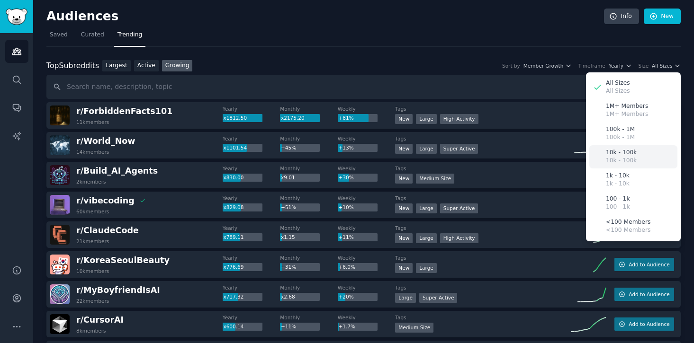
click at [625, 162] on p "10k - 100k" at bounding box center [621, 161] width 31 height 9
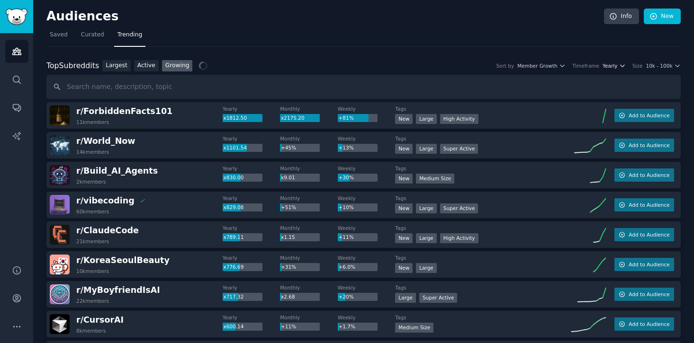
click at [610, 65] on span "Yearly" at bounding box center [609, 66] width 15 height 7
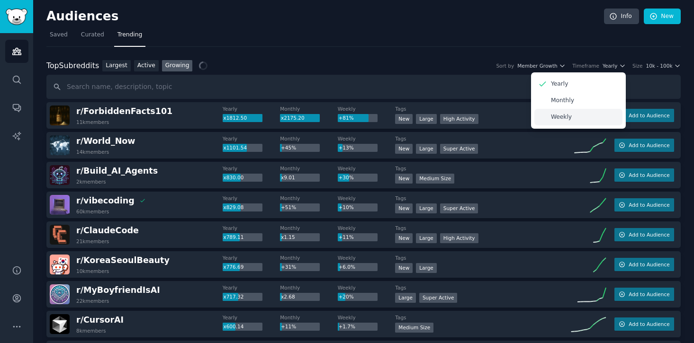
click at [571, 114] on div "Weekly" at bounding box center [578, 117] width 88 height 17
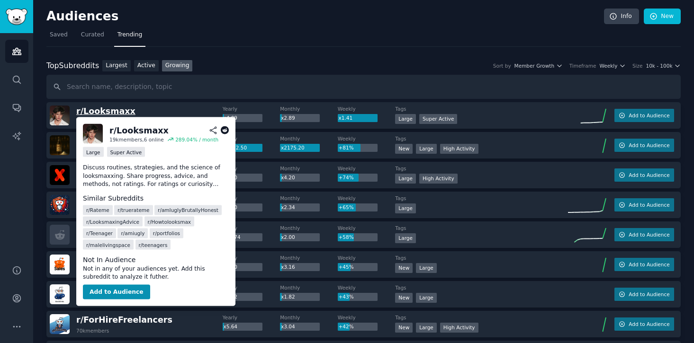
click at [111, 111] on span "r/ Looksmaxx" at bounding box center [105, 111] width 59 height 9
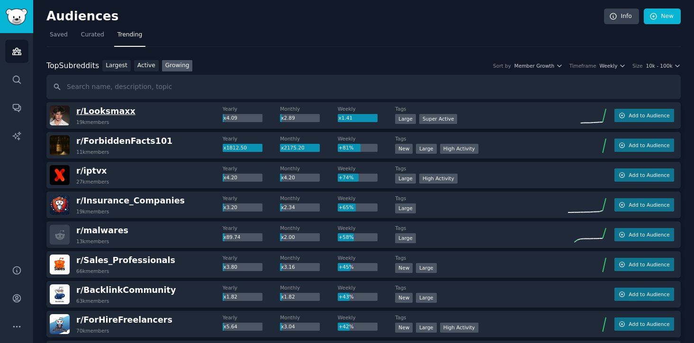
click at [117, 109] on span "r/ Looksmaxx" at bounding box center [105, 111] width 59 height 9
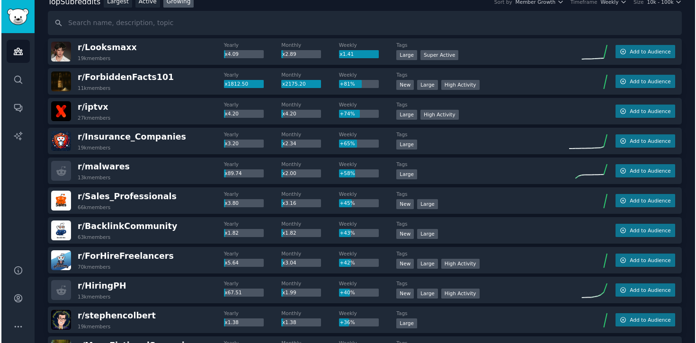
scroll to position [66, 0]
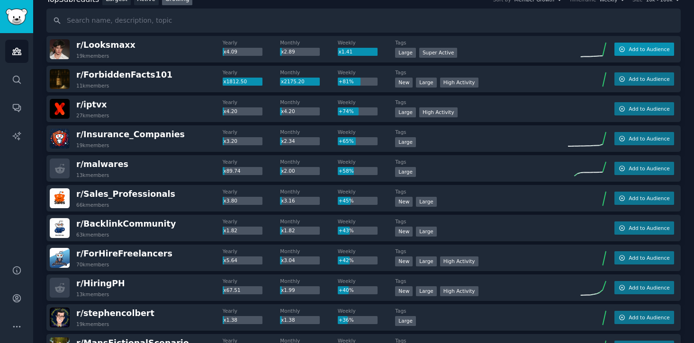
click at [644, 52] on span "Add to Audience" at bounding box center [648, 49] width 41 height 7
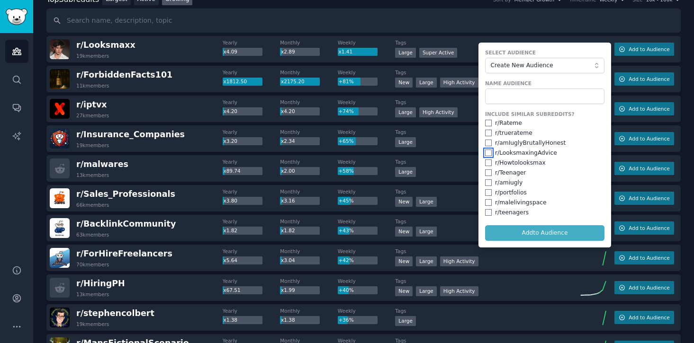
click at [487, 154] on input "checkbox" at bounding box center [488, 153] width 7 height 7
checkbox input "true"
click at [487, 163] on input "checkbox" at bounding box center [488, 163] width 7 height 7
checkbox input "true"
click at [488, 202] on input "checkbox" at bounding box center [488, 202] width 7 height 7
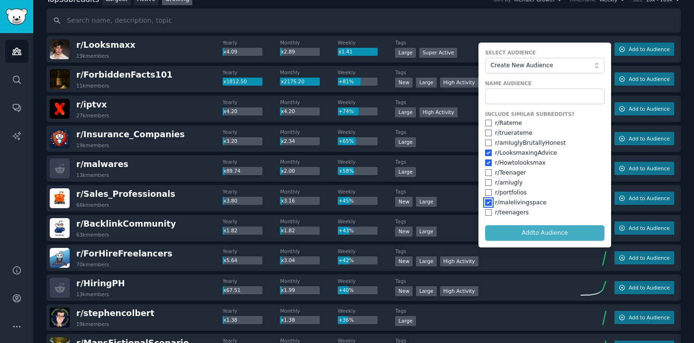
checkbox input "true"
click at [486, 124] on input "checkbox" at bounding box center [488, 123] width 7 height 7
checkbox input "true"
click at [530, 96] on input "text" at bounding box center [544, 97] width 119 height 16
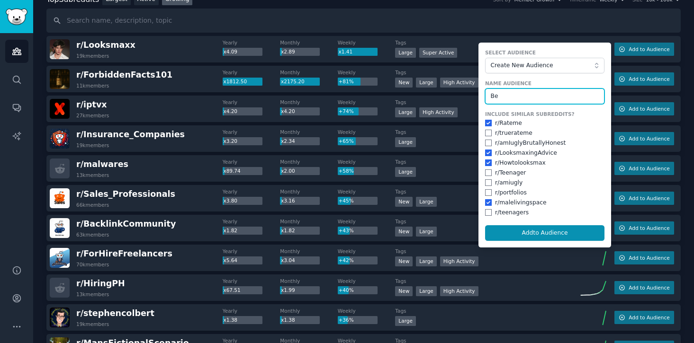
type input "B"
type input "Looks"
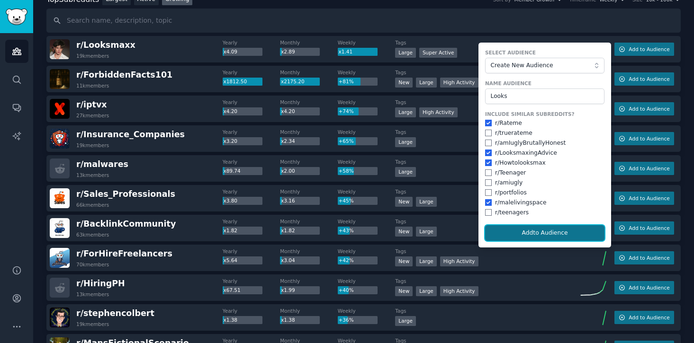
click at [543, 239] on button "Add to Audience" at bounding box center [544, 233] width 119 height 16
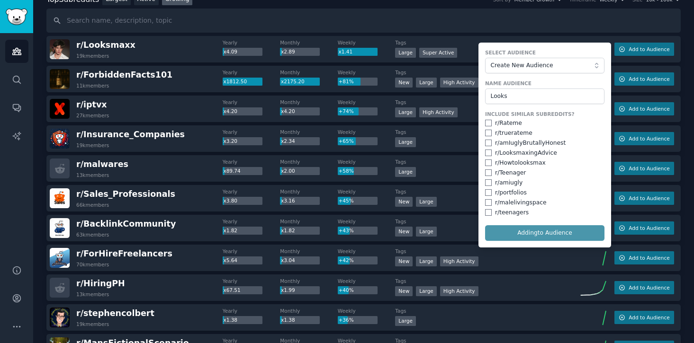
checkbox input "false"
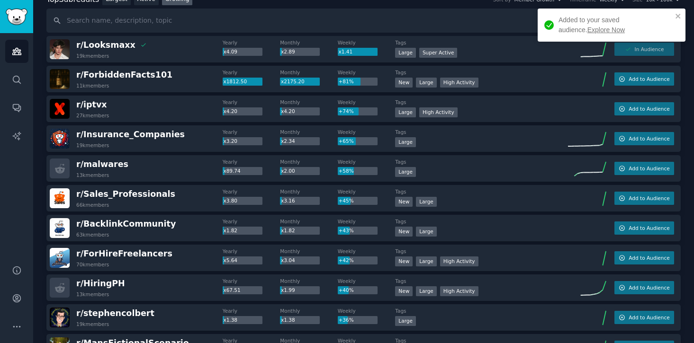
click at [587, 31] on link "Explore Now" at bounding box center [605, 30] width 37 height 8
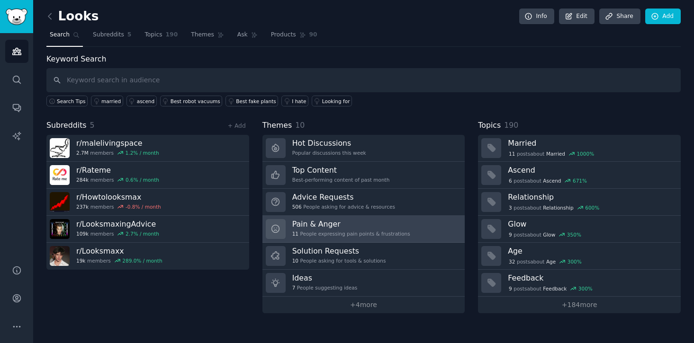
click at [364, 233] on div "11 People expressing pain points & frustrations" at bounding box center [351, 234] width 118 height 7
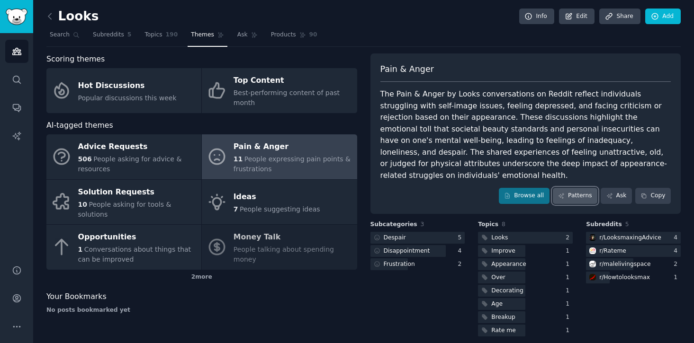
click at [560, 193] on icon at bounding box center [561, 196] width 7 height 7
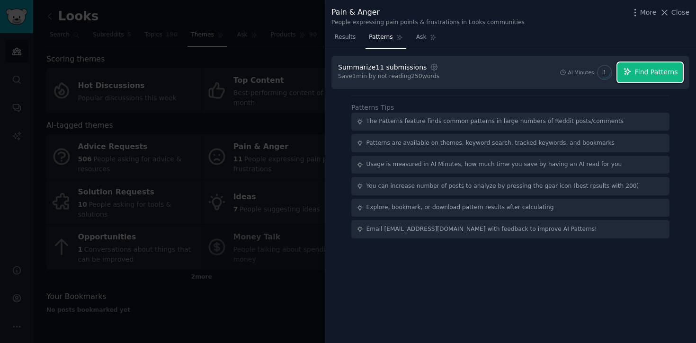
click at [661, 73] on span "Find Patterns" at bounding box center [656, 72] width 43 height 10
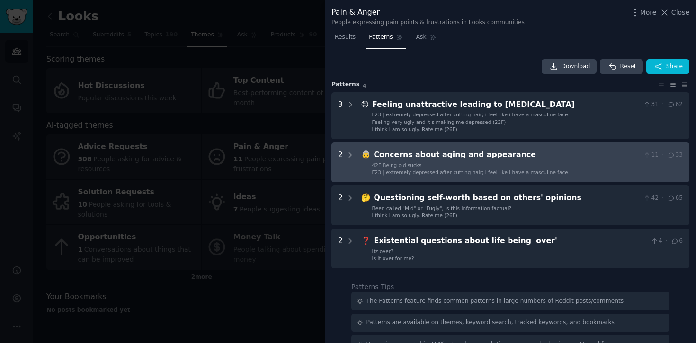
click at [455, 164] on li "- 42F Being old sucks" at bounding box center [525, 165] width 314 height 7
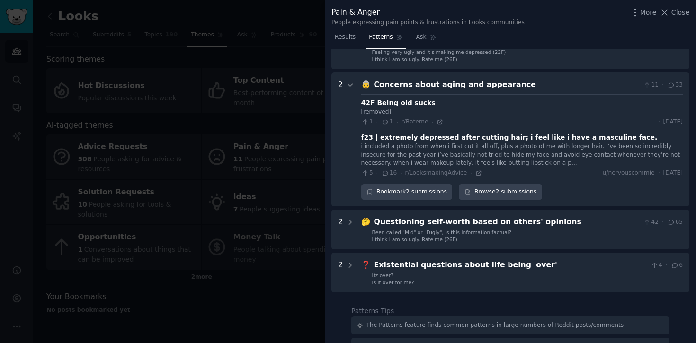
scroll to position [94, 0]
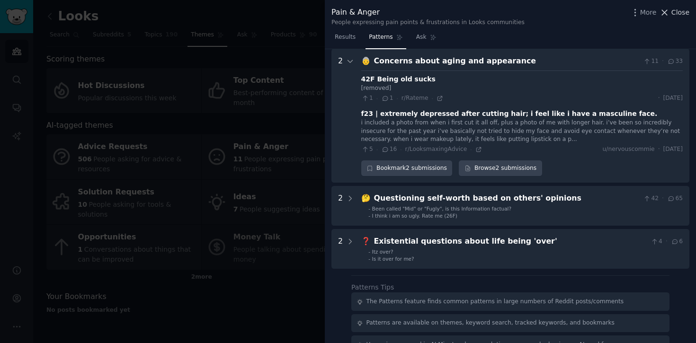
click at [673, 13] on span "Close" at bounding box center [681, 13] width 18 height 10
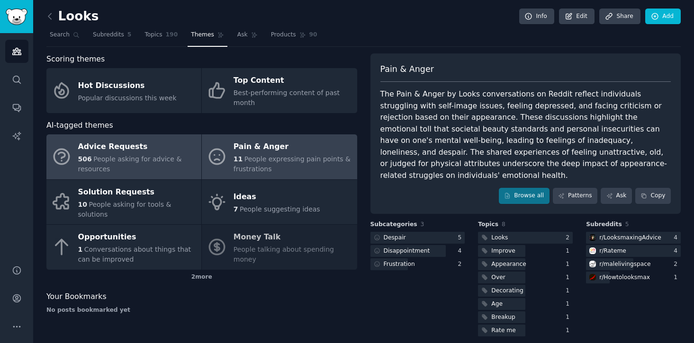
click at [176, 158] on div "506 People asking for advice & resources" at bounding box center [137, 164] width 118 height 20
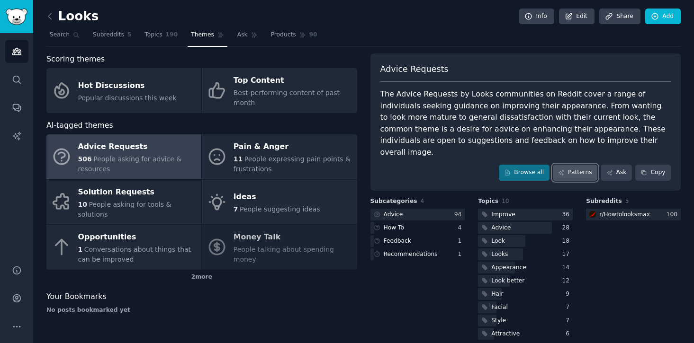
click at [571, 165] on link "Patterns" at bounding box center [575, 173] width 45 height 16
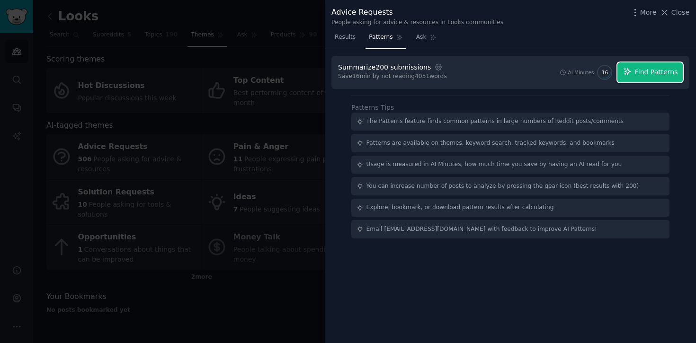
click at [667, 70] on span "Find Patterns" at bounding box center [656, 72] width 43 height 10
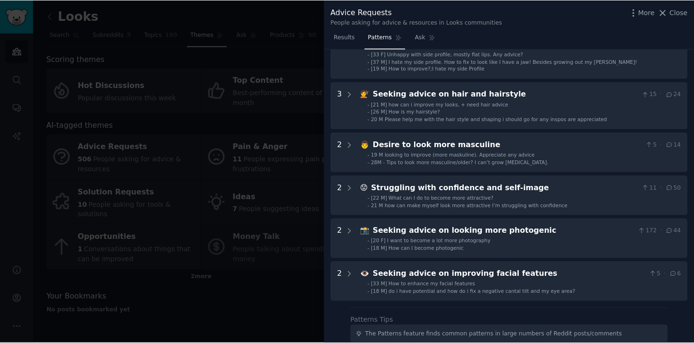
scroll to position [112, 0]
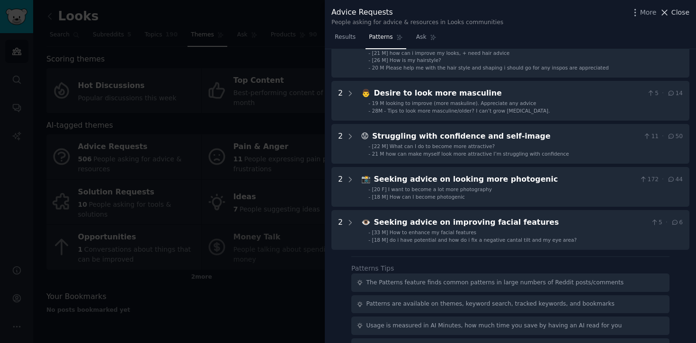
click at [682, 12] on span "Close" at bounding box center [681, 13] width 18 height 10
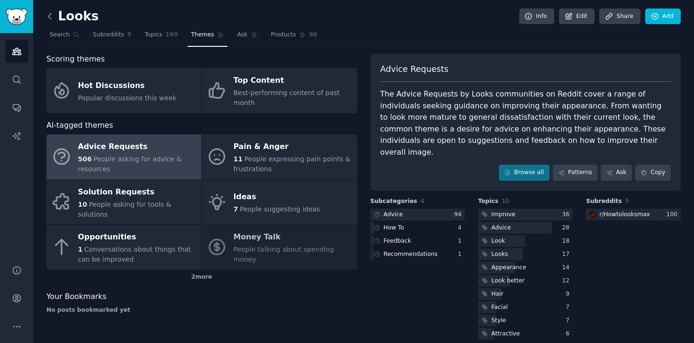
click at [51, 16] on icon at bounding box center [50, 16] width 10 height 10
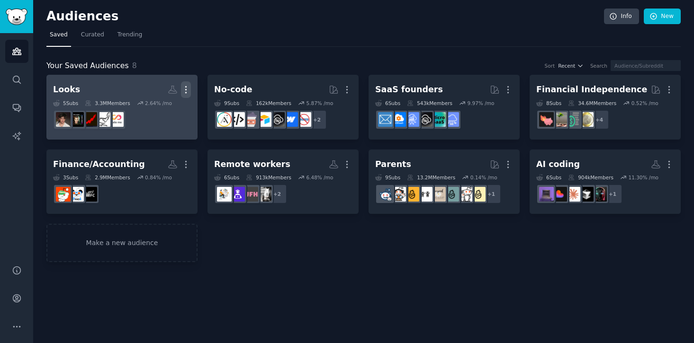
click at [189, 93] on icon "button" at bounding box center [186, 90] width 10 height 10
click at [171, 107] on p "Delete" at bounding box center [160, 110] width 22 height 10
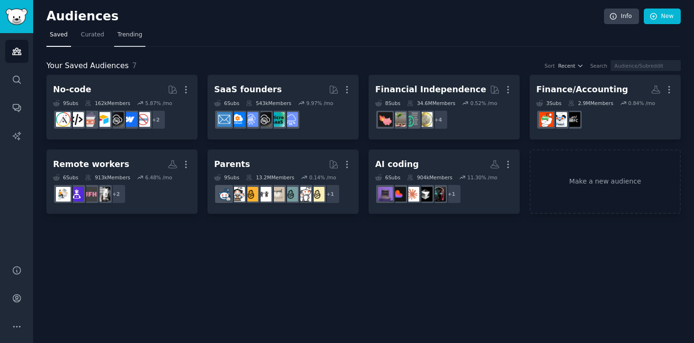
click at [126, 35] on span "Trending" at bounding box center [129, 35] width 25 height 9
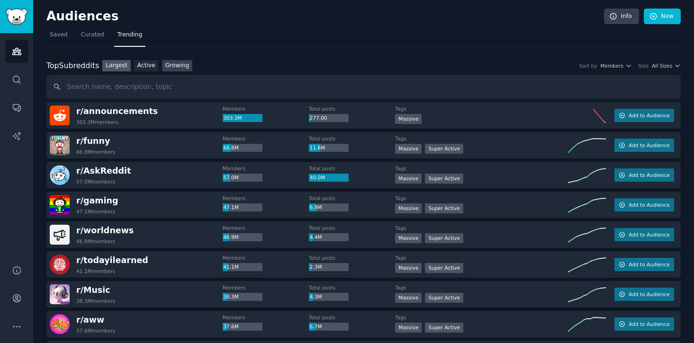
click at [177, 67] on link "Growing" at bounding box center [177, 66] width 31 height 12
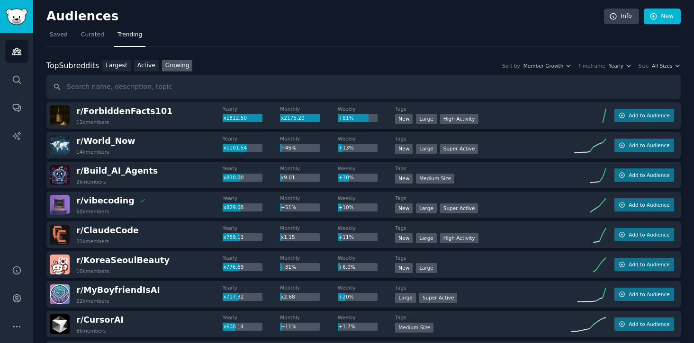
click at [623, 71] on div "Top Subreddits Top Subreddits Largest Active Growing Sort by Member Growth Time…" at bounding box center [363, 66] width 634 height 12
click at [625, 66] on icon "button" at bounding box center [628, 66] width 7 height 7
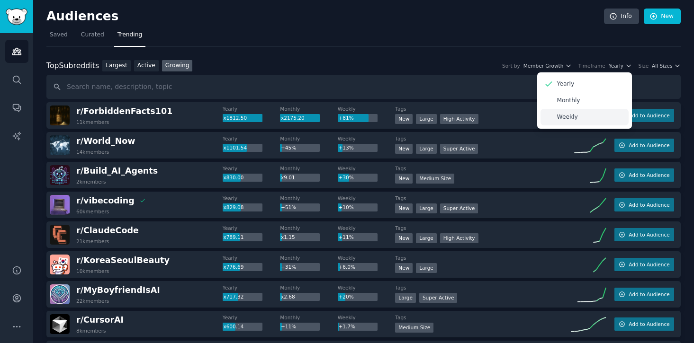
click at [581, 121] on div "Weekly" at bounding box center [584, 117] width 88 height 17
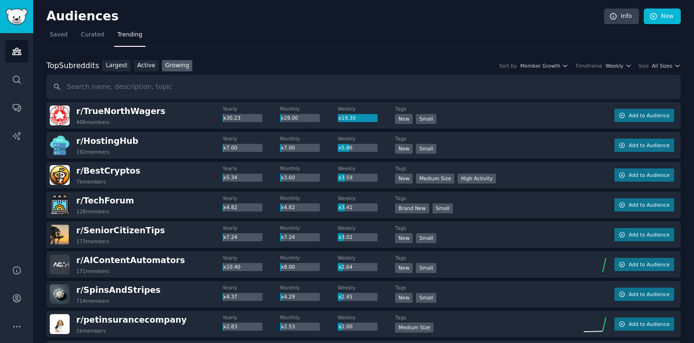
click at [661, 72] on div "Top Subreddits Top Subreddits Largest Active Growing Sort by Member Growth Time…" at bounding box center [363, 79] width 634 height 39
click at [663, 67] on span "All Sizes" at bounding box center [662, 66] width 20 height 7
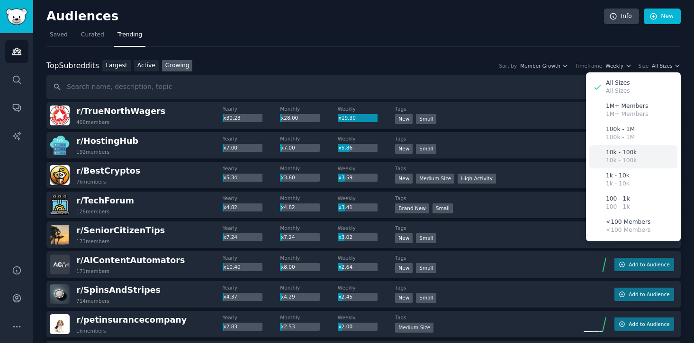
click at [644, 153] on div "10k - 100k 10k - 100k" at bounding box center [633, 156] width 88 height 23
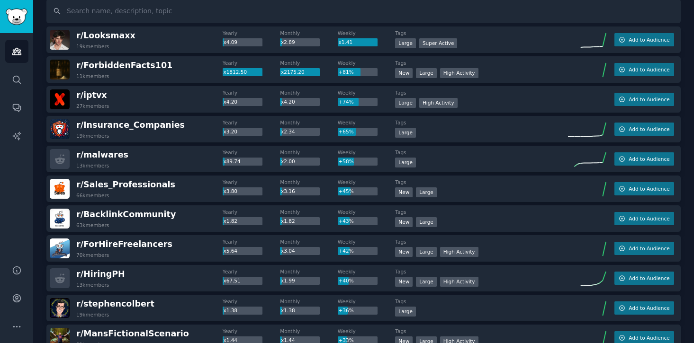
scroll to position [76, 0]
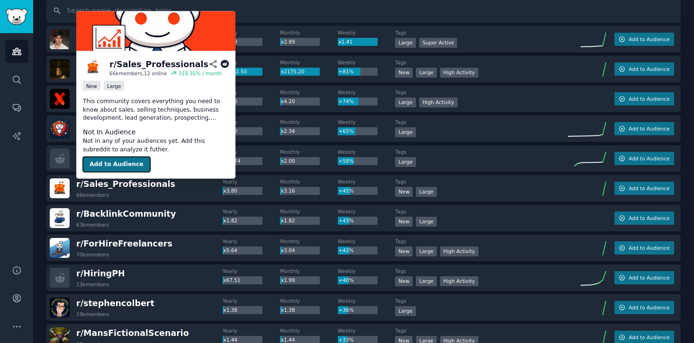
click at [123, 161] on button "Add to Audience" at bounding box center [116, 164] width 67 height 15
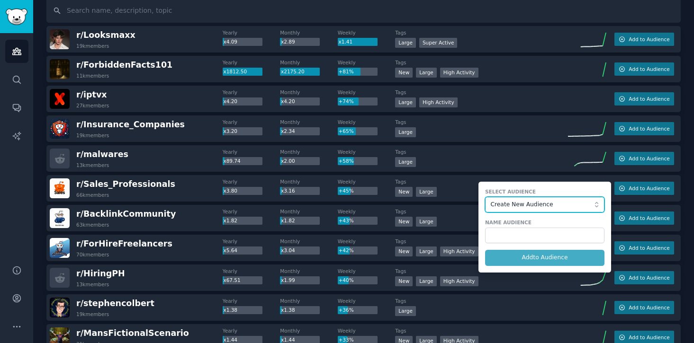
click at [511, 207] on span "Create New Audience" at bounding box center [543, 205] width 104 height 9
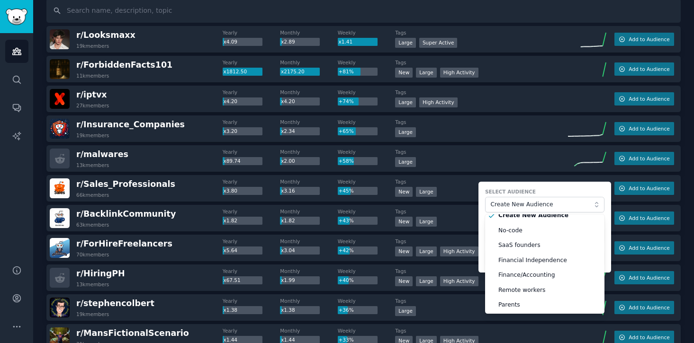
scroll to position [0, 0]
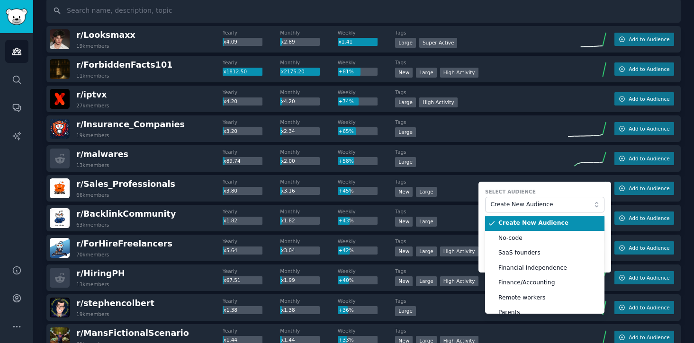
click at [529, 223] on span "Create New Audience" at bounding box center [547, 223] width 99 height 9
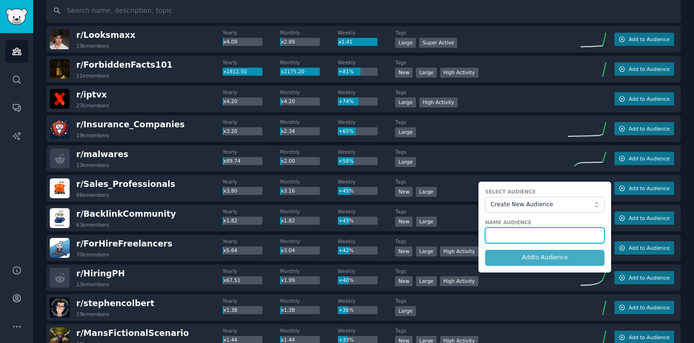
click at [522, 237] on input "text" at bounding box center [544, 236] width 119 height 16
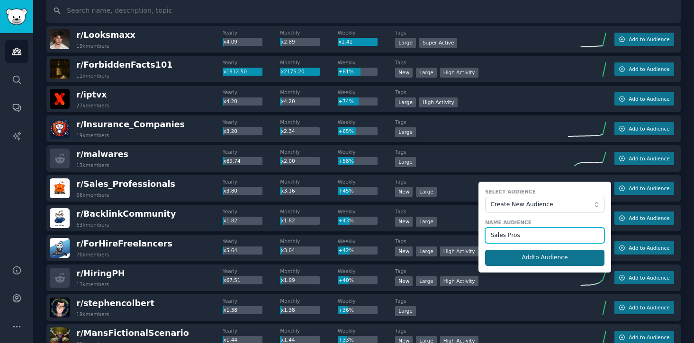
type input "Sales Pros"
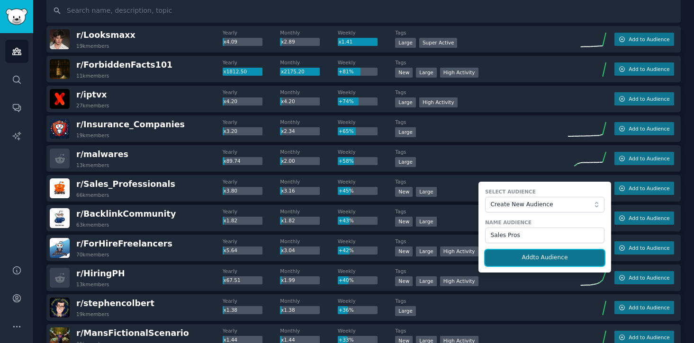
click at [529, 258] on button "Add to Audience" at bounding box center [544, 258] width 119 height 16
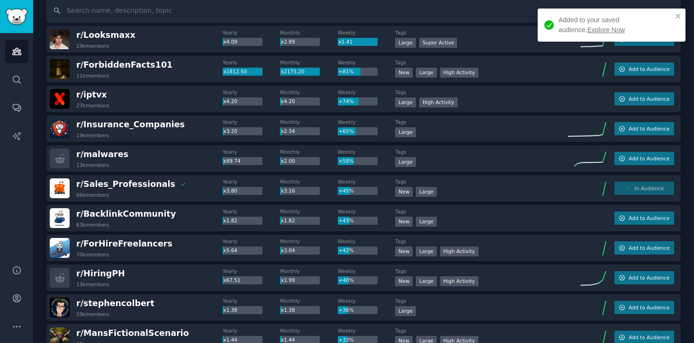
click at [587, 31] on link "Explore Now" at bounding box center [605, 30] width 37 height 8
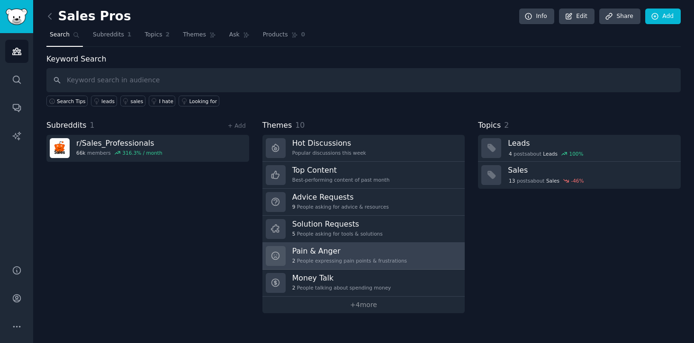
click at [345, 252] on h3 "Pain & Anger" at bounding box center [349, 251] width 115 height 10
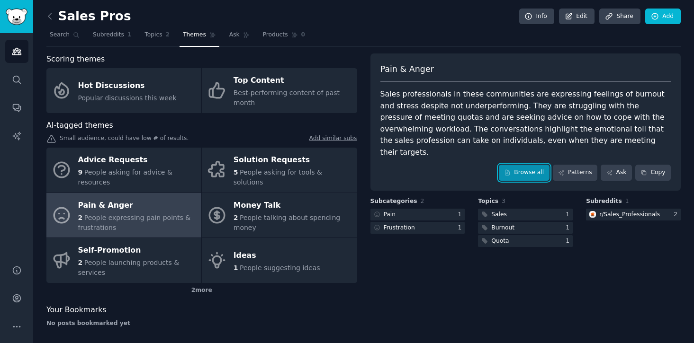
click at [540, 165] on link "Browse all" at bounding box center [524, 173] width 51 height 16
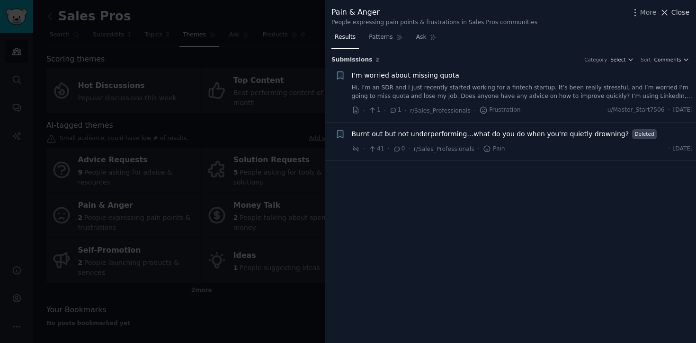
click at [679, 9] on span "Close" at bounding box center [681, 13] width 18 height 10
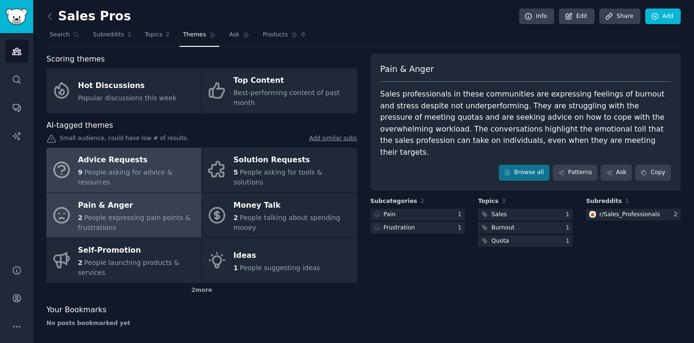
click at [178, 175] on div "9 People asking for advice & resources" at bounding box center [137, 178] width 118 height 20
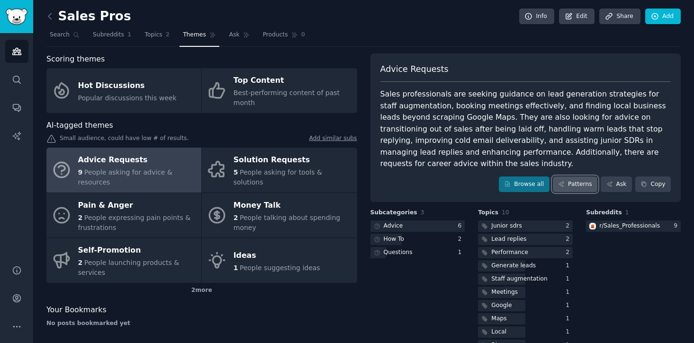
click at [558, 186] on icon at bounding box center [561, 184] width 7 height 7
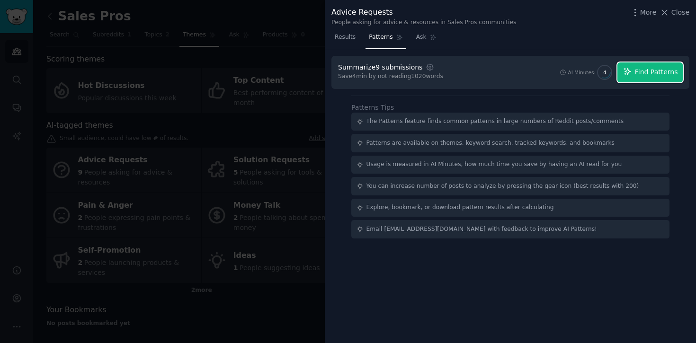
click at [630, 75] on icon "button" at bounding box center [627, 71] width 9 height 9
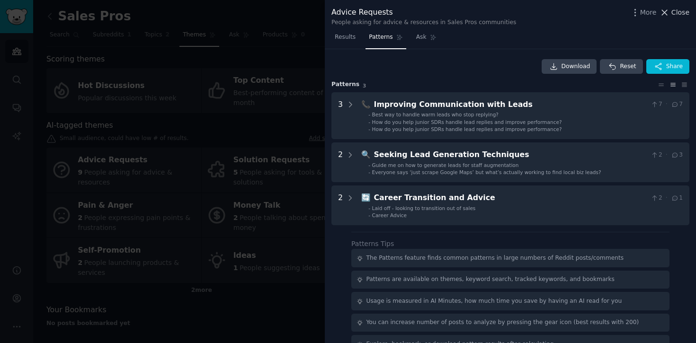
click at [672, 13] on span "Close" at bounding box center [681, 13] width 18 height 10
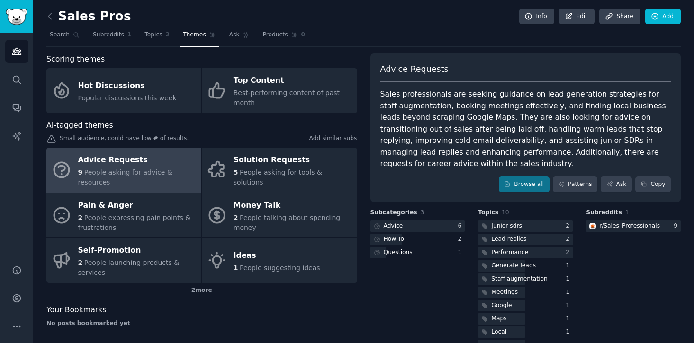
click at [68, 19] on h2 "Sales Pros" at bounding box center [88, 16] width 85 height 15
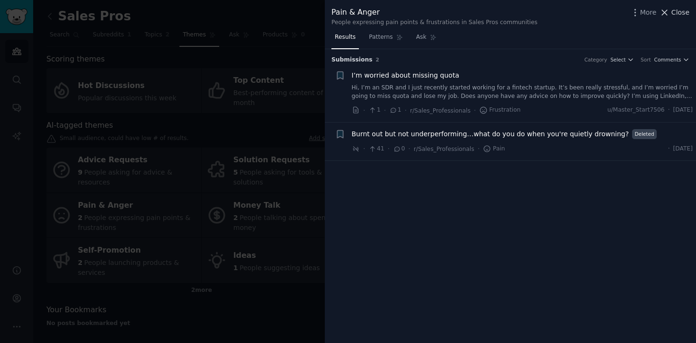
click at [682, 15] on span "Close" at bounding box center [681, 13] width 18 height 10
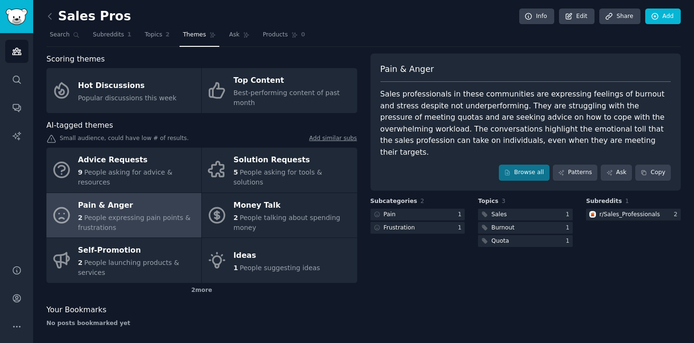
click at [95, 12] on h2 "Sales Pros" at bounding box center [88, 16] width 85 height 15
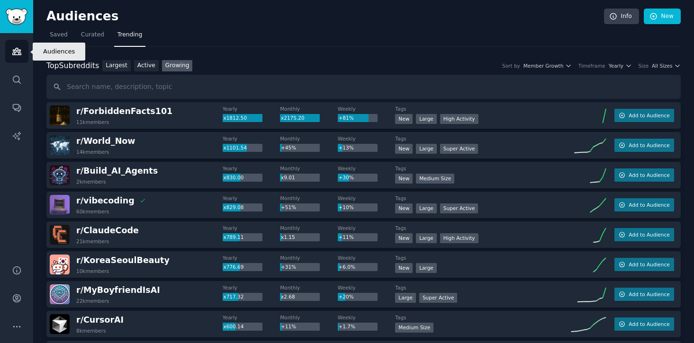
click at [20, 52] on icon "Sidebar" at bounding box center [16, 51] width 9 height 7
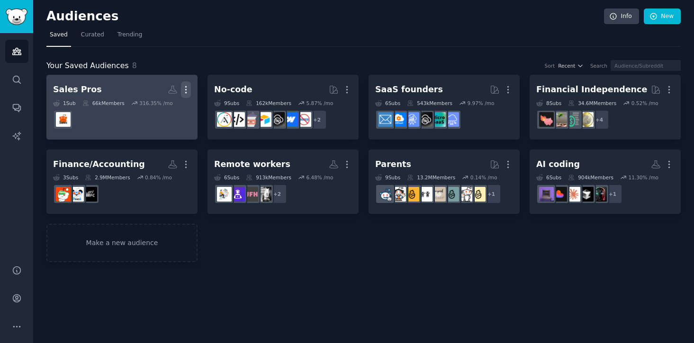
click at [187, 87] on icon "button" at bounding box center [186, 90] width 10 height 10
click at [172, 114] on div "Delete" at bounding box center [153, 110] width 45 height 20
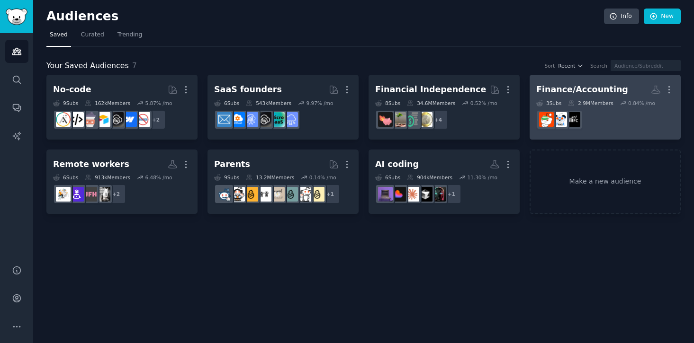
click at [562, 90] on div "Finance/Accounting" at bounding box center [582, 90] width 92 height 12
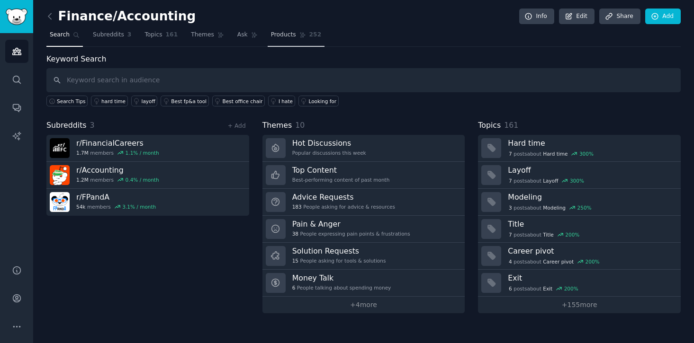
click at [286, 39] on span "Products" at bounding box center [283, 35] width 25 height 9
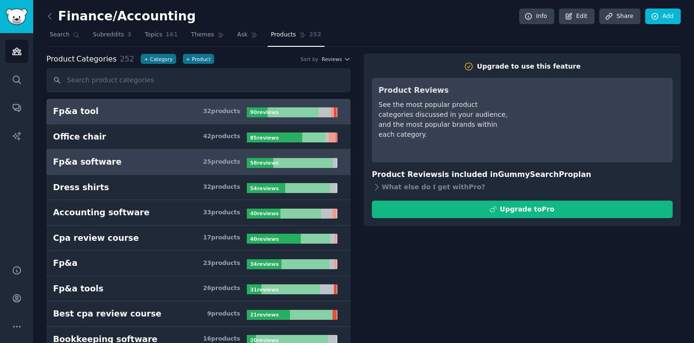
click at [179, 168] on h3 "Fp&a software 25 product s" at bounding box center [150, 162] width 194 height 12
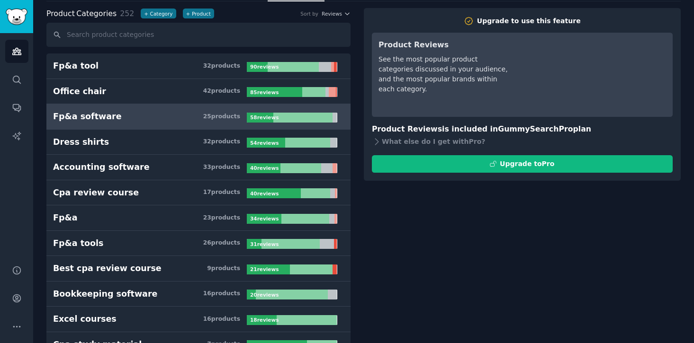
scroll to position [47, 0]
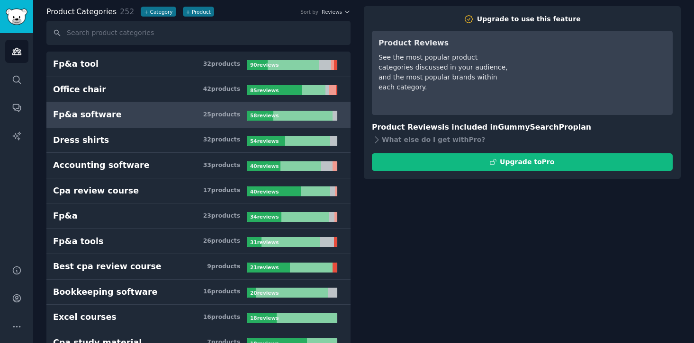
click at [179, 168] on h3 "Accounting software 33 product s" at bounding box center [150, 166] width 194 height 12
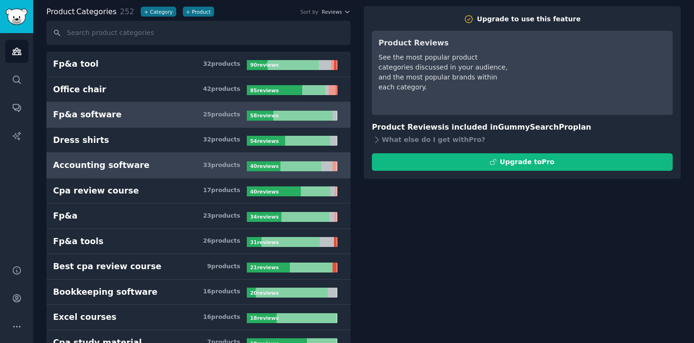
click at [179, 168] on h3 "Accounting software 33 product s" at bounding box center [150, 166] width 194 height 12
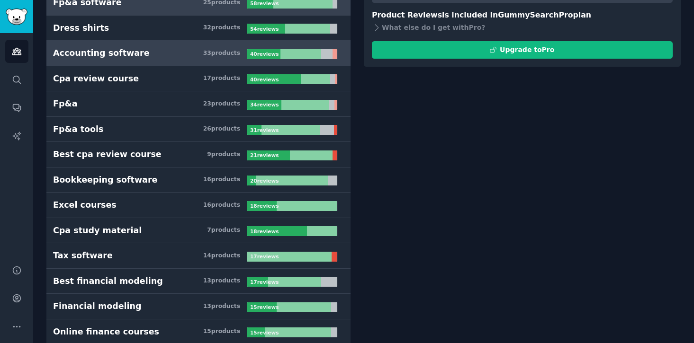
scroll to position [166, 0]
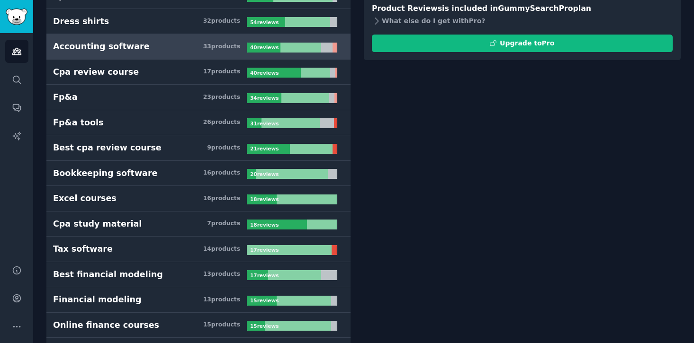
click at [378, 19] on icon at bounding box center [377, 21] width 10 height 10
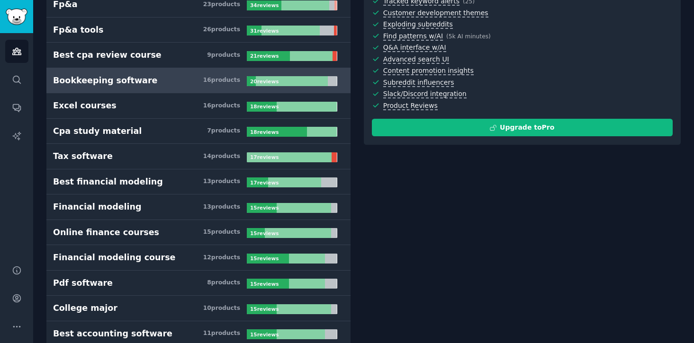
scroll to position [268, 0]
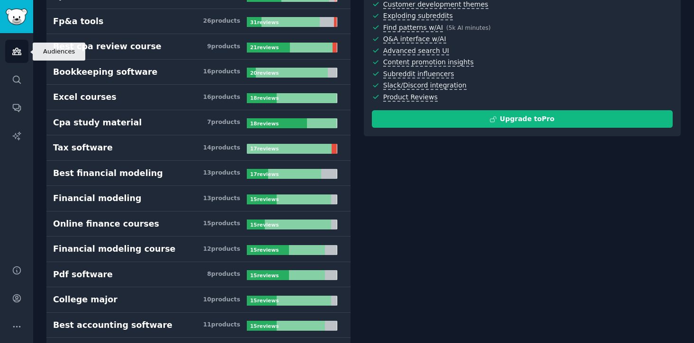
click at [22, 52] on link "Audiences" at bounding box center [16, 51] width 23 height 23
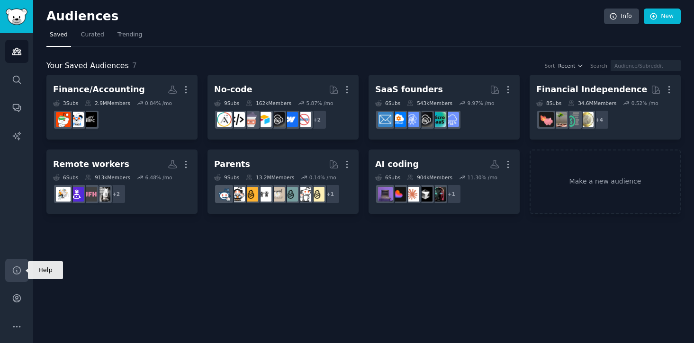
click at [16, 266] on icon "Sidebar" at bounding box center [17, 271] width 10 height 10
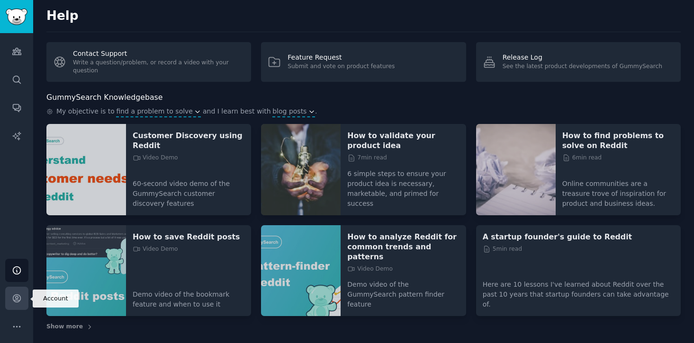
click at [20, 297] on icon "Sidebar" at bounding box center [17, 299] width 10 height 10
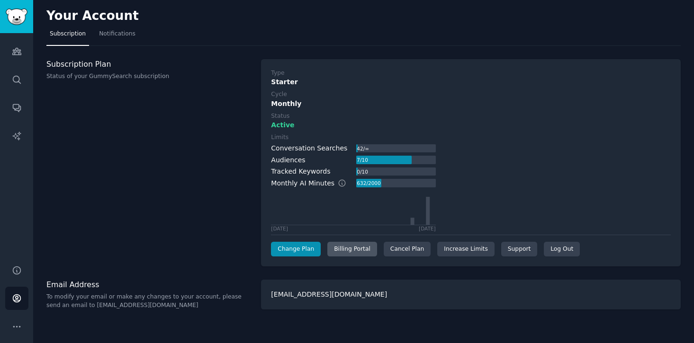
click at [370, 252] on div "Billing Portal" at bounding box center [352, 249] width 50 height 15
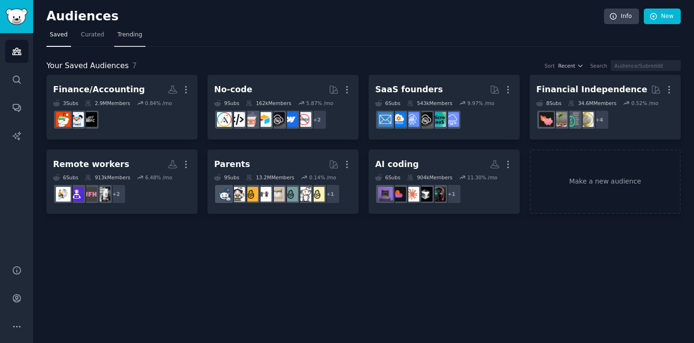
click at [135, 40] on link "Trending" at bounding box center [129, 36] width 31 height 19
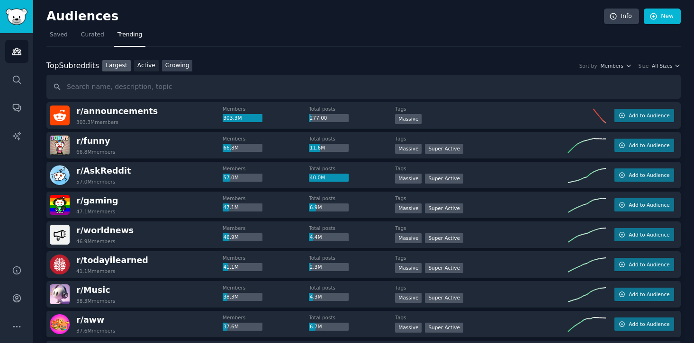
click at [176, 64] on link "Growing" at bounding box center [177, 66] width 31 height 12
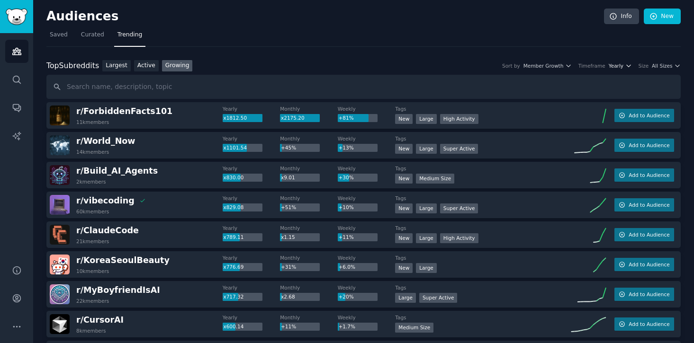
click at [616, 66] on span "Yearly" at bounding box center [616, 66] width 15 height 7
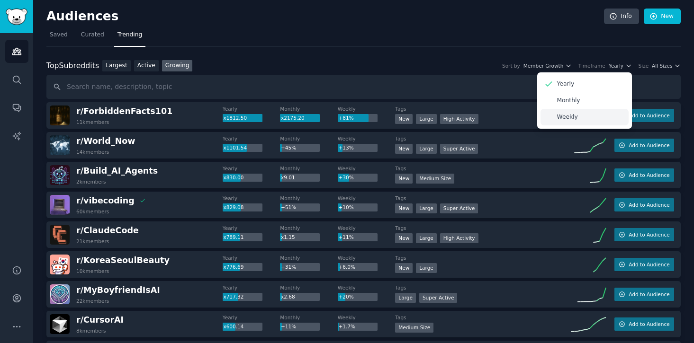
click at [583, 119] on div "Weekly" at bounding box center [584, 117] width 88 height 17
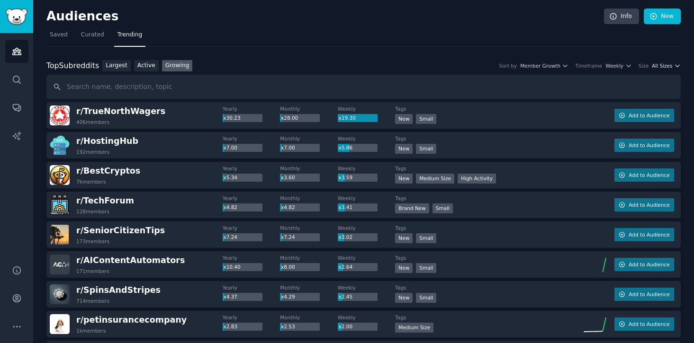
click at [657, 65] on span "All Sizes" at bounding box center [662, 66] width 20 height 7
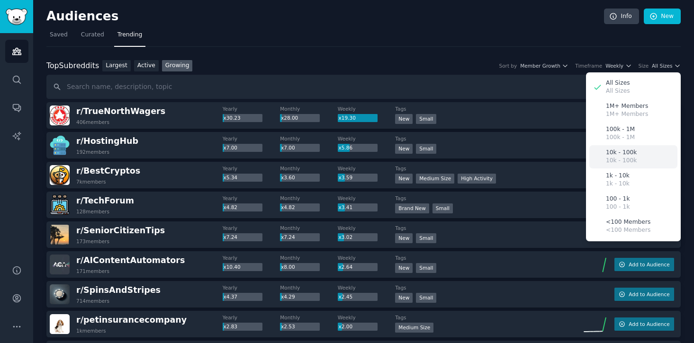
click at [621, 159] on p "10k - 100k" at bounding box center [621, 161] width 31 height 9
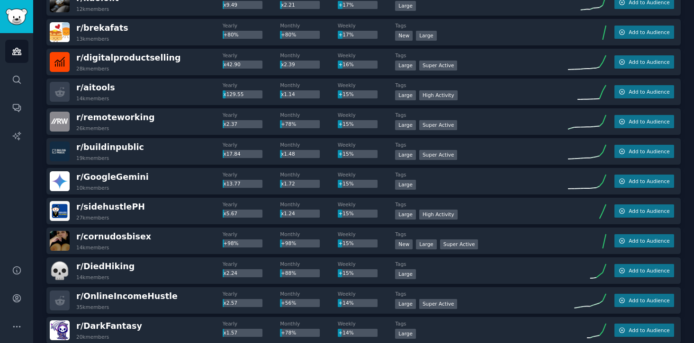
scroll to position [889, 0]
click at [111, 151] on span "r/ buildinpublic" at bounding box center [110, 146] width 68 height 9
click at [623, 126] on button "Add to Audience" at bounding box center [644, 121] width 60 height 13
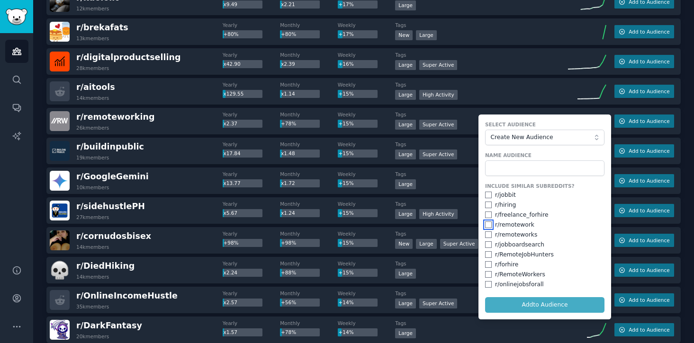
click at [486, 226] on input "checkbox" at bounding box center [488, 225] width 7 height 7
checkbox input "true"
click at [486, 237] on input "checkbox" at bounding box center [488, 235] width 7 height 7
checkbox input "true"
click at [488, 258] on div "r/ RemoteJobHunters" at bounding box center [544, 255] width 119 height 9
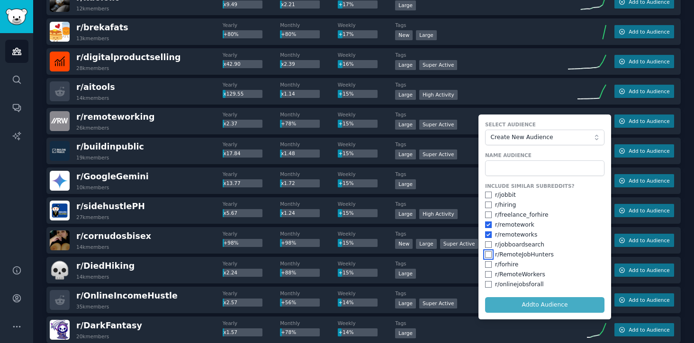
click at [487, 256] on input "checkbox" at bounding box center [488, 254] width 7 height 7
checkbox input "true"
click at [486, 272] on input "checkbox" at bounding box center [488, 274] width 7 height 7
checkbox input "true"
click at [529, 305] on form "Select Audience Create New Audience Name Audience Include Similar Subreddits? r…" at bounding box center [544, 217] width 133 height 205
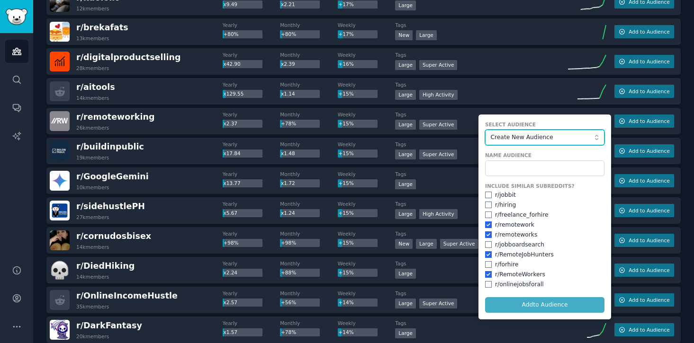
click at [530, 140] on span "Create New Audience" at bounding box center [543, 138] width 104 height 9
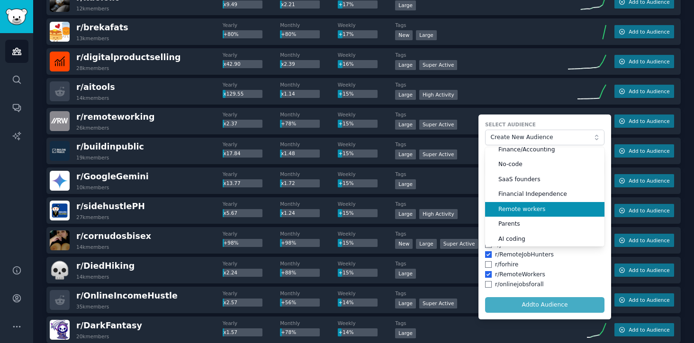
scroll to position [23, 0]
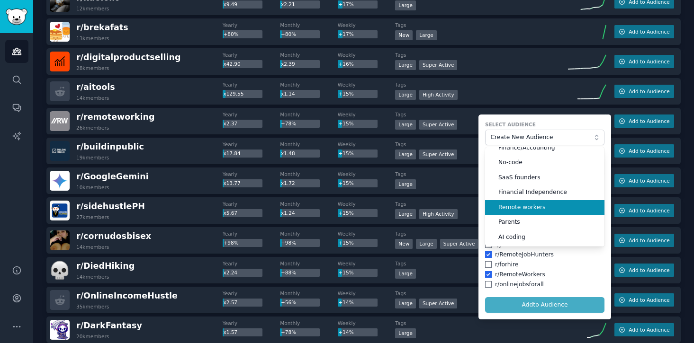
click at [536, 200] on li "Remote workers" at bounding box center [544, 207] width 119 height 15
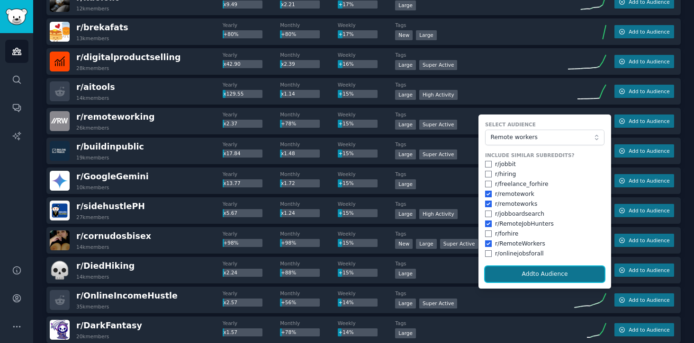
click at [542, 276] on button "Add to Audience" at bounding box center [544, 275] width 119 height 16
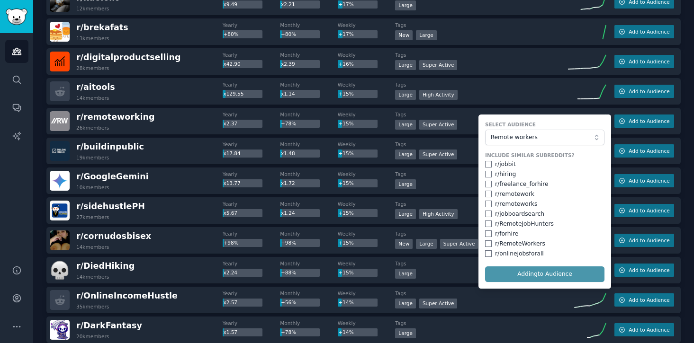
checkbox input "false"
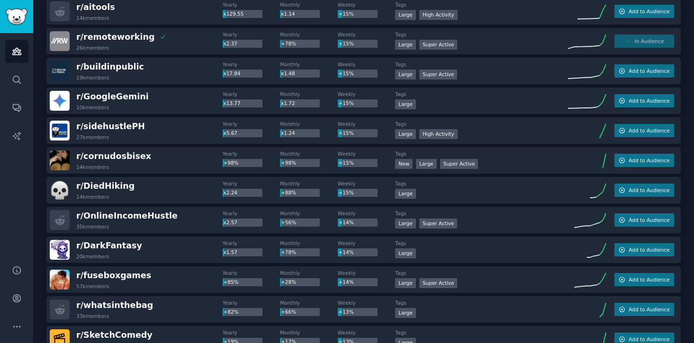
scroll to position [975, 0]
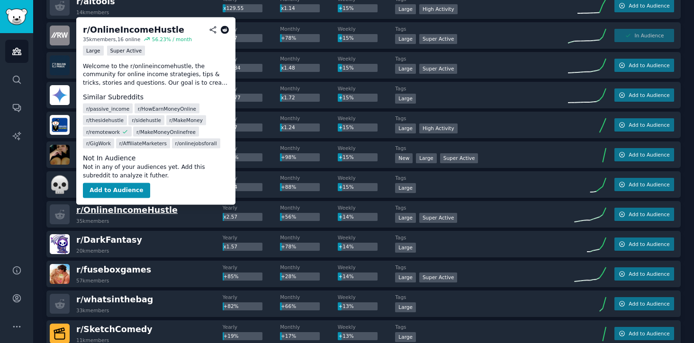
click at [149, 212] on span "r/ OnlineIncomeHustle" at bounding box center [126, 210] width 101 height 9
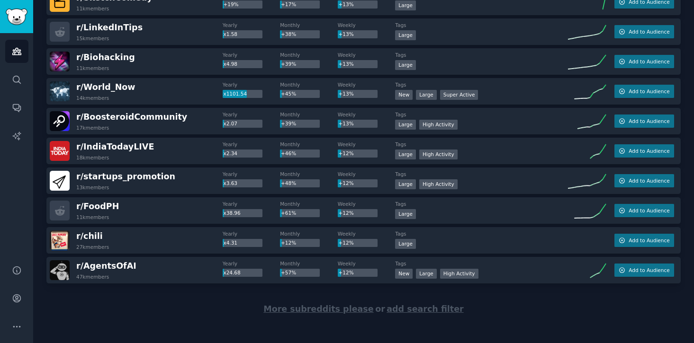
scroll to position [1312, 0]
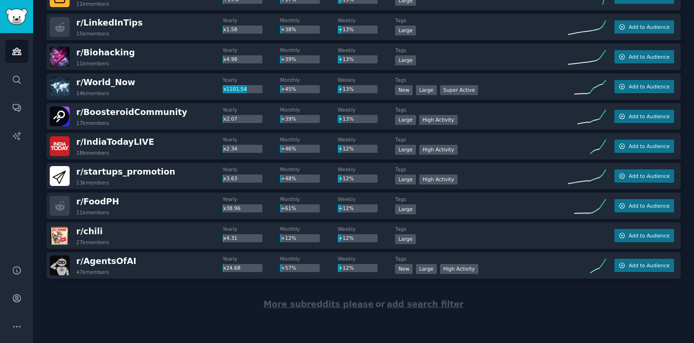
click at [332, 299] on div "More subreddits please or add search filter" at bounding box center [363, 305] width 634 height 52
click at [331, 304] on span "More subreddits please" at bounding box center [318, 304] width 110 height 9
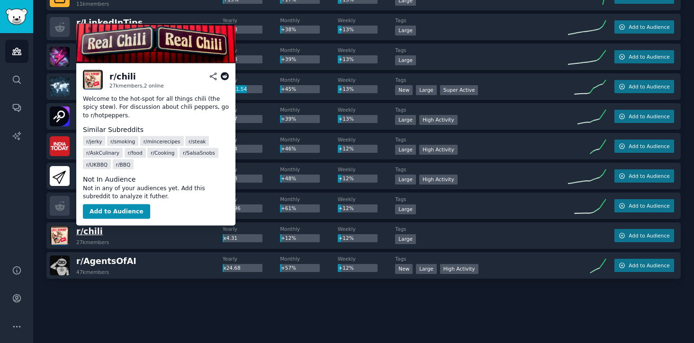
click at [93, 232] on span "r/ [GEOGRAPHIC_DATA]" at bounding box center [89, 231] width 27 height 9
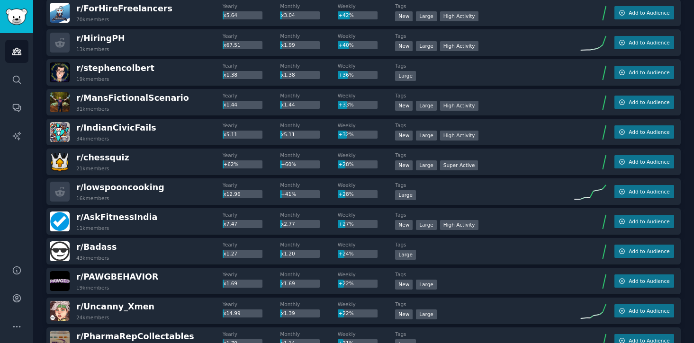
scroll to position [0, 0]
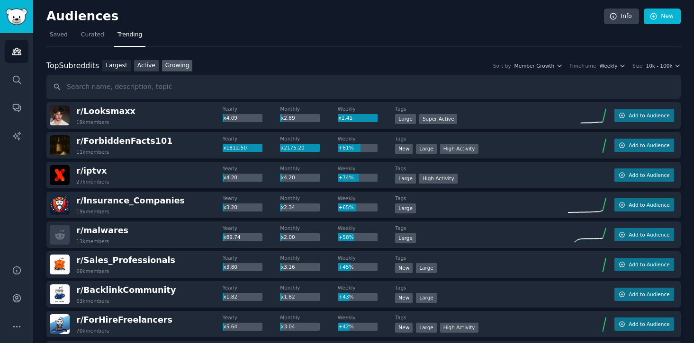
click at [150, 69] on link "Active" at bounding box center [146, 66] width 25 height 12
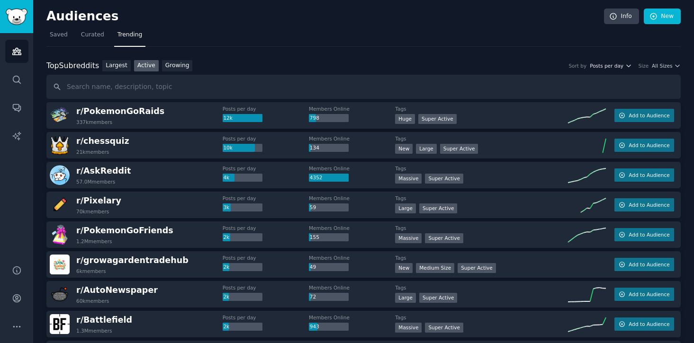
click at [625, 69] on icon "button" at bounding box center [628, 66] width 7 height 7
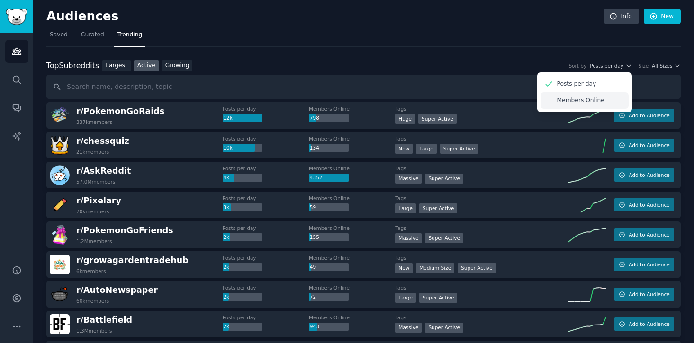
click at [610, 97] on div "Members Online" at bounding box center [584, 100] width 88 height 17
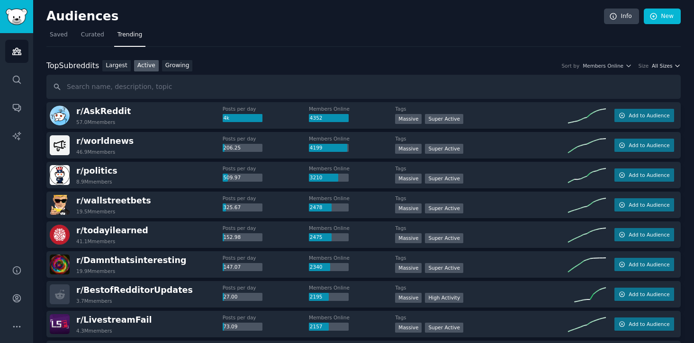
click at [665, 63] on span "All Sizes" at bounding box center [662, 66] width 20 height 7
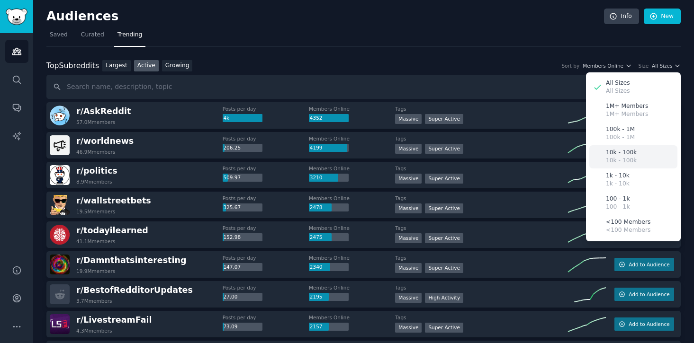
click at [648, 158] on div "10k - 100k 10k - 100k" at bounding box center [633, 156] width 88 height 23
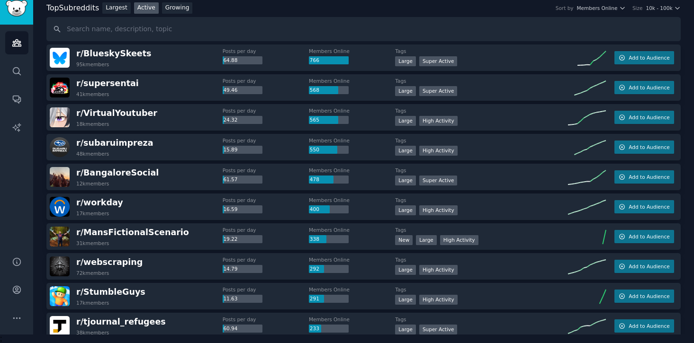
scroll to position [59, 0]
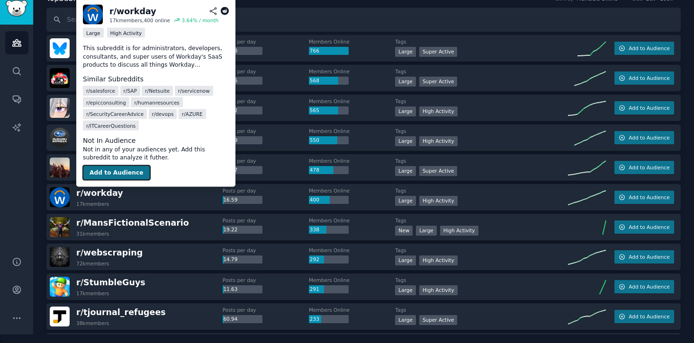
click at [120, 172] on button "Add to Audience" at bounding box center [116, 172] width 67 height 15
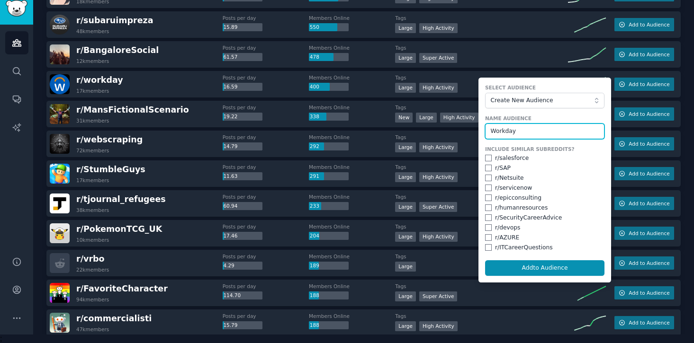
scroll to position [181, 0]
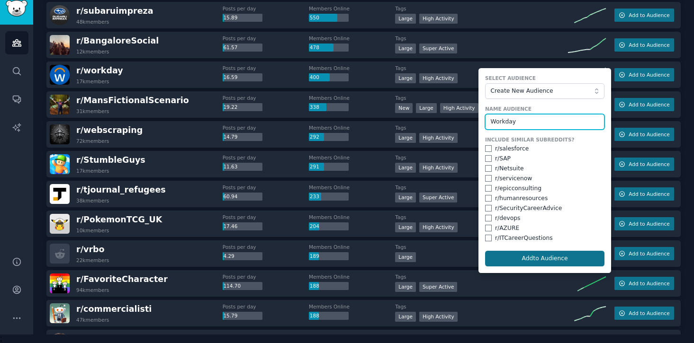
type input "Workday"
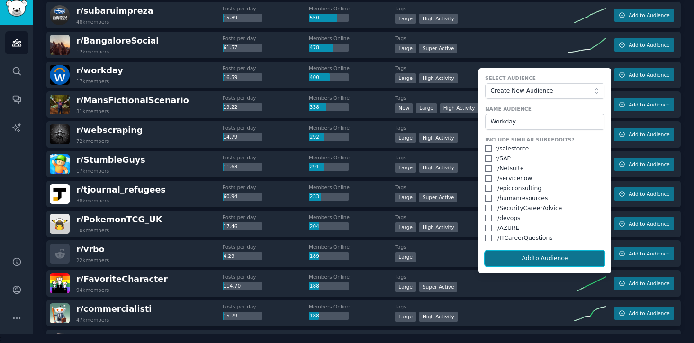
click at [533, 258] on button "Add to Audience" at bounding box center [544, 259] width 119 height 16
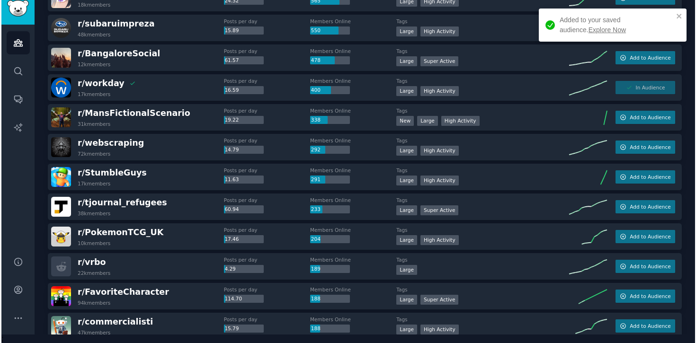
scroll to position [164, 0]
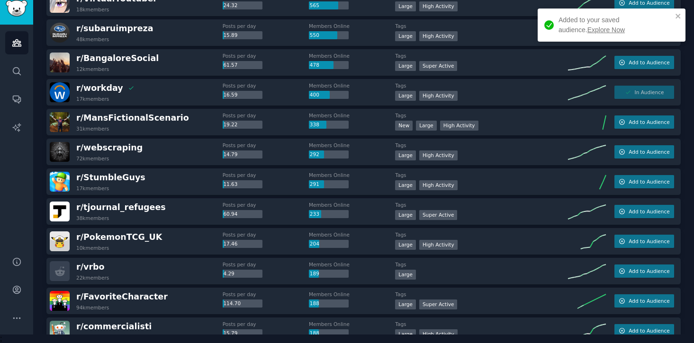
click at [587, 28] on link "Explore Now" at bounding box center [605, 30] width 37 height 8
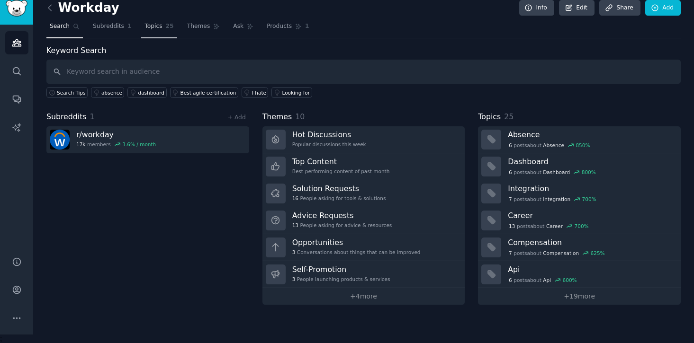
click at [166, 27] on span "25" at bounding box center [170, 26] width 8 height 9
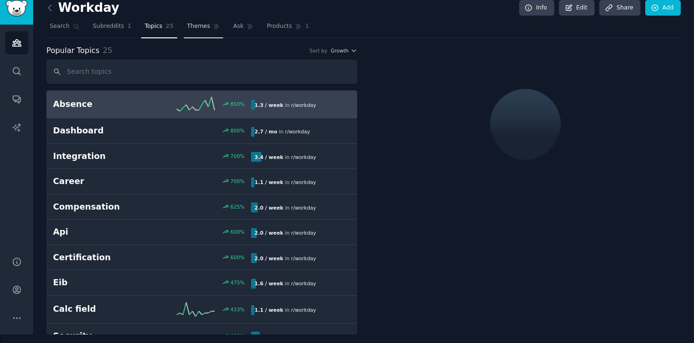
click at [199, 27] on span "Themes" at bounding box center [198, 26] width 23 height 9
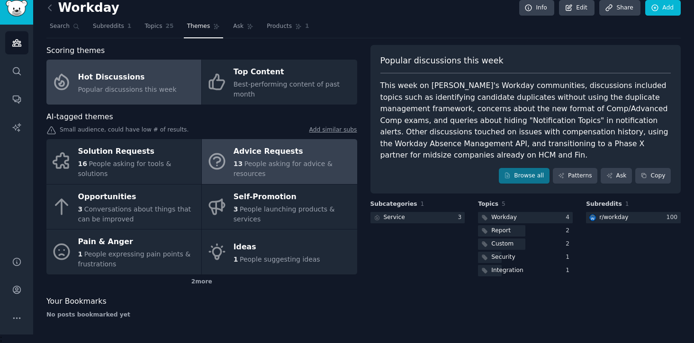
click at [255, 164] on span "People asking for advice & resources" at bounding box center [282, 169] width 99 height 18
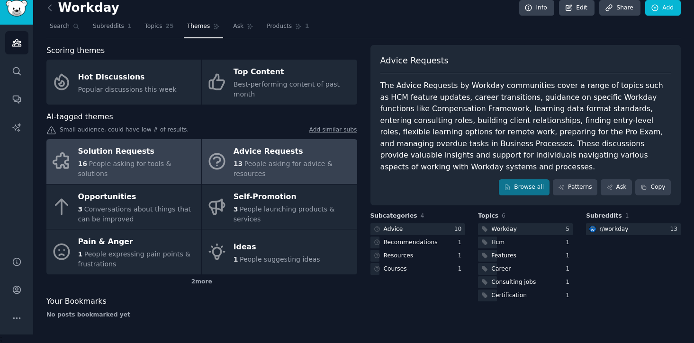
click at [152, 179] on link "Solution Requests 16 People asking for tools & solutions" at bounding box center [123, 161] width 155 height 45
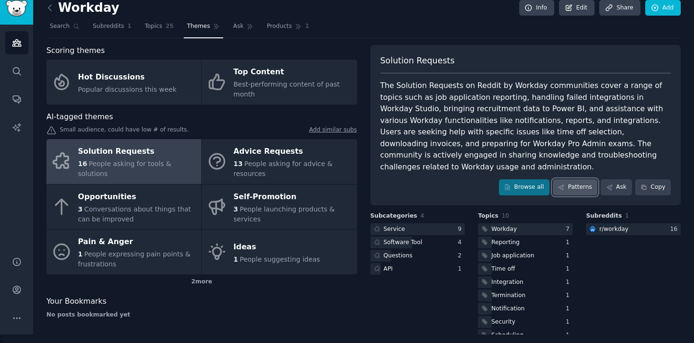
click at [564, 179] on link "Patterns" at bounding box center [575, 187] width 45 height 16
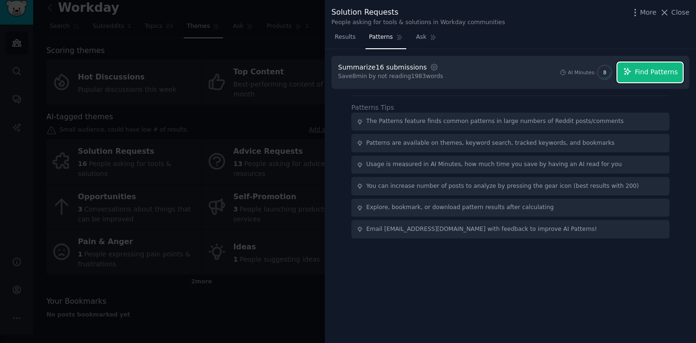
click at [653, 77] on span "Find Patterns" at bounding box center [656, 72] width 43 height 10
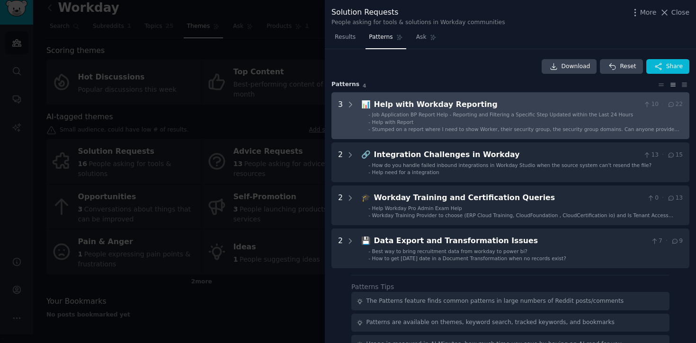
click at [365, 121] on ul "- Job Application BP Report Help - Reporting and Filtering a Specific Step Upda…" at bounding box center [522, 122] width 321 height 22
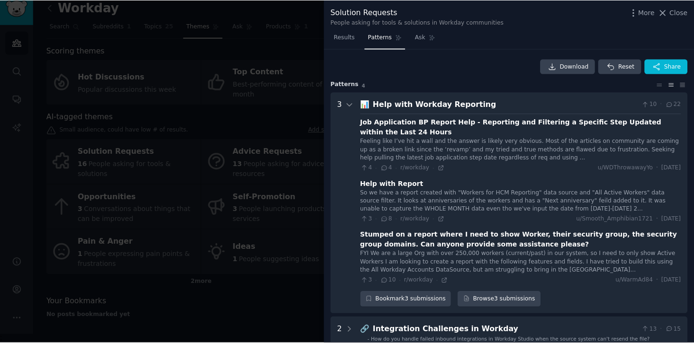
scroll to position [43, 0]
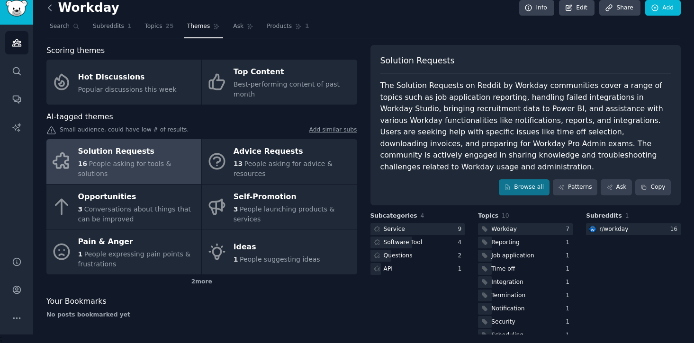
click at [49, 8] on icon at bounding box center [50, 8] width 10 height 10
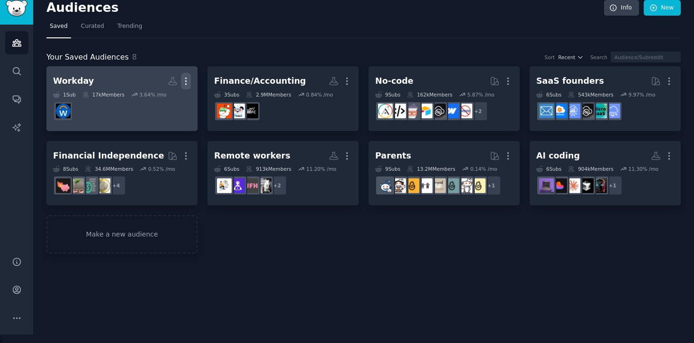
click at [189, 81] on icon "button" at bounding box center [186, 81] width 10 height 10
click at [171, 99] on div "Delete" at bounding box center [153, 101] width 45 height 20
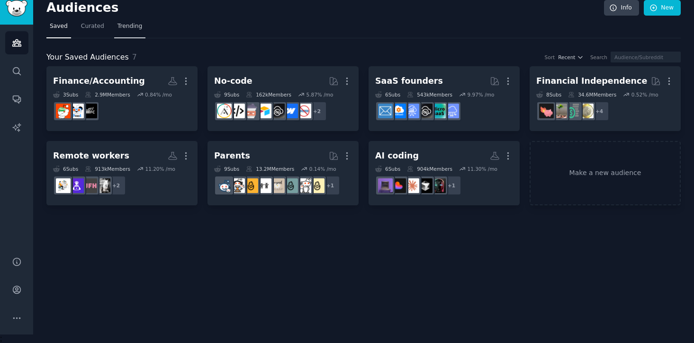
click at [132, 24] on span "Trending" at bounding box center [129, 26] width 25 height 9
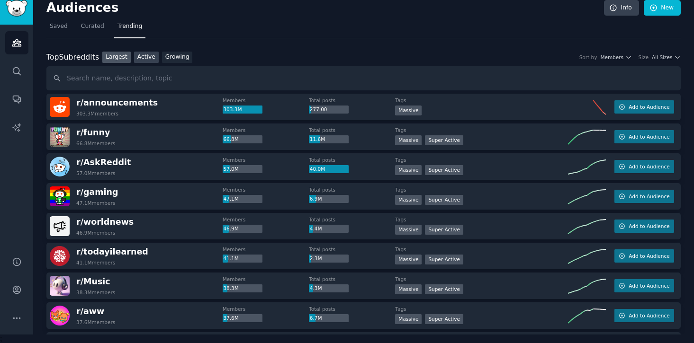
click at [145, 57] on link "Active" at bounding box center [146, 58] width 25 height 12
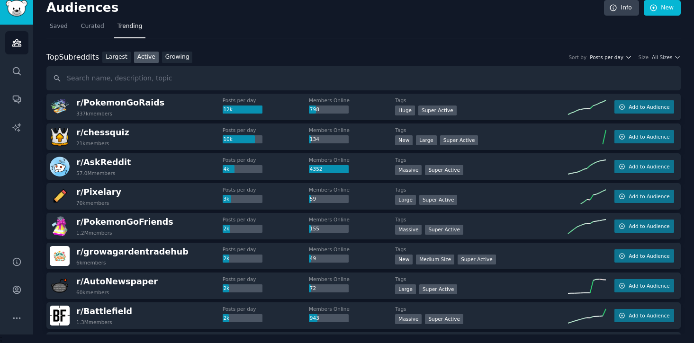
click at [617, 58] on span "Posts per day" at bounding box center [607, 57] width 34 height 7
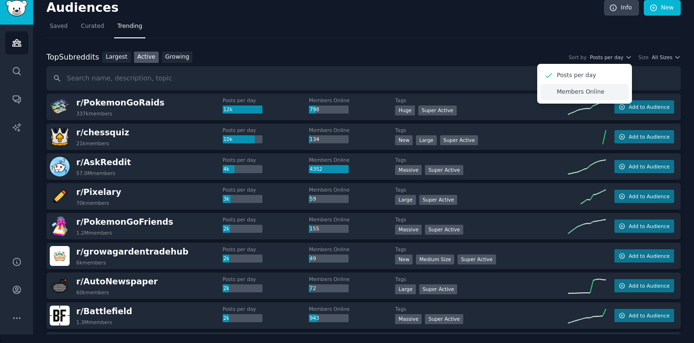
click at [603, 94] on div "Members Online" at bounding box center [584, 92] width 88 height 17
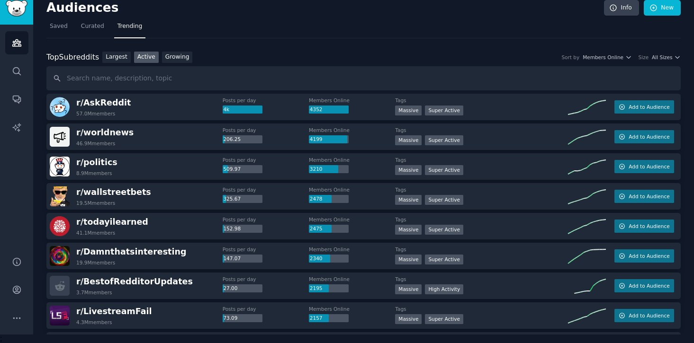
click at [663, 61] on div "Top Subreddits Top Subreddits Largest Active Growing Sort by Members Online Siz…" at bounding box center [363, 58] width 634 height 12
click at [666, 57] on span "All Sizes" at bounding box center [662, 57] width 20 height 7
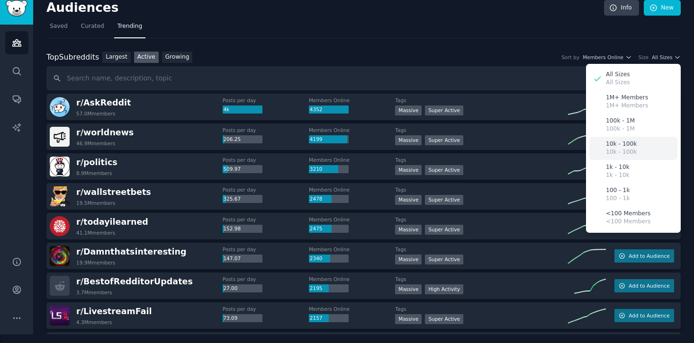
click at [632, 151] on div "10k - 100k 10k - 100k" at bounding box center [633, 148] width 88 height 23
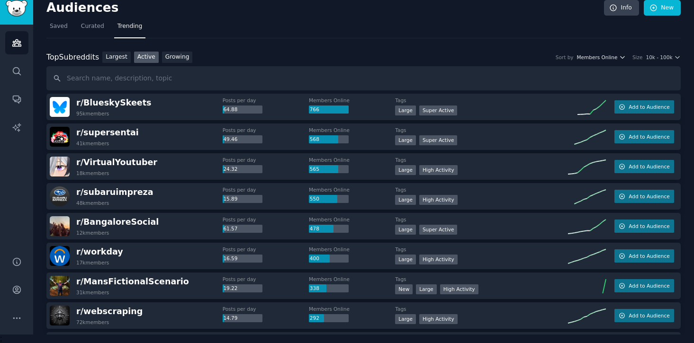
click at [598, 54] on span "Members Online" at bounding box center [597, 57] width 41 height 7
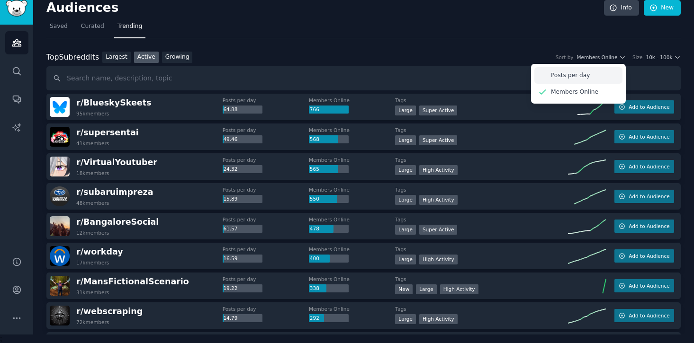
click at [591, 73] on div "Posts per day" at bounding box center [578, 75] width 88 height 17
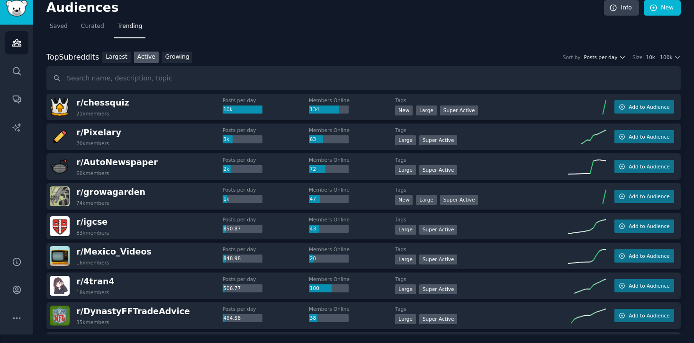
click at [602, 57] on span "Posts per day" at bounding box center [601, 57] width 34 height 7
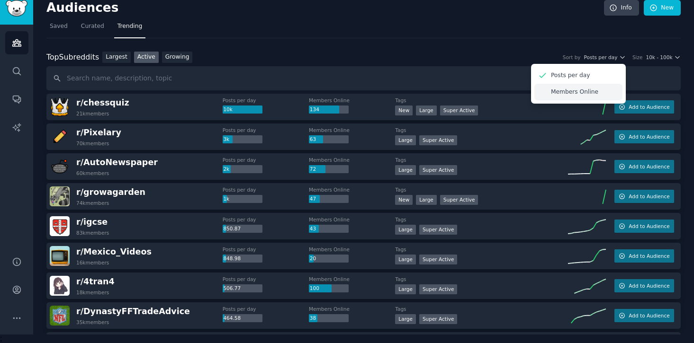
click at [575, 89] on p "Members Online" at bounding box center [574, 92] width 47 height 9
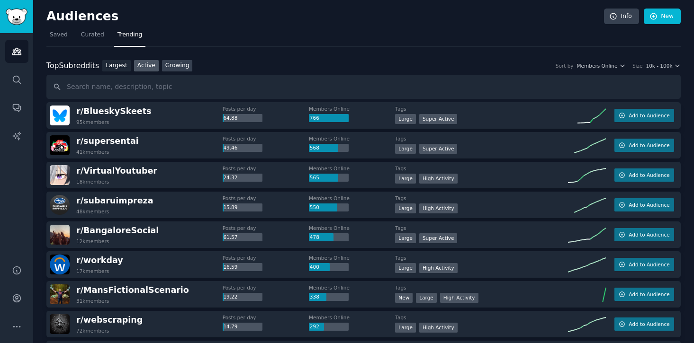
click at [189, 69] on link "Growing" at bounding box center [177, 66] width 31 height 12
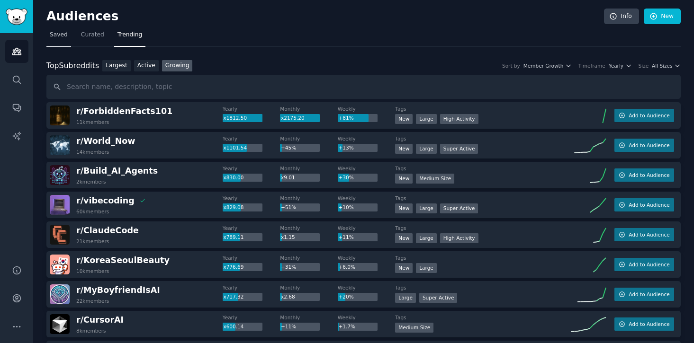
click at [59, 36] on span "Saved" at bounding box center [59, 35] width 18 height 9
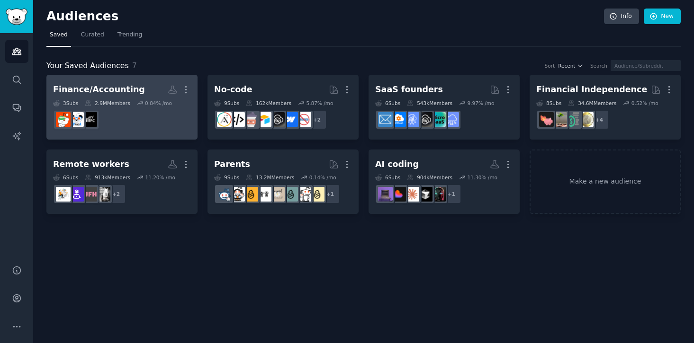
click at [143, 107] on dd at bounding box center [122, 120] width 138 height 27
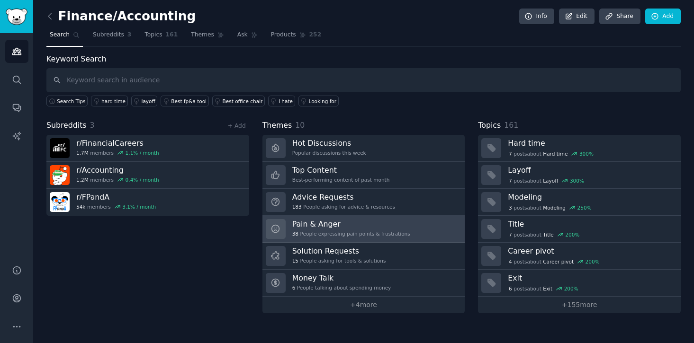
click at [358, 226] on h3 "Pain & Anger" at bounding box center [351, 224] width 118 height 10
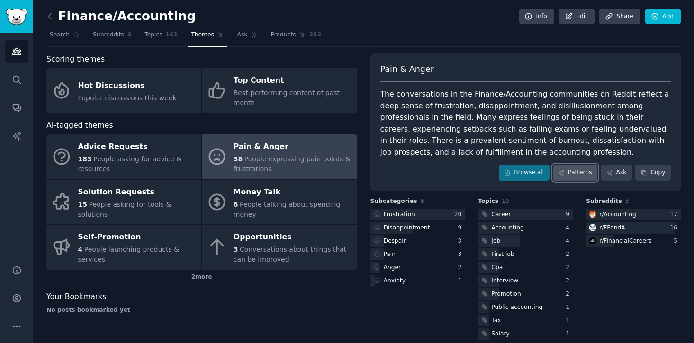
click at [565, 171] on link "Patterns" at bounding box center [575, 173] width 45 height 16
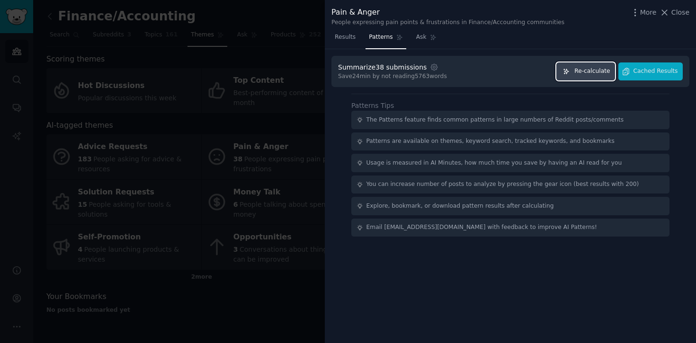
click at [598, 69] on span "Re-calculate" at bounding box center [592, 71] width 36 height 9
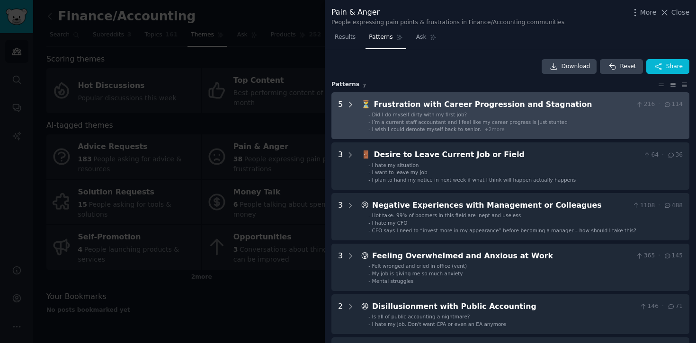
click at [347, 107] on icon at bounding box center [350, 104] width 9 height 9
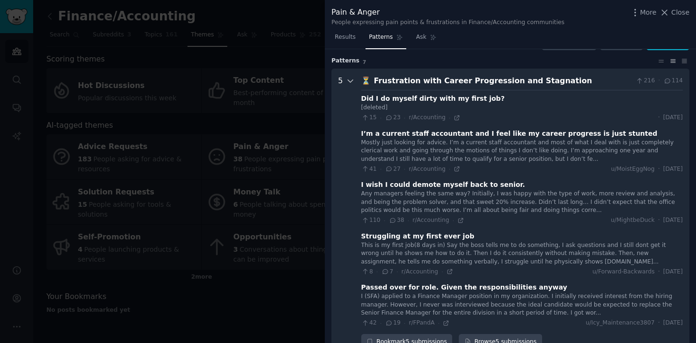
scroll to position [5, 0]
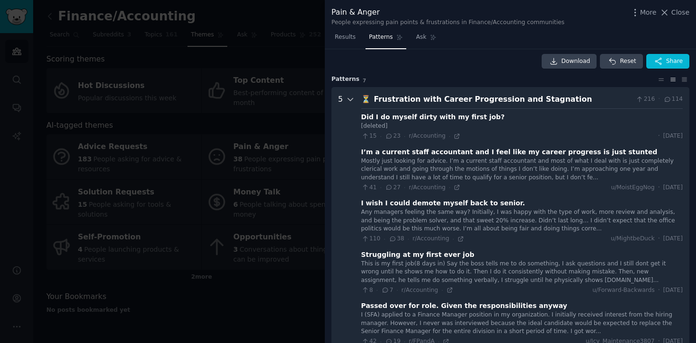
click at [351, 99] on icon at bounding box center [350, 100] width 5 height 2
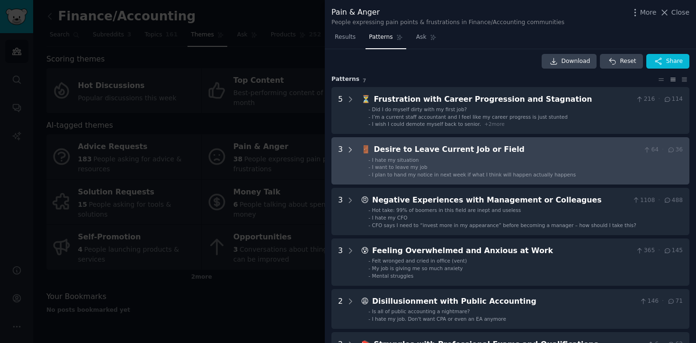
click at [353, 149] on icon at bounding box center [350, 150] width 9 height 9
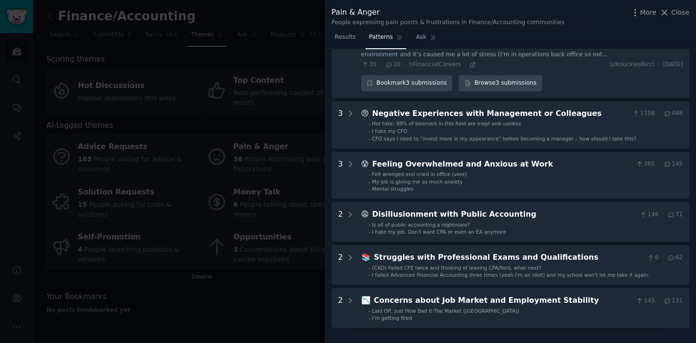
scroll to position [254, 0]
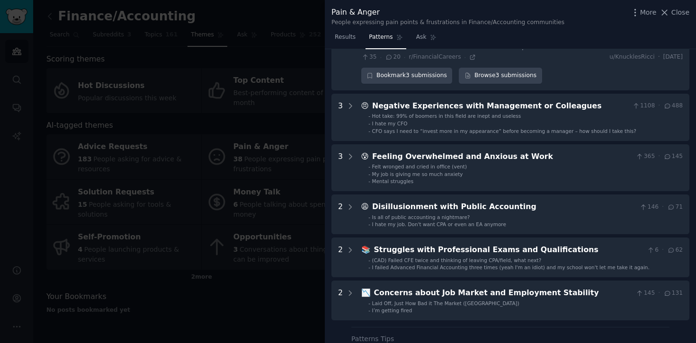
click at [352, 131] on div at bounding box center [350, 117] width 9 height 34
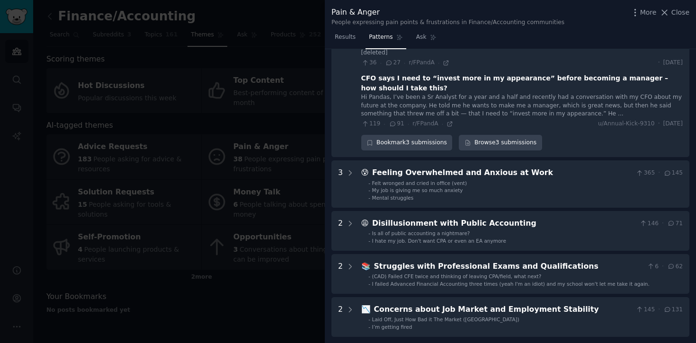
scroll to position [387, 0]
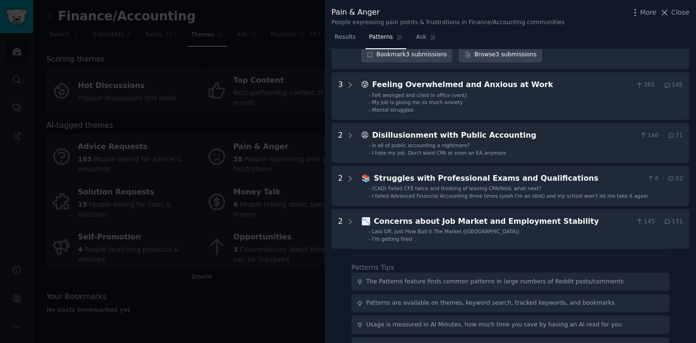
click at [350, 85] on icon at bounding box center [350, 85] width 9 height 9
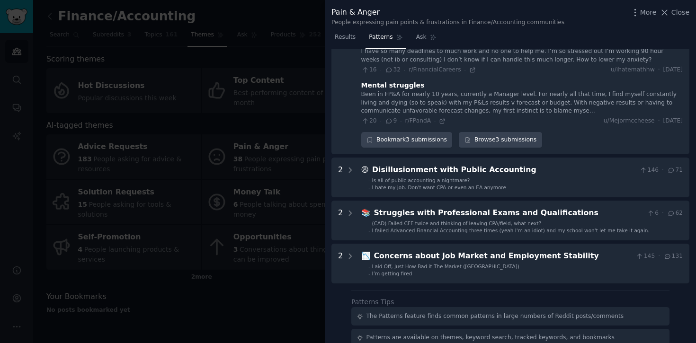
scroll to position [568, 0]
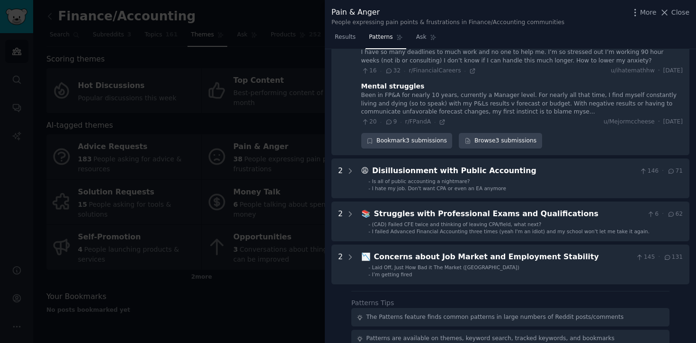
click at [387, 90] on div "Mental struggles" at bounding box center [392, 86] width 63 height 10
click at [441, 121] on icon at bounding box center [442, 122] width 7 height 7
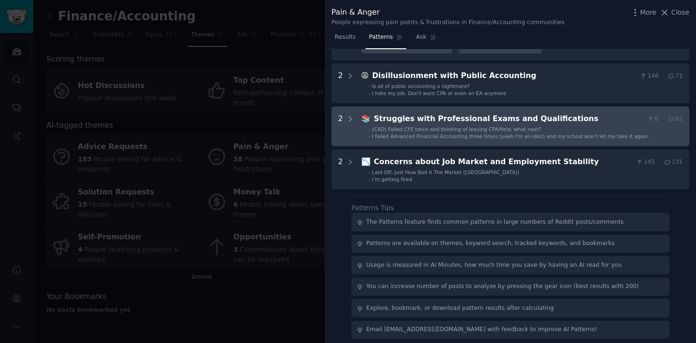
scroll to position [666, 0]
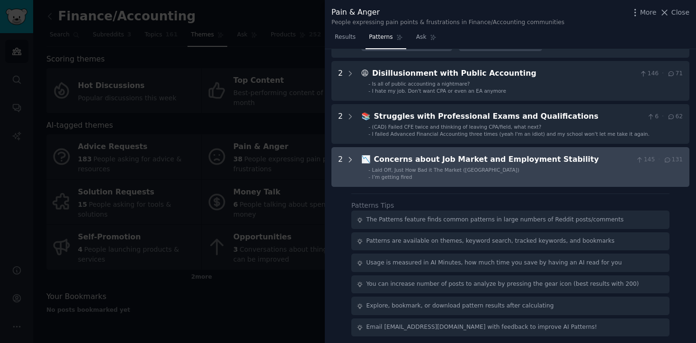
click at [351, 158] on icon at bounding box center [350, 160] width 9 height 9
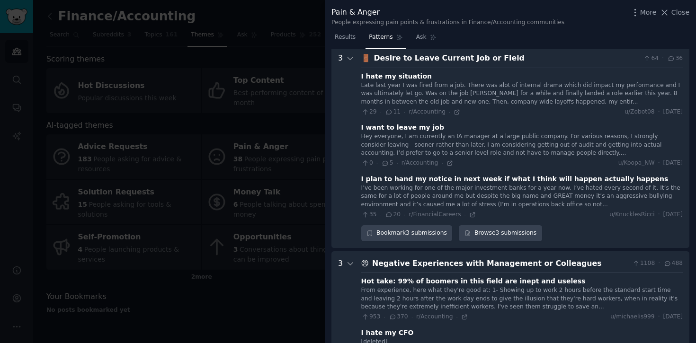
scroll to position [0, 0]
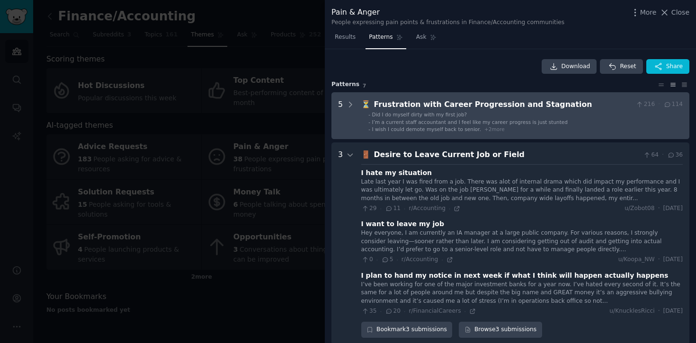
click at [355, 108] on Stagnation "5 ⏳ Frustration with Career Progression and Stagnation 216 · 114 - Did I do mys…" at bounding box center [511, 115] width 358 height 47
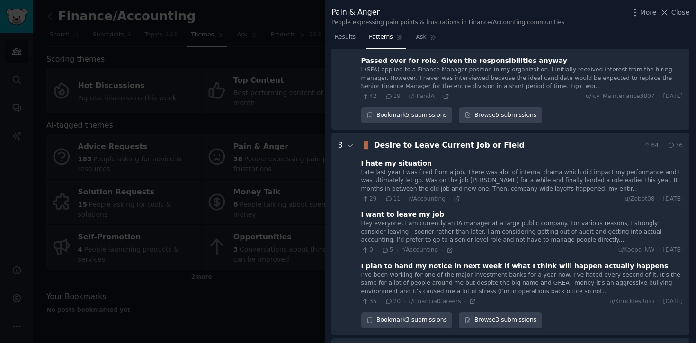
scroll to position [254, 0]
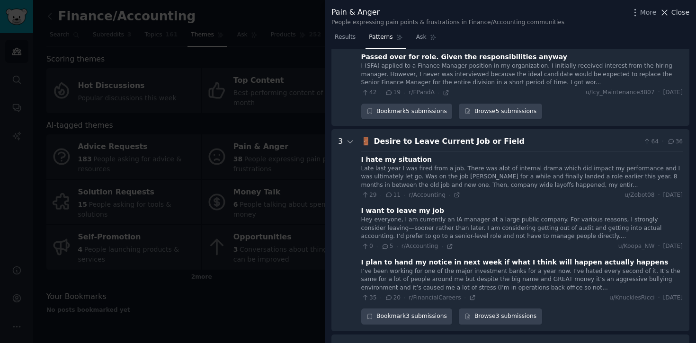
click at [670, 14] on icon at bounding box center [665, 13] width 10 height 10
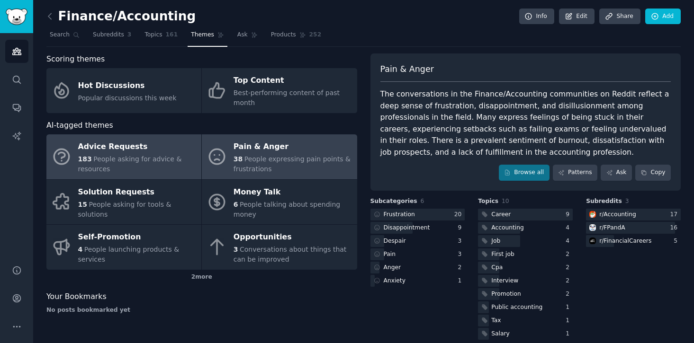
click at [122, 145] on div "Advice Requests" at bounding box center [137, 147] width 118 height 15
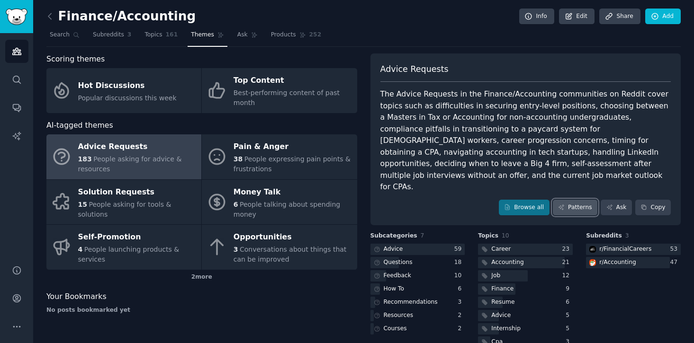
click at [568, 200] on link "Patterns" at bounding box center [575, 208] width 45 height 16
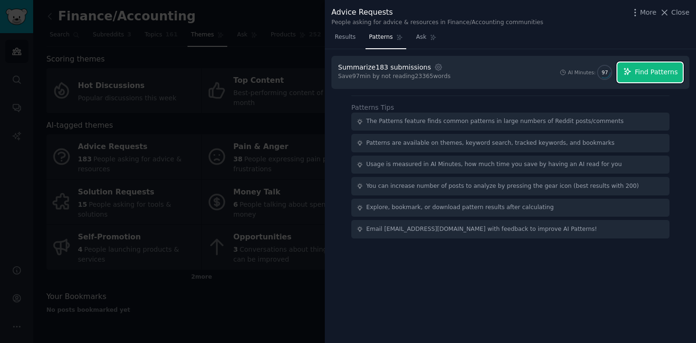
click at [639, 72] on span "Find Patterns" at bounding box center [656, 72] width 43 height 10
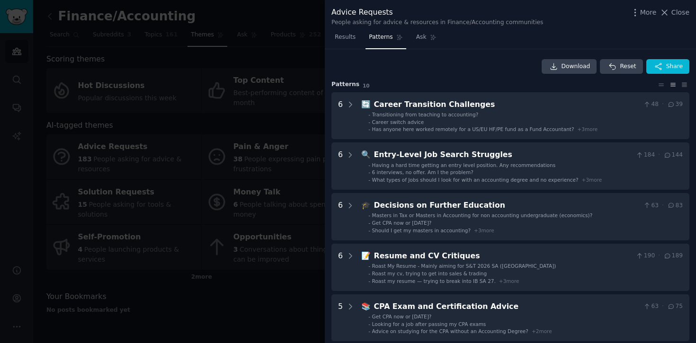
click at [192, 42] on div at bounding box center [348, 171] width 696 height 343
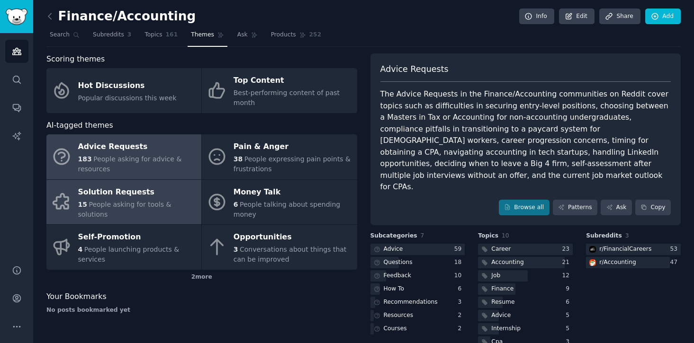
click at [165, 197] on div "Solution Requests" at bounding box center [137, 192] width 118 height 15
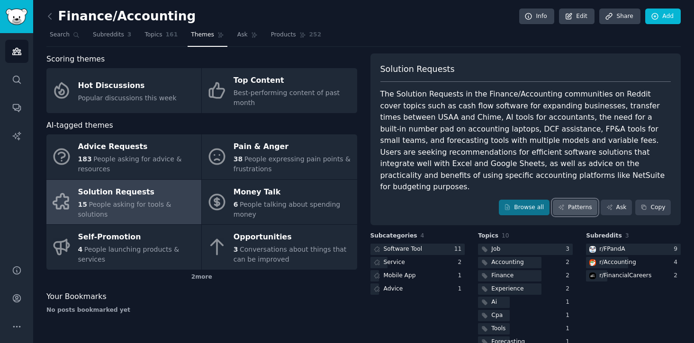
click at [565, 200] on link "Patterns" at bounding box center [575, 208] width 45 height 16
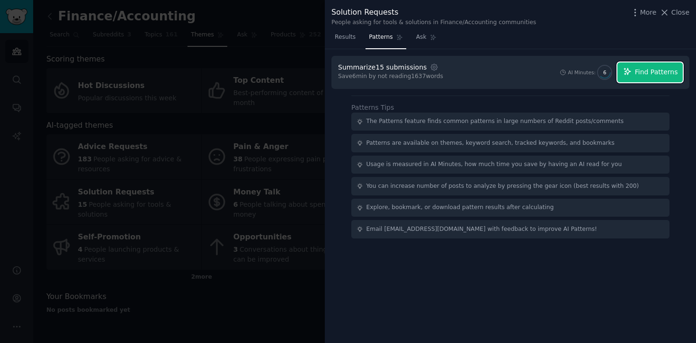
click at [633, 68] on button "Find Patterns" at bounding box center [650, 73] width 65 height 20
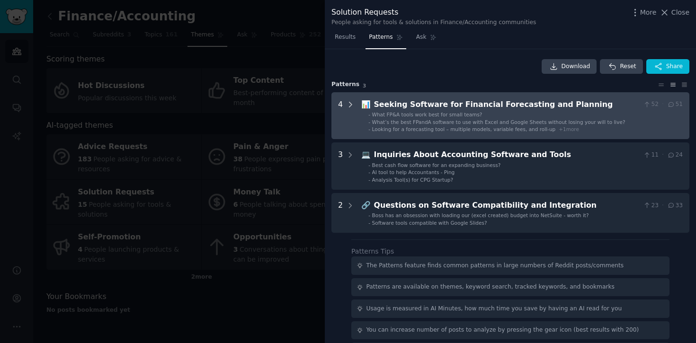
click at [346, 106] on icon at bounding box center [350, 104] width 9 height 9
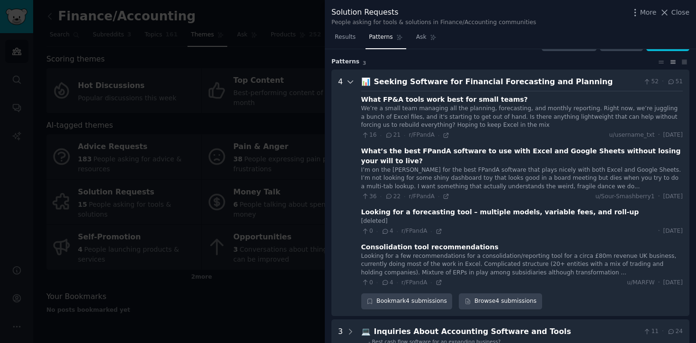
scroll to position [43, 0]
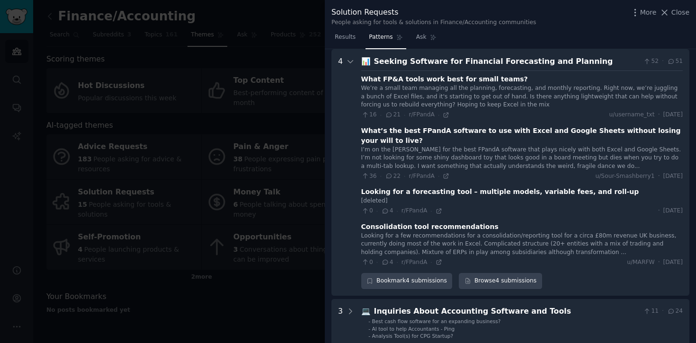
click at [417, 81] on div "What FP&A tools work best for small teams?" at bounding box center [444, 79] width 167 height 10
click at [444, 117] on icon at bounding box center [446, 115] width 7 height 7
click at [462, 131] on div "What’s the best FPandA software to use with Excel and Google Sheets without los…" at bounding box center [522, 136] width 322 height 20
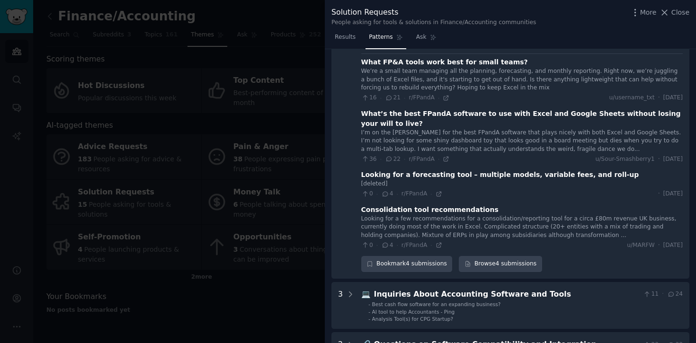
scroll to position [61, 0]
click at [443, 161] on icon at bounding box center [446, 158] width 7 height 7
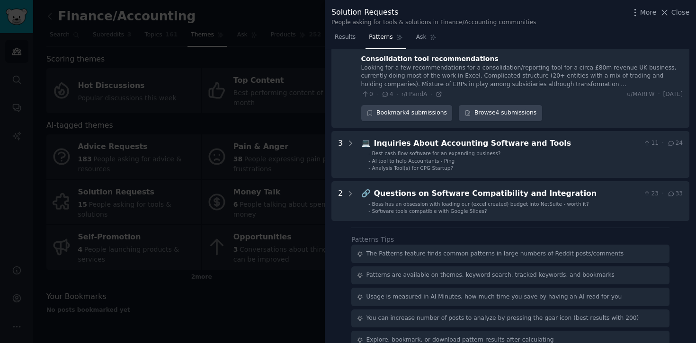
scroll to position [229, 0]
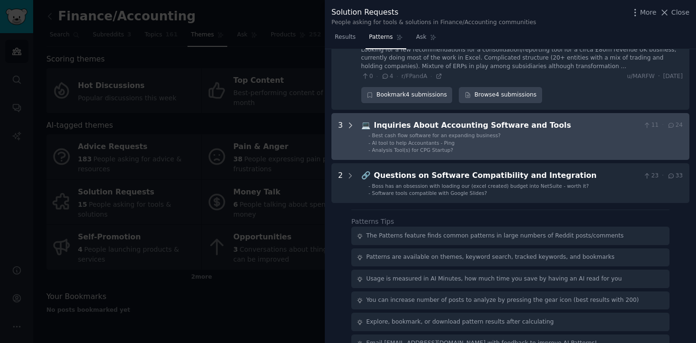
click at [352, 126] on icon at bounding box center [350, 125] width 9 height 9
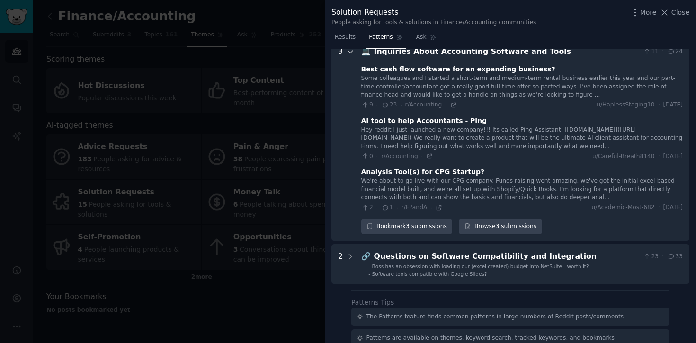
scroll to position [304, 0]
click at [451, 105] on icon at bounding box center [453, 104] width 4 height 4
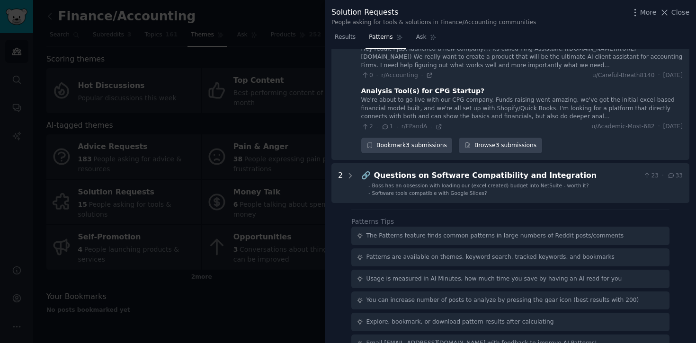
scroll to position [404, 0]
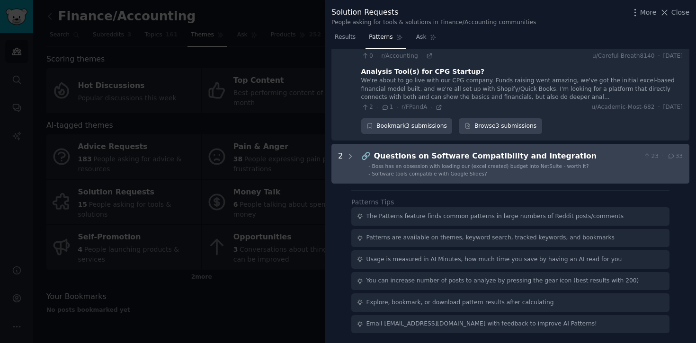
click at [336, 154] on Integration "2 🔗 Questions on Software Compatibility and Integration 23 · 33 - Boss has an o…" at bounding box center [511, 164] width 358 height 40
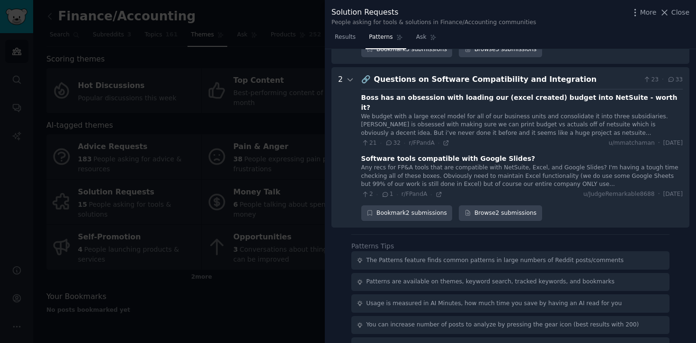
scroll to position [498, 0]
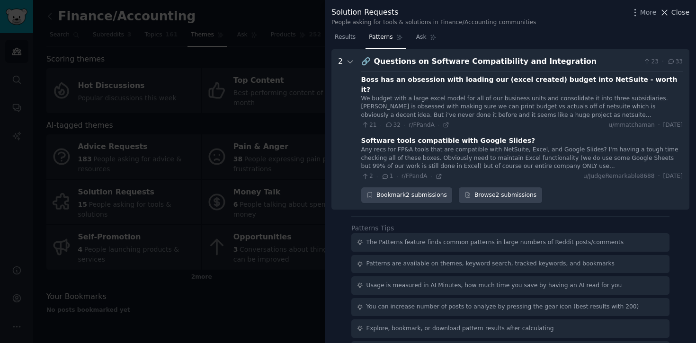
click at [669, 17] on icon at bounding box center [665, 13] width 10 height 10
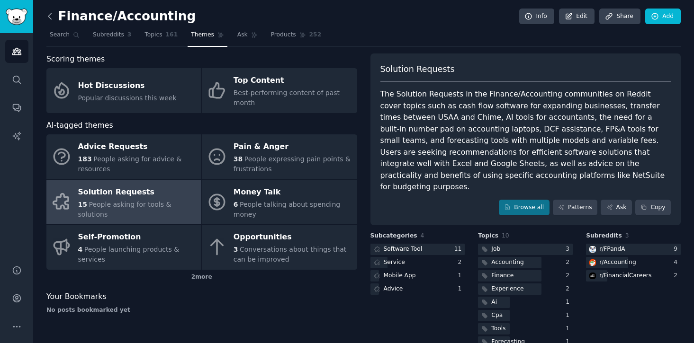
click at [46, 11] on icon at bounding box center [50, 16] width 10 height 10
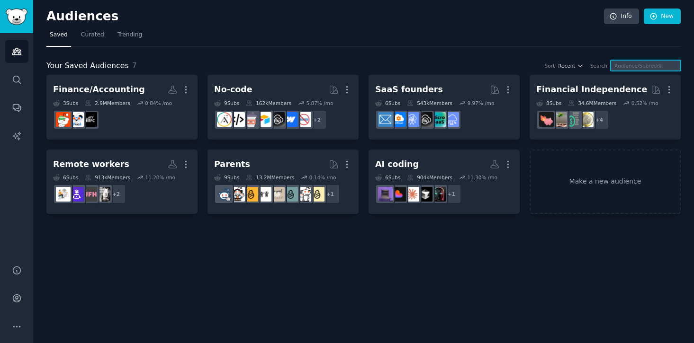
click at [636, 67] on input "text" at bounding box center [645, 65] width 70 height 11
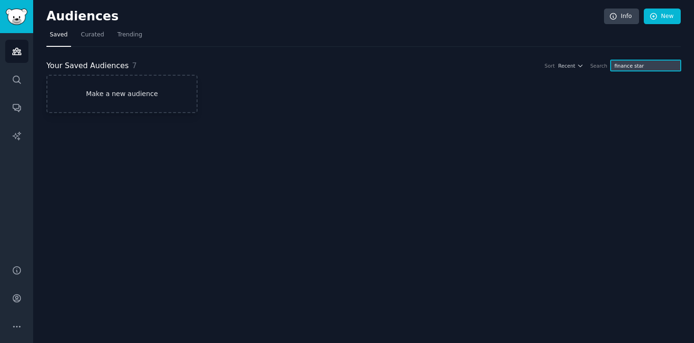
type input "finance star"
click at [144, 96] on link "Make a new audience" at bounding box center [121, 94] width 151 height 38
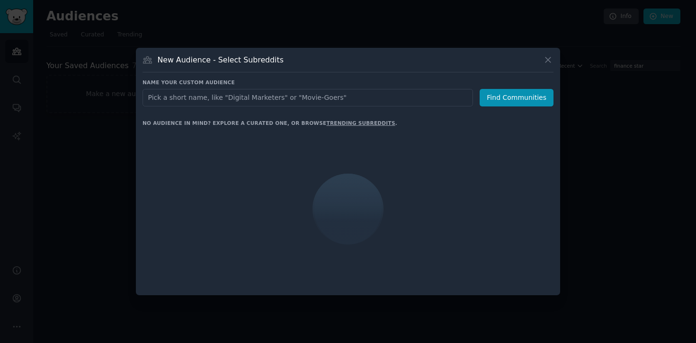
click at [169, 101] on input "text" at bounding box center [308, 98] width 331 height 18
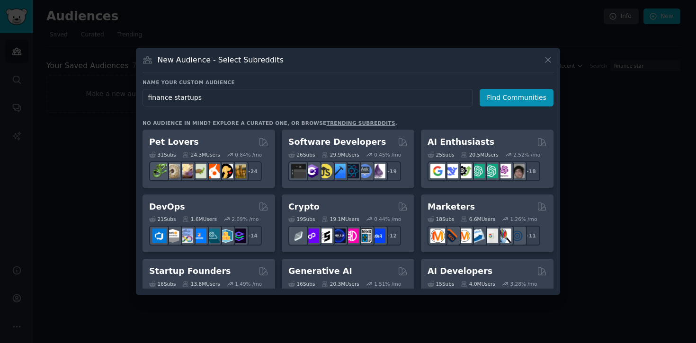
type input "finance startups"
click at [492, 107] on div "Name your custom audience Audience Name finance startups Find Communities No au…" at bounding box center [348, 184] width 411 height 210
click at [497, 99] on button "Find Communities" at bounding box center [517, 98] width 74 height 18
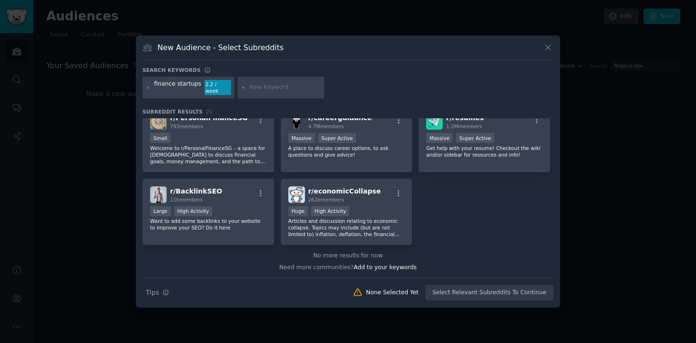
scroll to position [373, 0]
click at [190, 92] on div "finance startups 2.2 / week" at bounding box center [189, 88] width 92 height 22
click at [179, 87] on div "finance startups" at bounding box center [177, 87] width 47 height 15
click at [174, 88] on div "finance startups" at bounding box center [177, 87] width 47 height 15
click at [148, 90] on div at bounding box center [148, 87] width 5 height 15
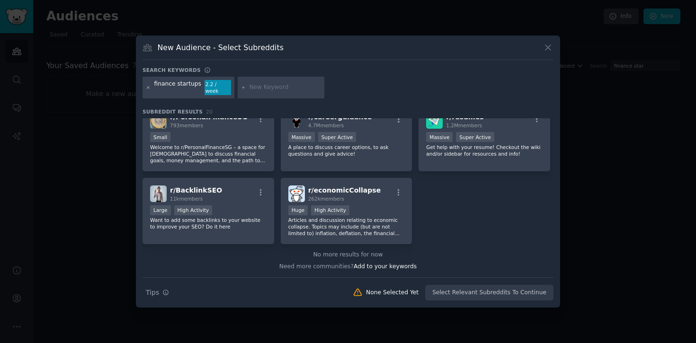
click at [149, 89] on icon at bounding box center [148, 87] width 5 height 5
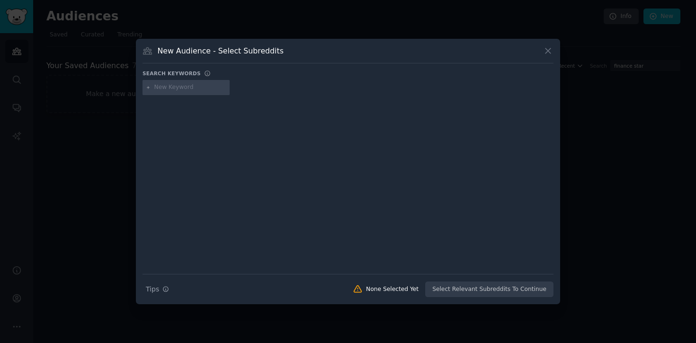
click at [170, 90] on input "text" at bounding box center [190, 87] width 72 height 9
type input "accounting startups"
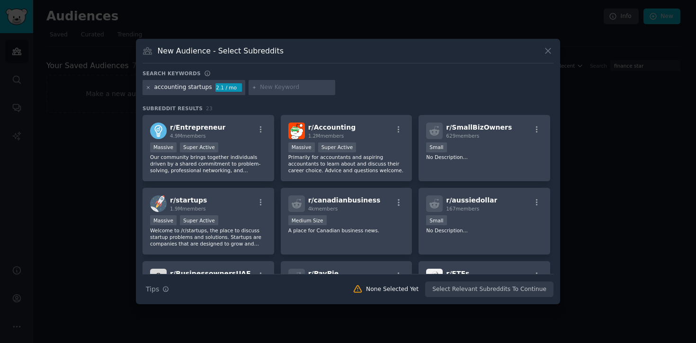
click at [147, 89] on icon at bounding box center [148, 87] width 5 height 5
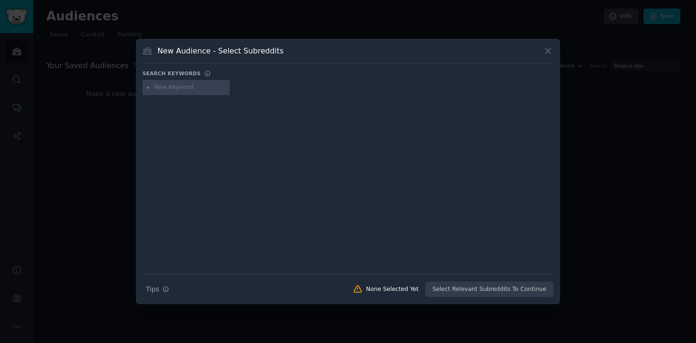
click at [172, 87] on input "text" at bounding box center [190, 87] width 72 height 9
type input "finance tech"
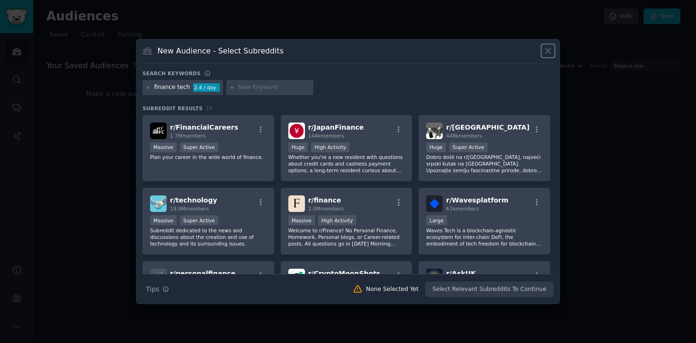
click at [547, 54] on icon at bounding box center [548, 51] width 10 height 10
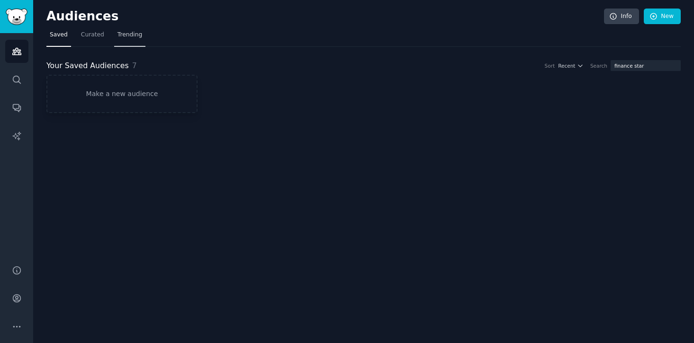
click at [135, 31] on span "Trending" at bounding box center [129, 35] width 25 height 9
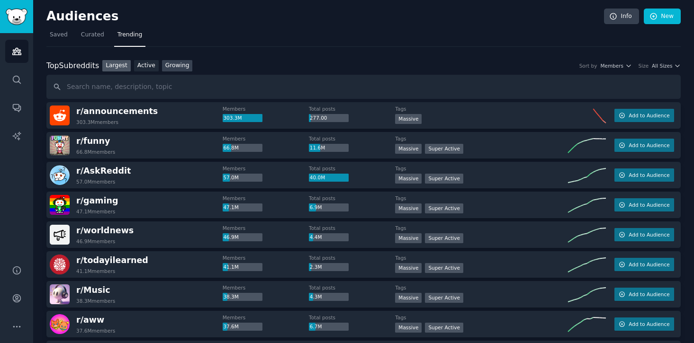
click at [170, 69] on link "Growing" at bounding box center [177, 66] width 31 height 12
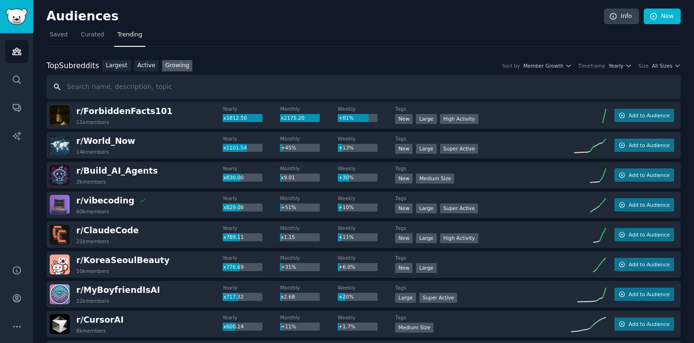
click at [158, 92] on input "text" at bounding box center [363, 87] width 634 height 24
type input "s"
click at [6, 77] on link "Search" at bounding box center [16, 79] width 23 height 23
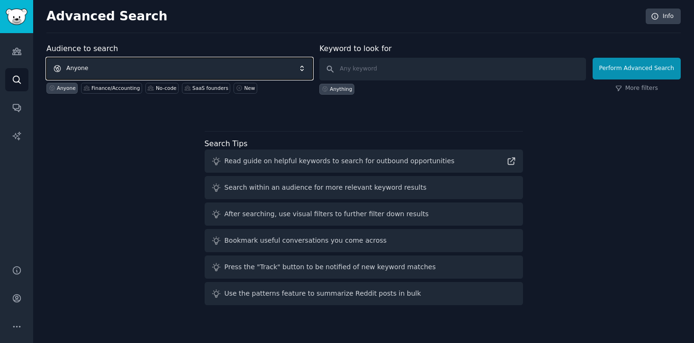
click at [197, 68] on span "Anyone" at bounding box center [179, 69] width 266 height 22
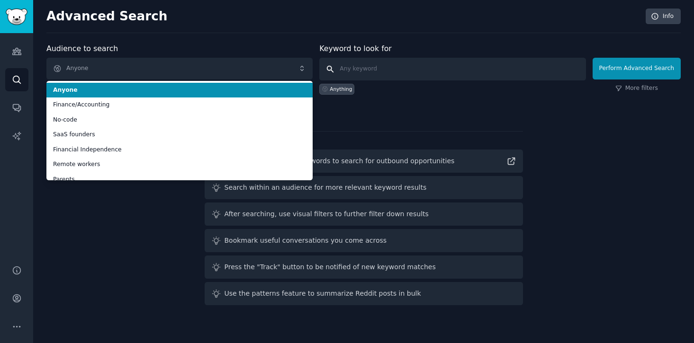
click at [381, 68] on input "text" at bounding box center [452, 69] width 266 height 23
